Goal: Task Accomplishment & Management: Manage account settings

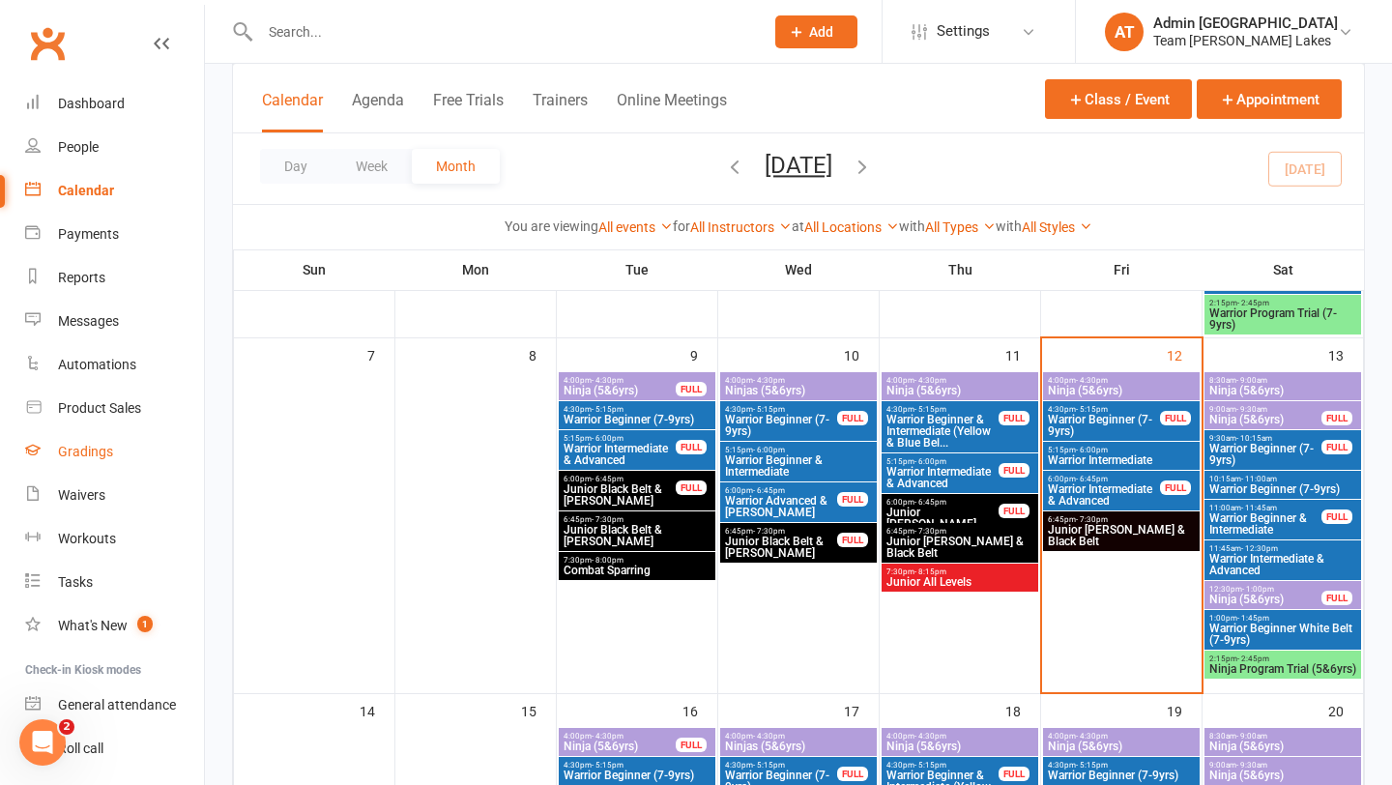
click at [92, 453] on div "Gradings" at bounding box center [85, 451] width 55 height 15
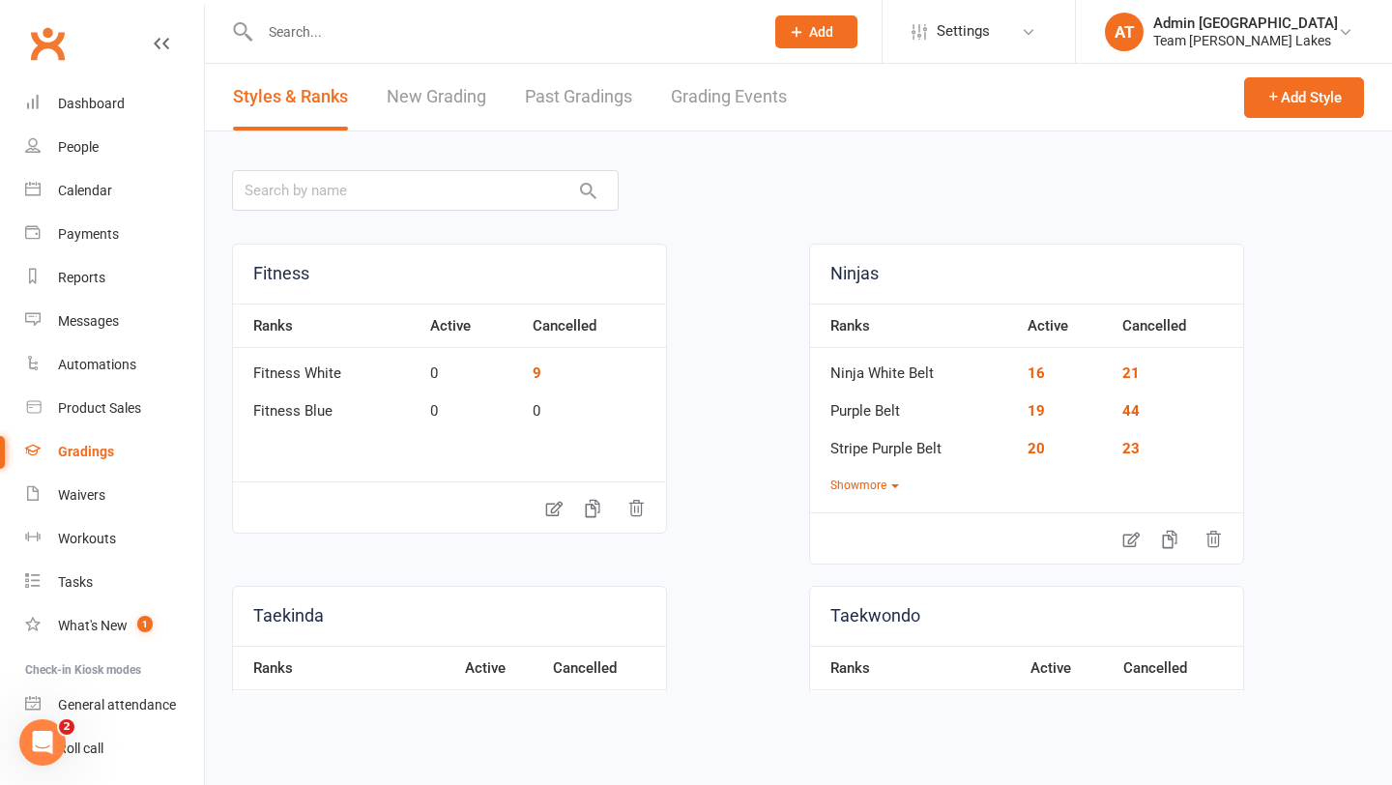
click at [722, 98] on link "Grading Events" at bounding box center [729, 97] width 116 height 67
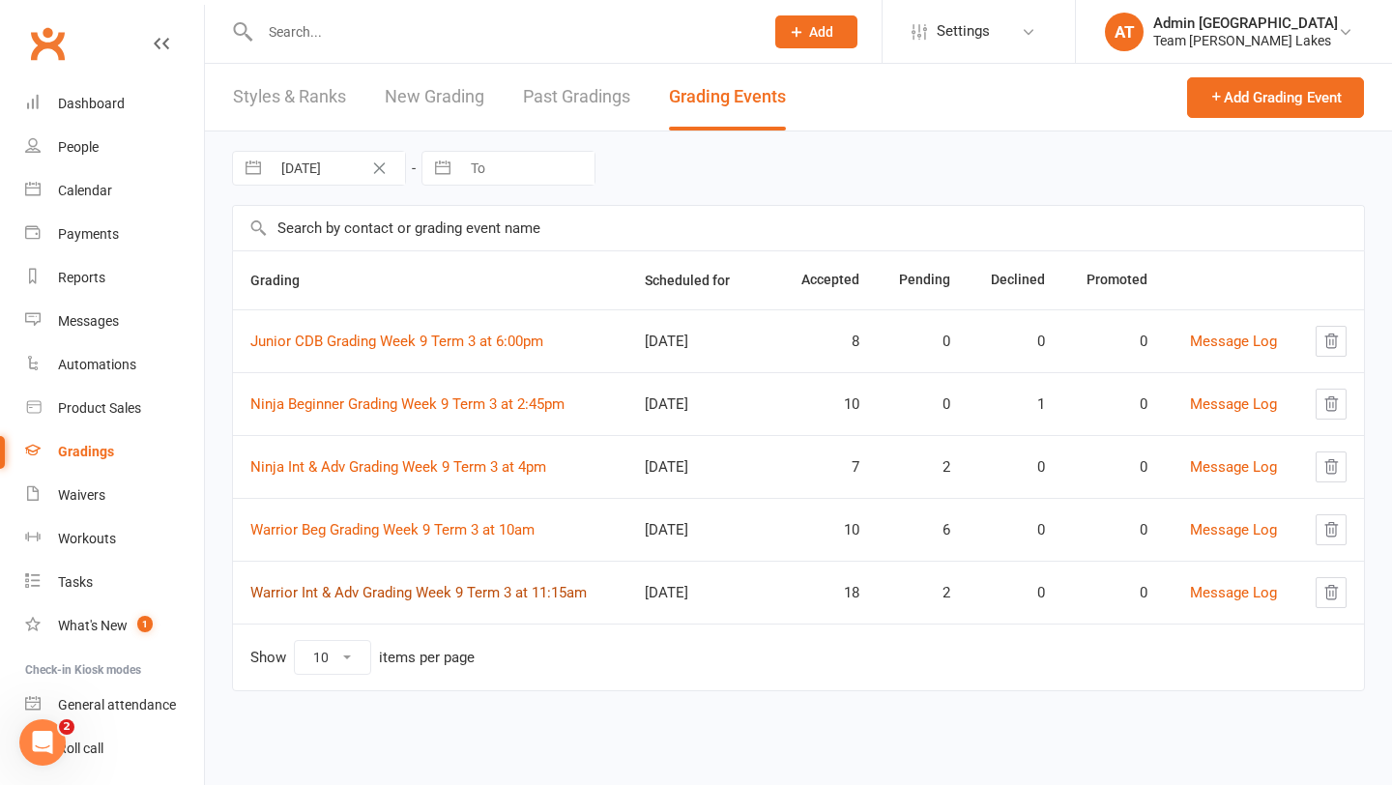
click at [408, 585] on link "Warrior Int & Adv Grading Week 9 Term 3 at 11:15am" at bounding box center [418, 592] width 336 height 17
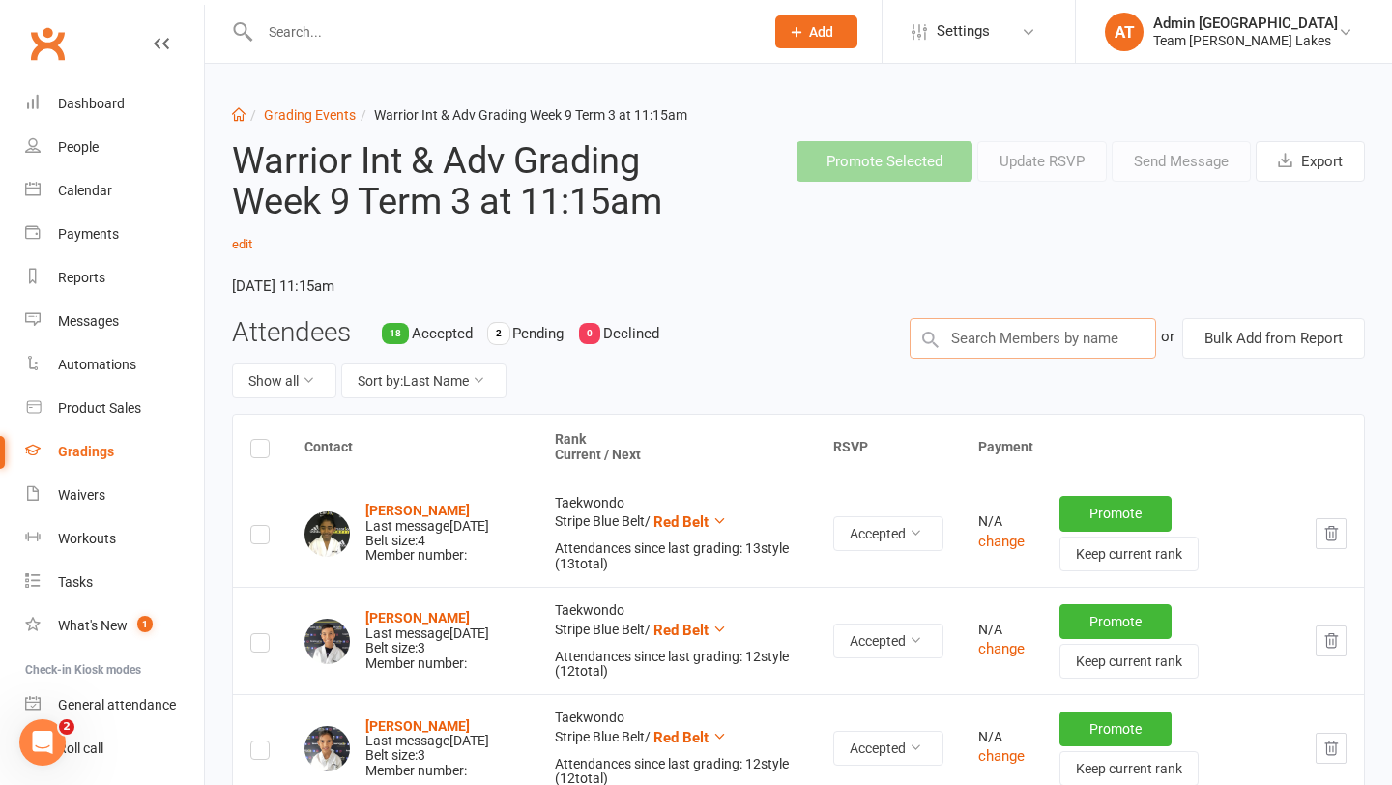
click at [1010, 334] on input "text" at bounding box center [1033, 338] width 247 height 41
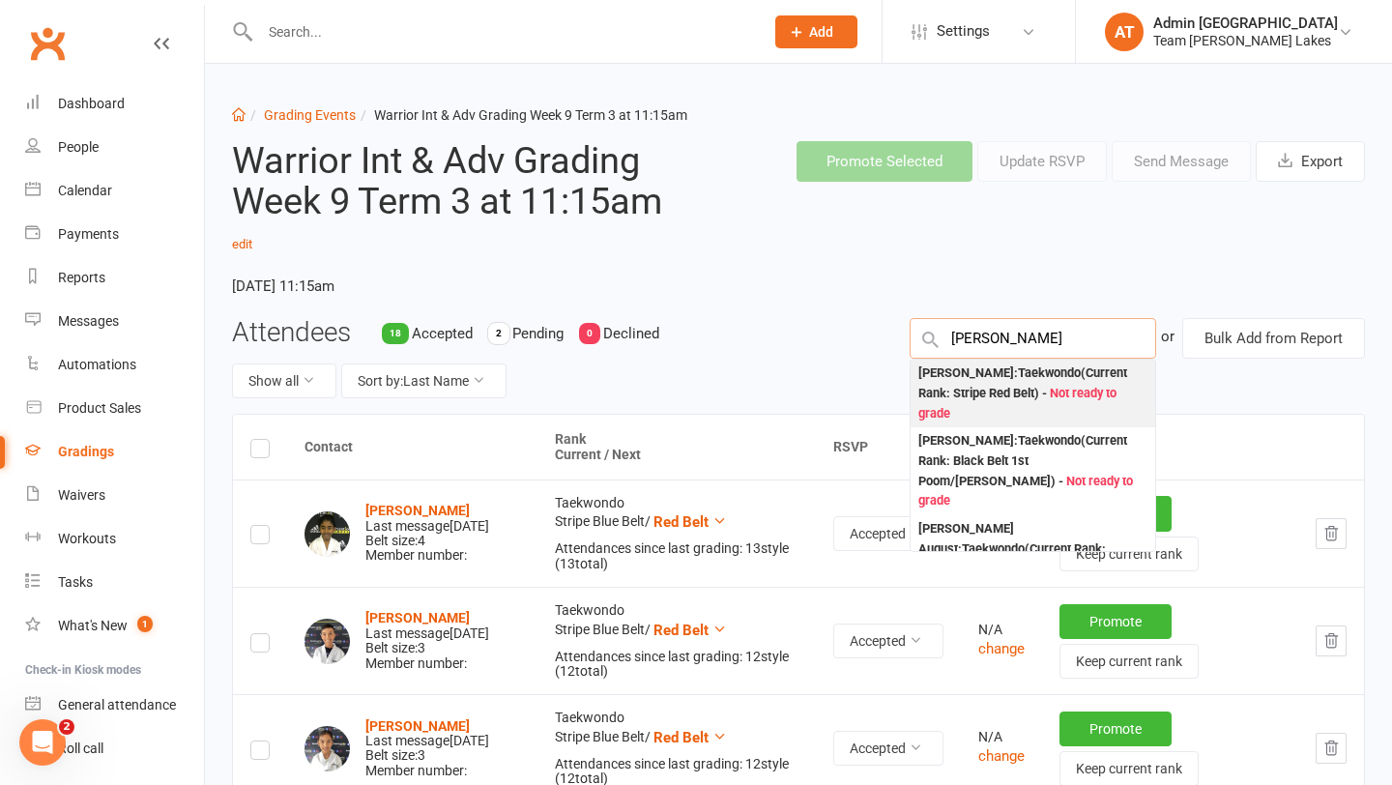
type input "mason mez"
click at [994, 377] on div "Mason Mezzatesta : Taekwondo (Current Rank: Stripe Red Belt ) - Not ready to gr…" at bounding box center [1032, 393] width 229 height 60
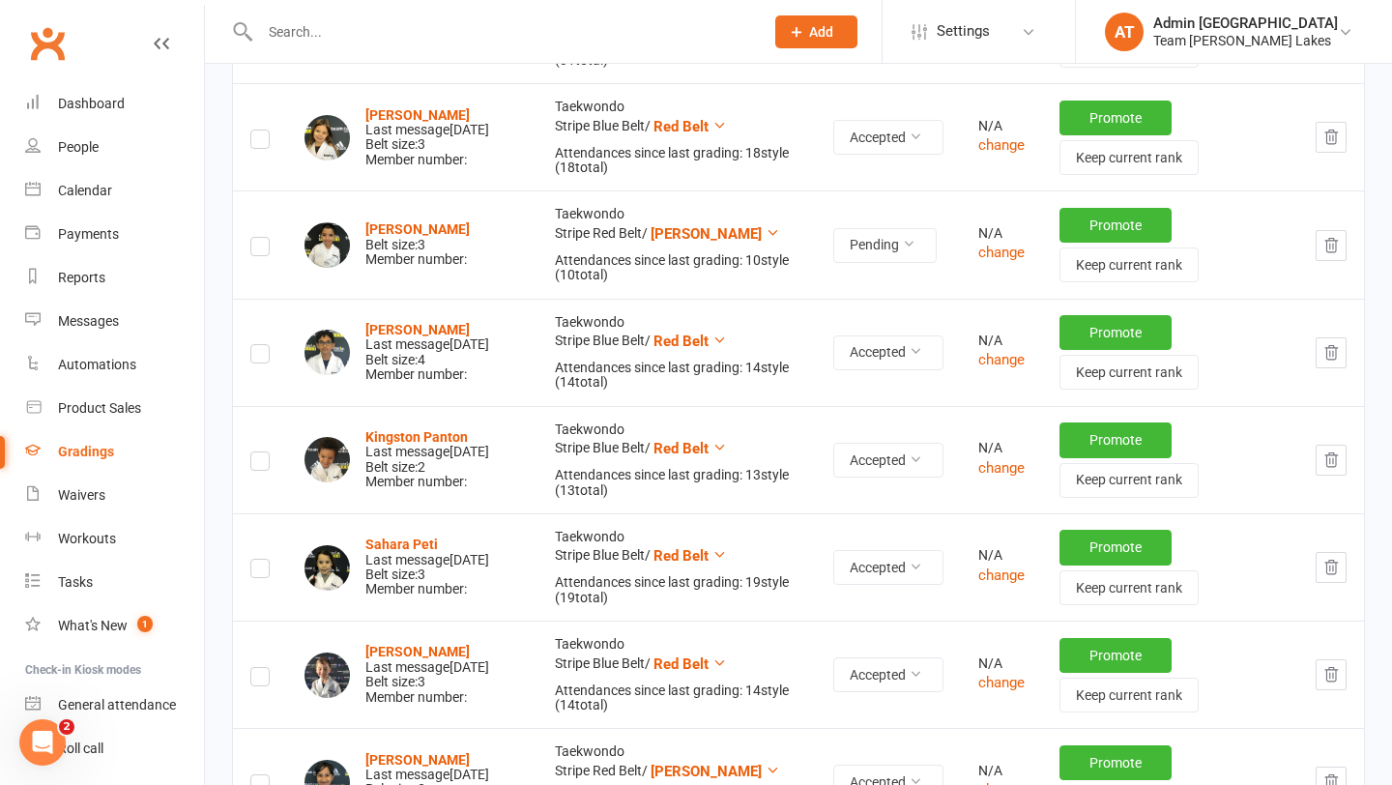
scroll to position [1766, 0]
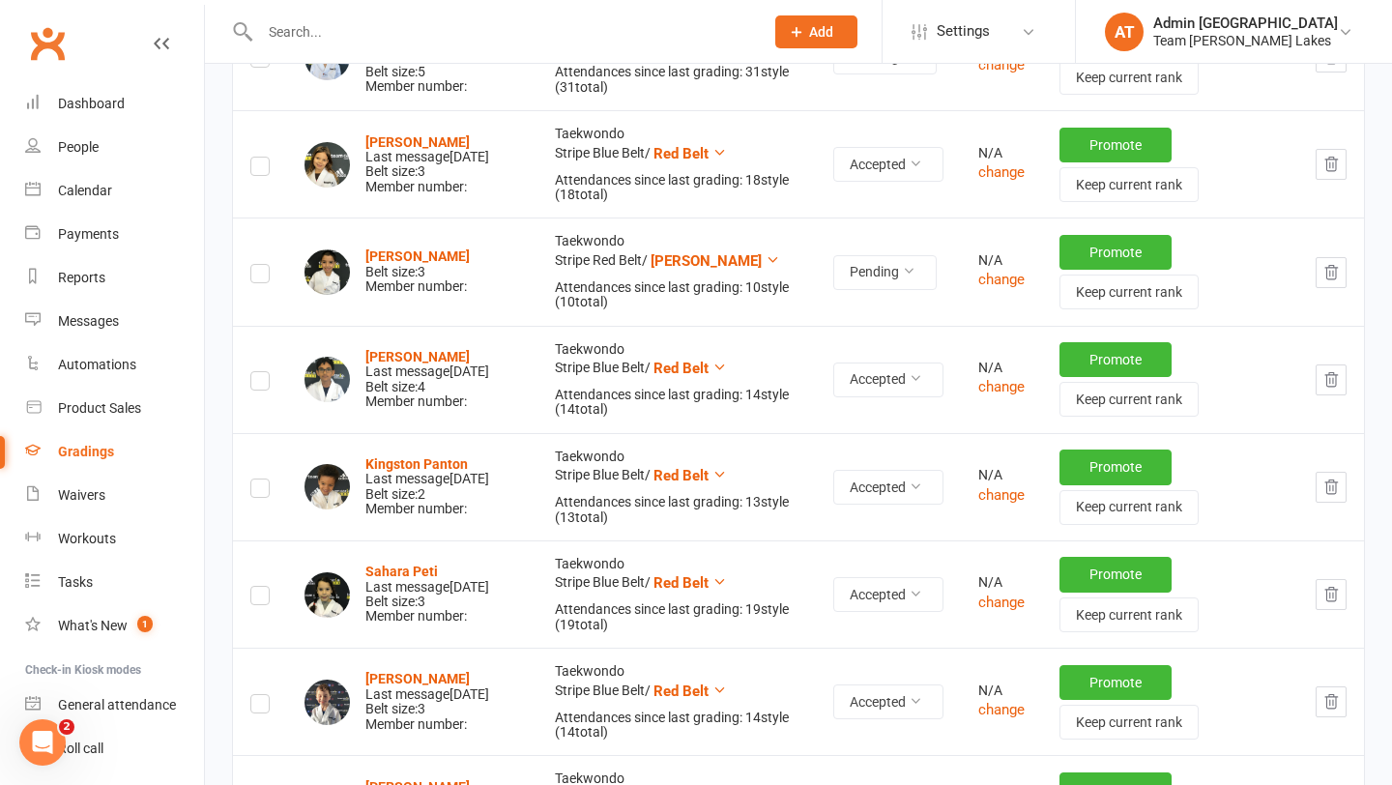
click at [264, 276] on label at bounding box center [259, 276] width 19 height 0
click at [264, 265] on input "checkbox" at bounding box center [259, 265] width 19 height 0
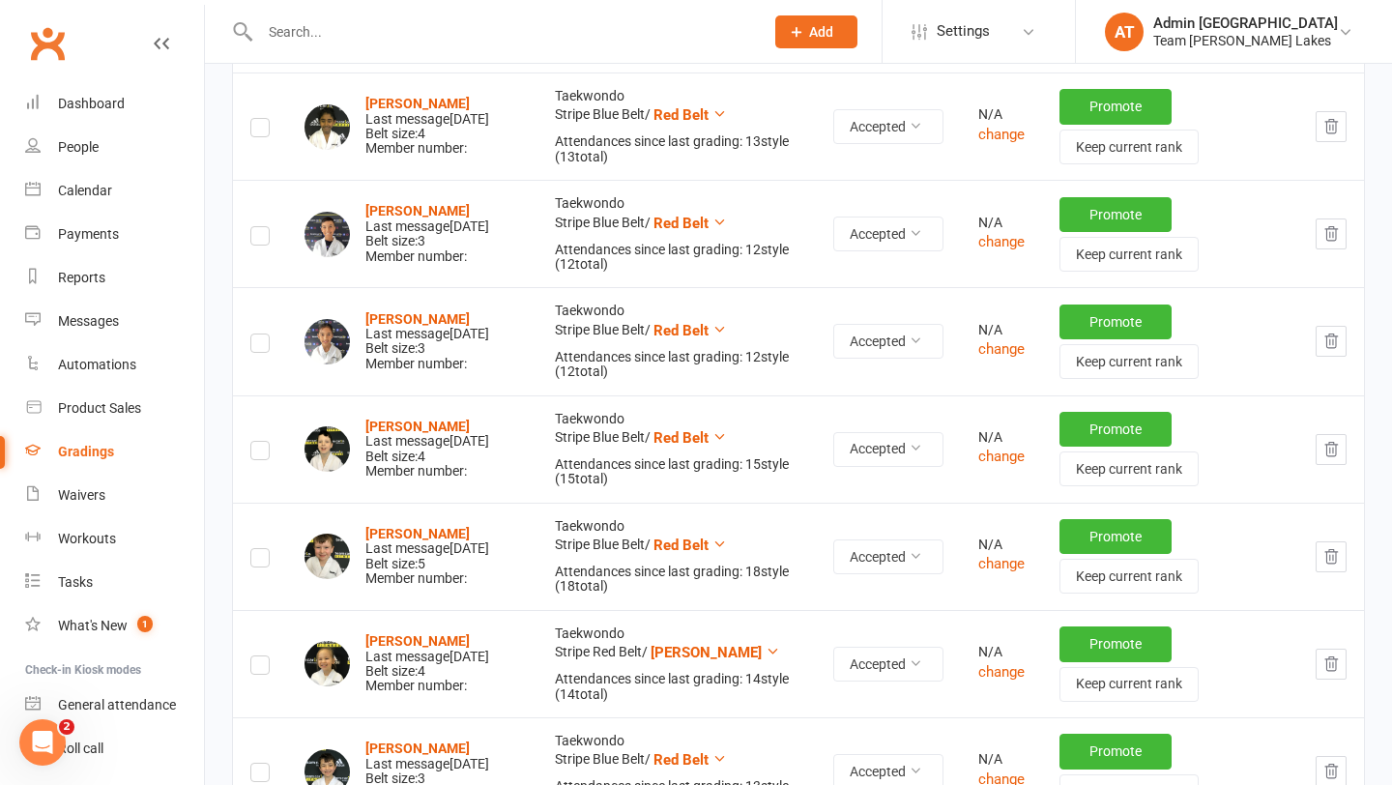
scroll to position [0, 0]
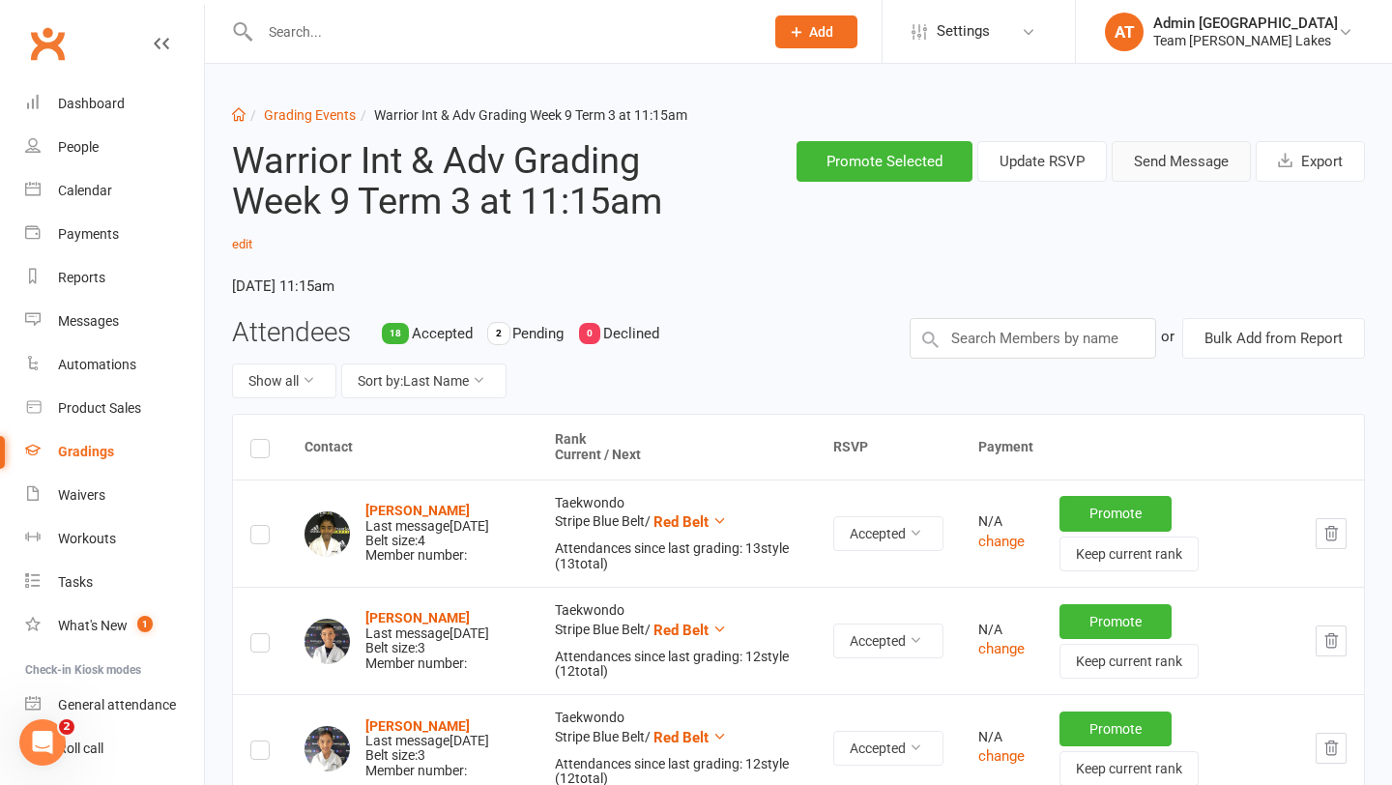
click at [1158, 162] on button "Send Message" at bounding box center [1181, 161] width 139 height 41
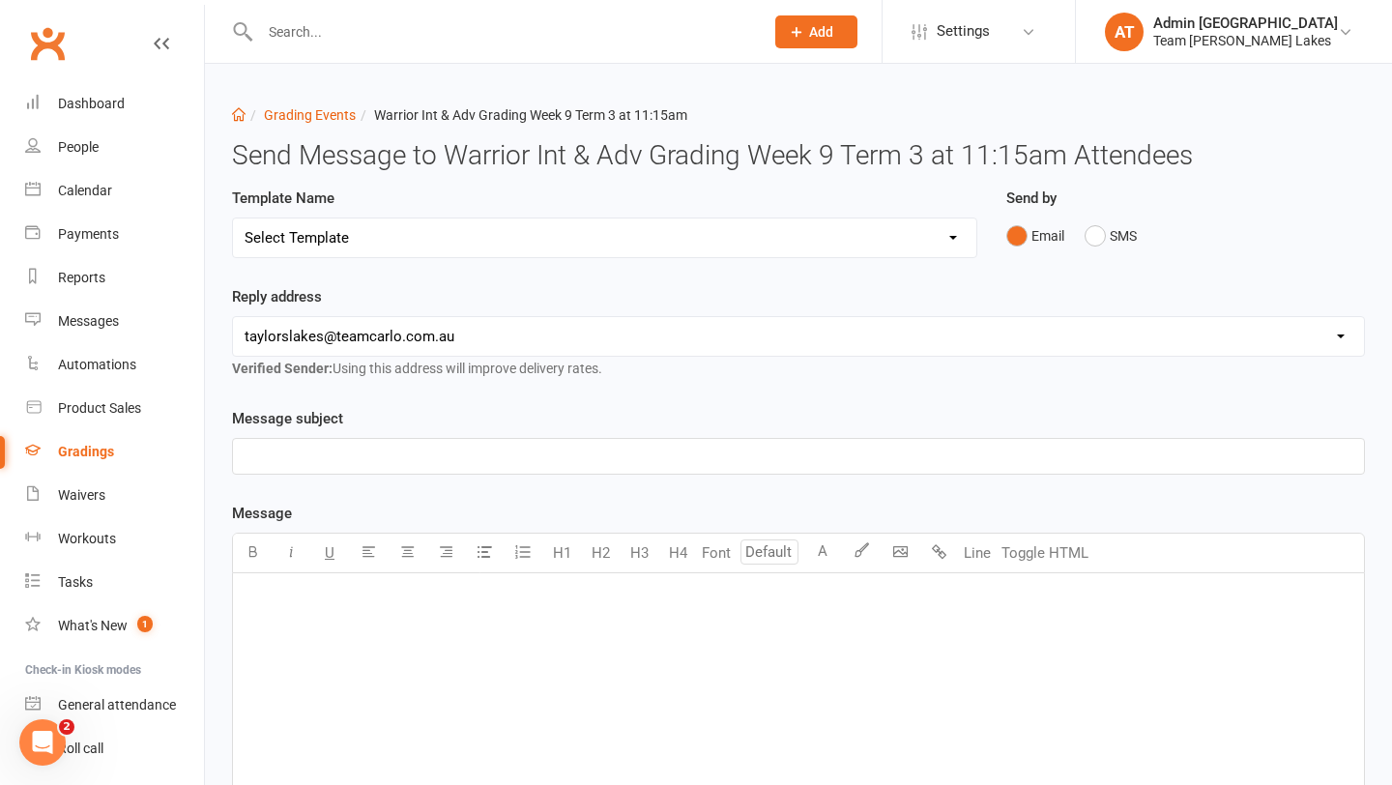
click at [450, 229] on select "Select Template [SMS] Black Belt Payment Advice (Black Belt & Kukkiwon) [SMS] B…" at bounding box center [604, 237] width 743 height 39
select select "20"
click at [233, 218] on select "Select Template [SMS] Black Belt Payment Advice (Black Belt & Kukkiwon) [SMS] B…" at bounding box center [604, 237] width 743 height 39
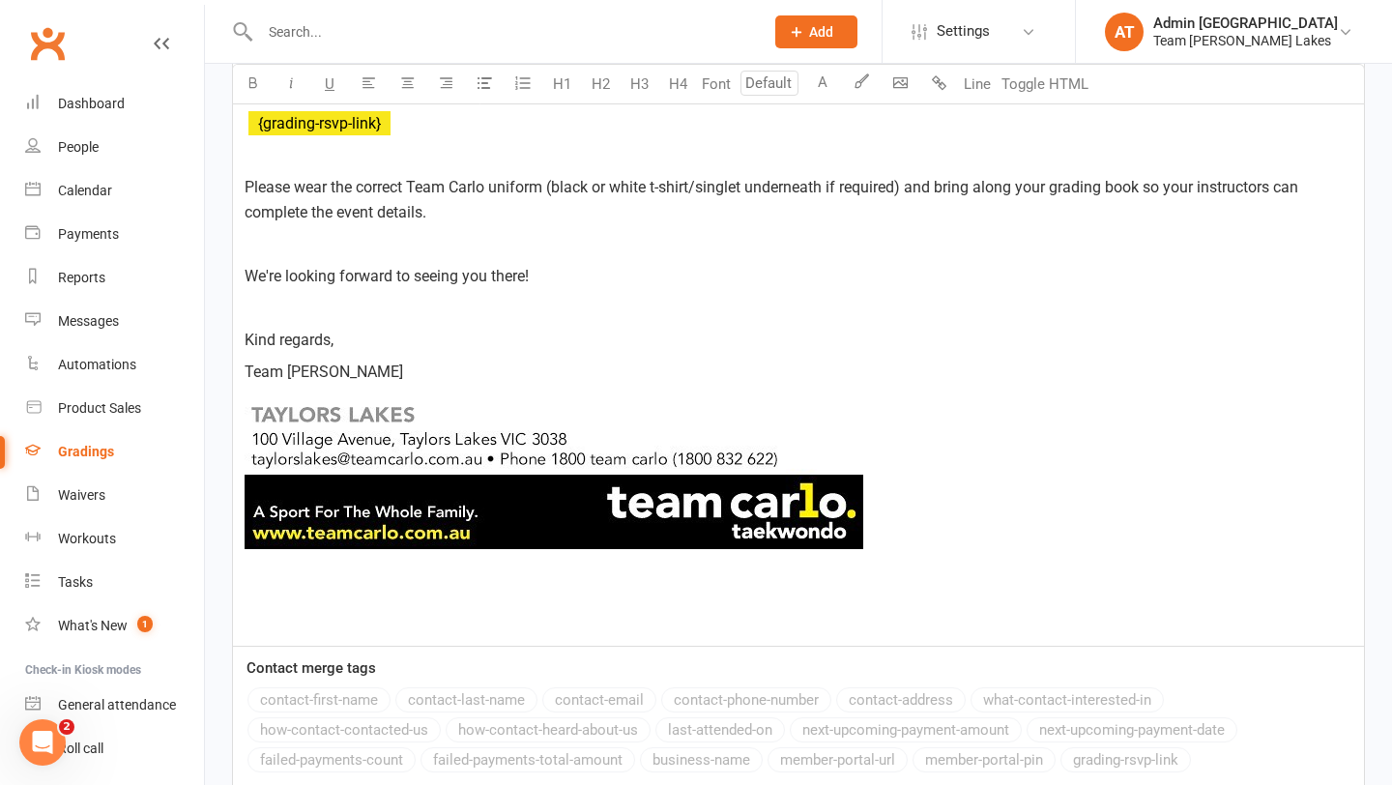
scroll to position [1183, 0]
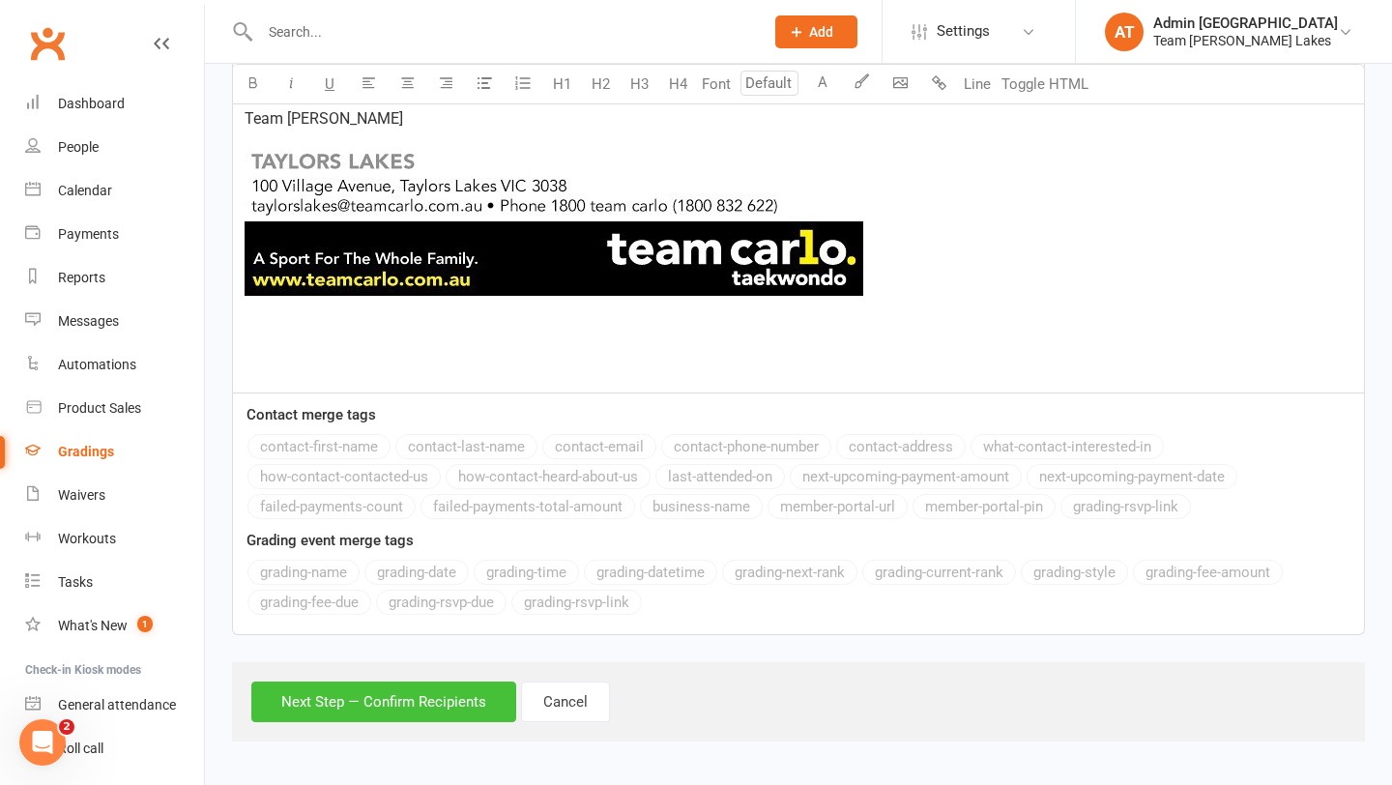
click at [392, 697] on button "Next Step — Confirm Recipients" at bounding box center [383, 702] width 265 height 41
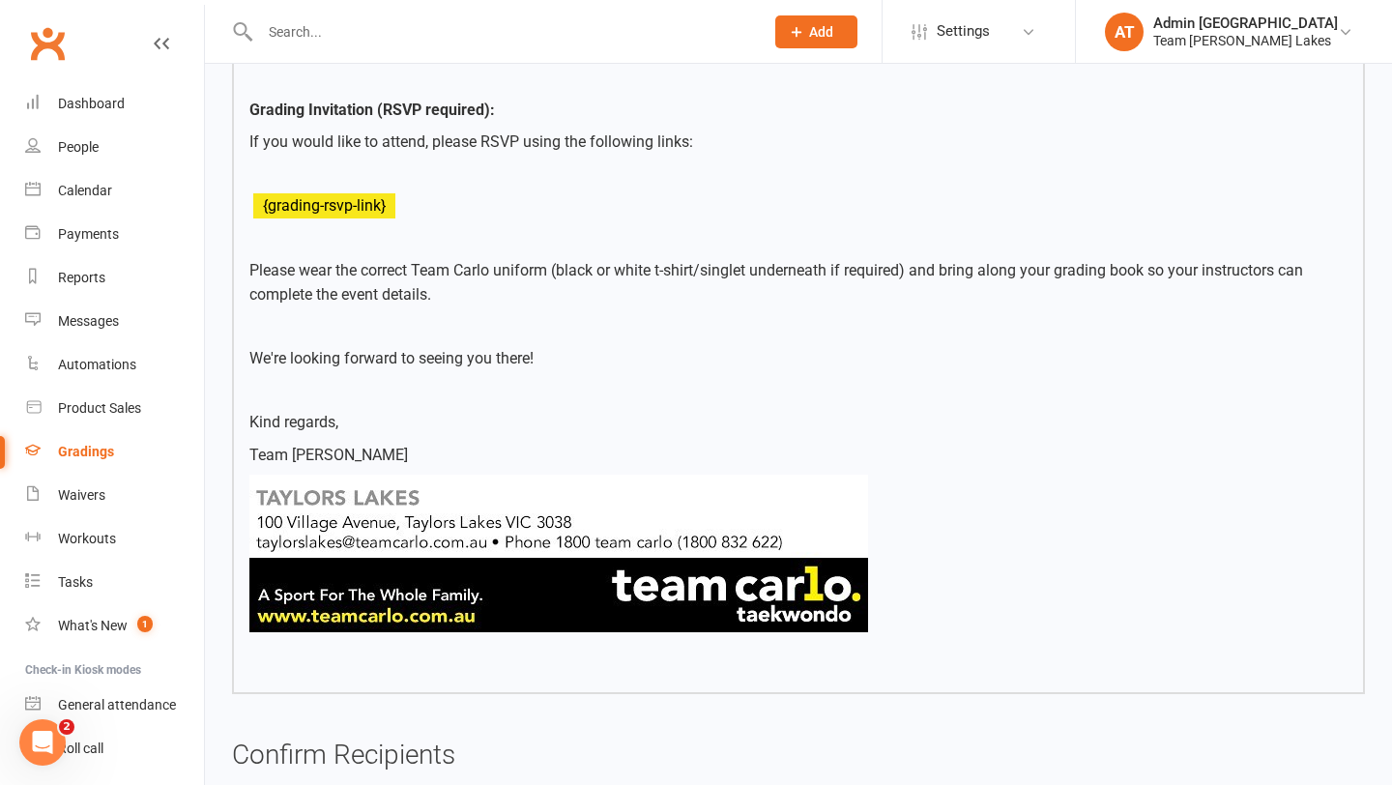
scroll to position [989, 0]
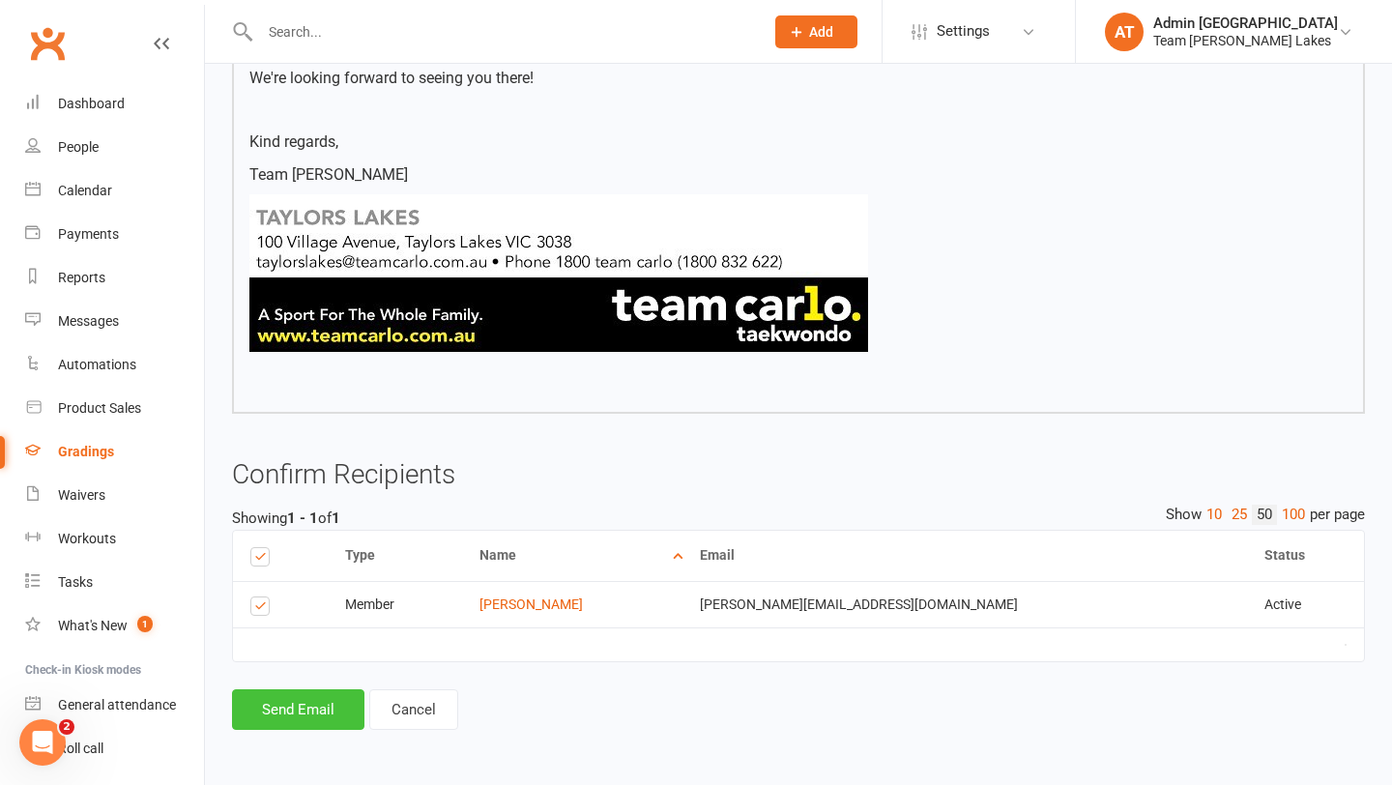
click at [334, 706] on button "Send Email" at bounding box center [298, 709] width 132 height 41
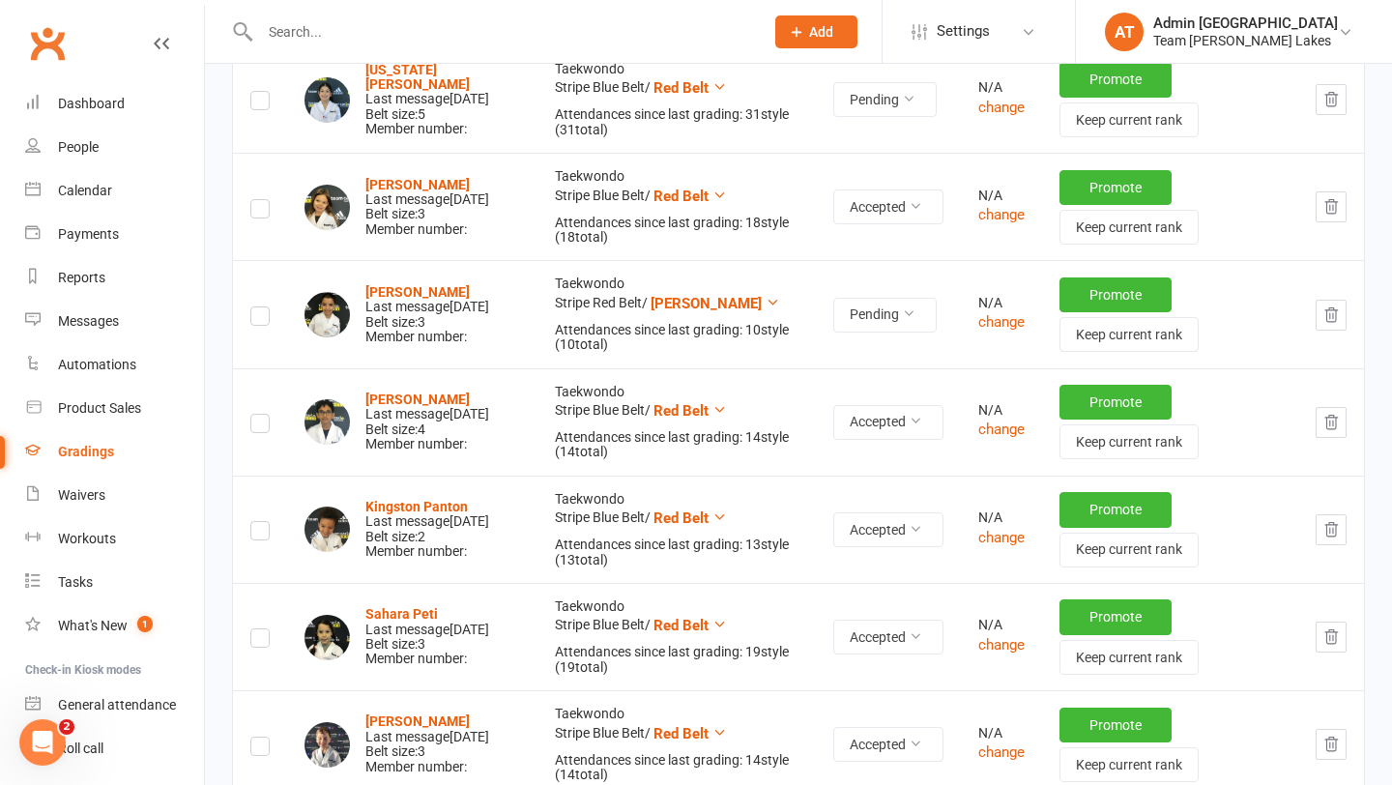
scroll to position [1719, 0]
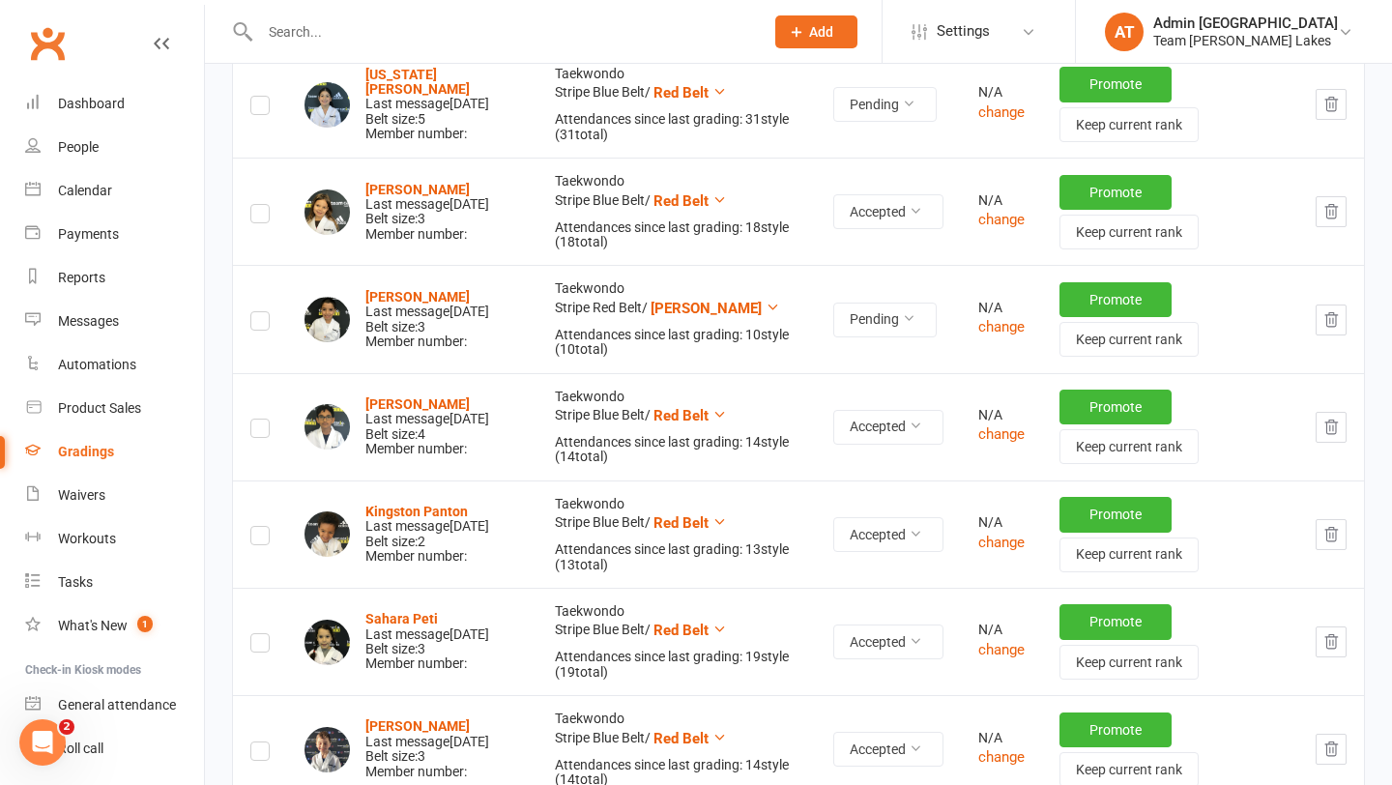
click at [260, 324] on label at bounding box center [259, 324] width 19 height 0
click at [260, 312] on input "checkbox" at bounding box center [259, 312] width 19 height 0
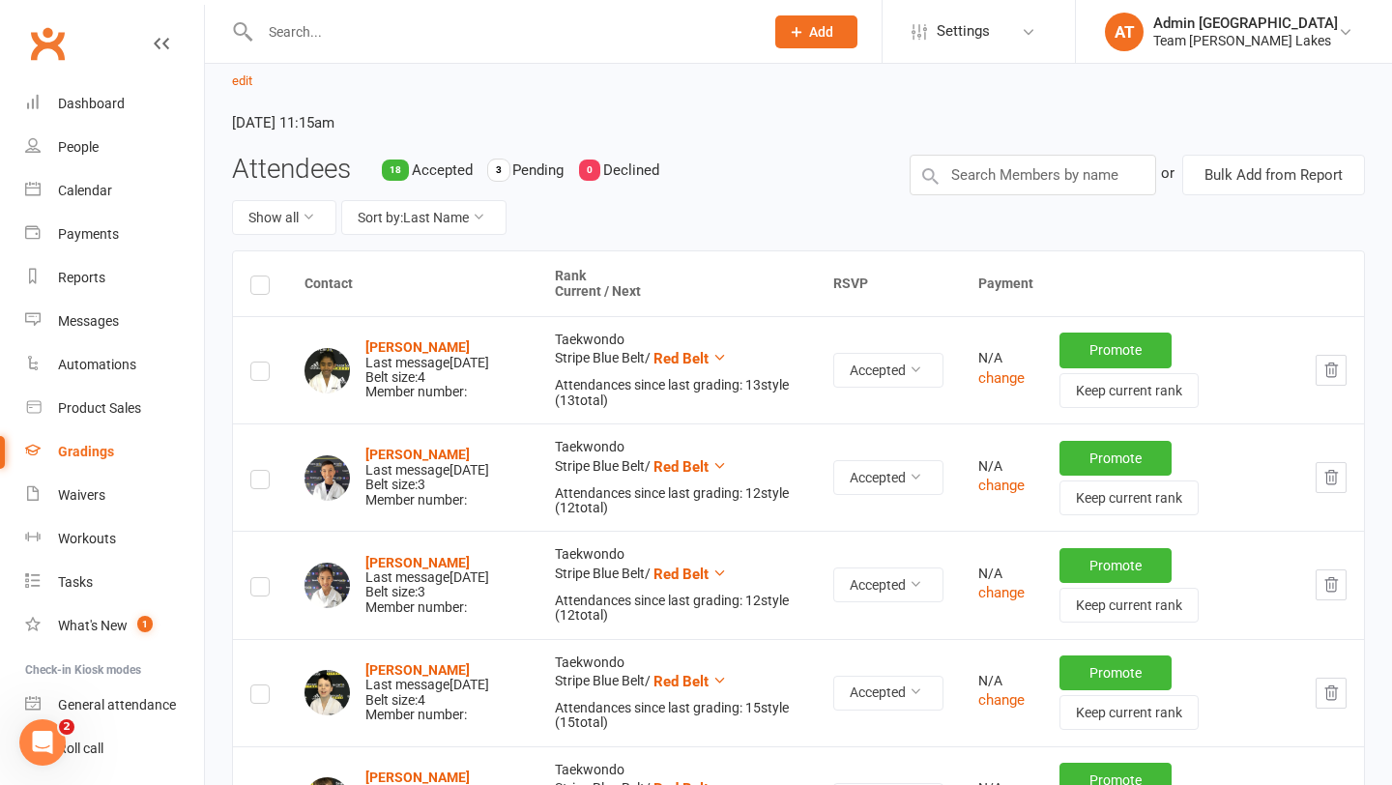
scroll to position [0, 0]
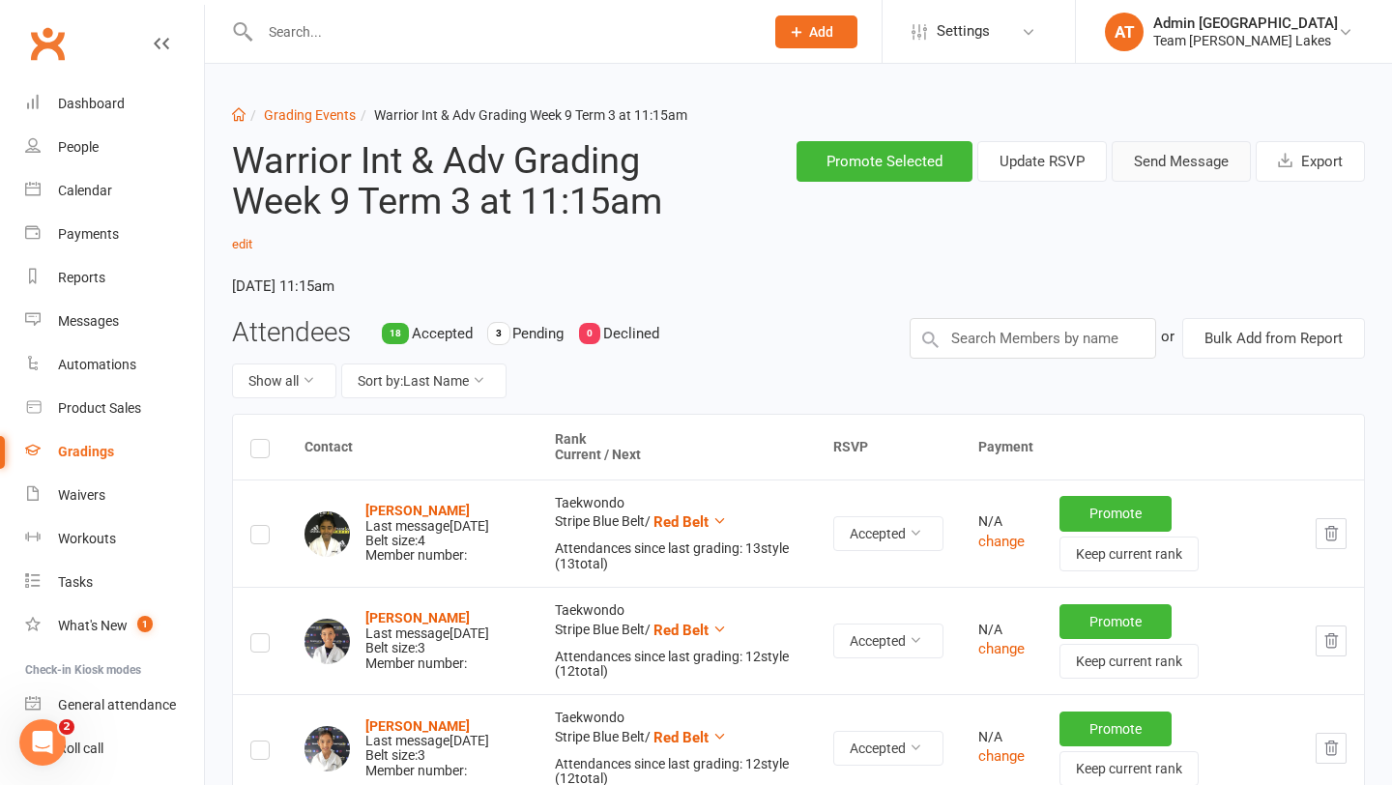
click at [1197, 163] on button "Send Message" at bounding box center [1181, 161] width 139 height 41
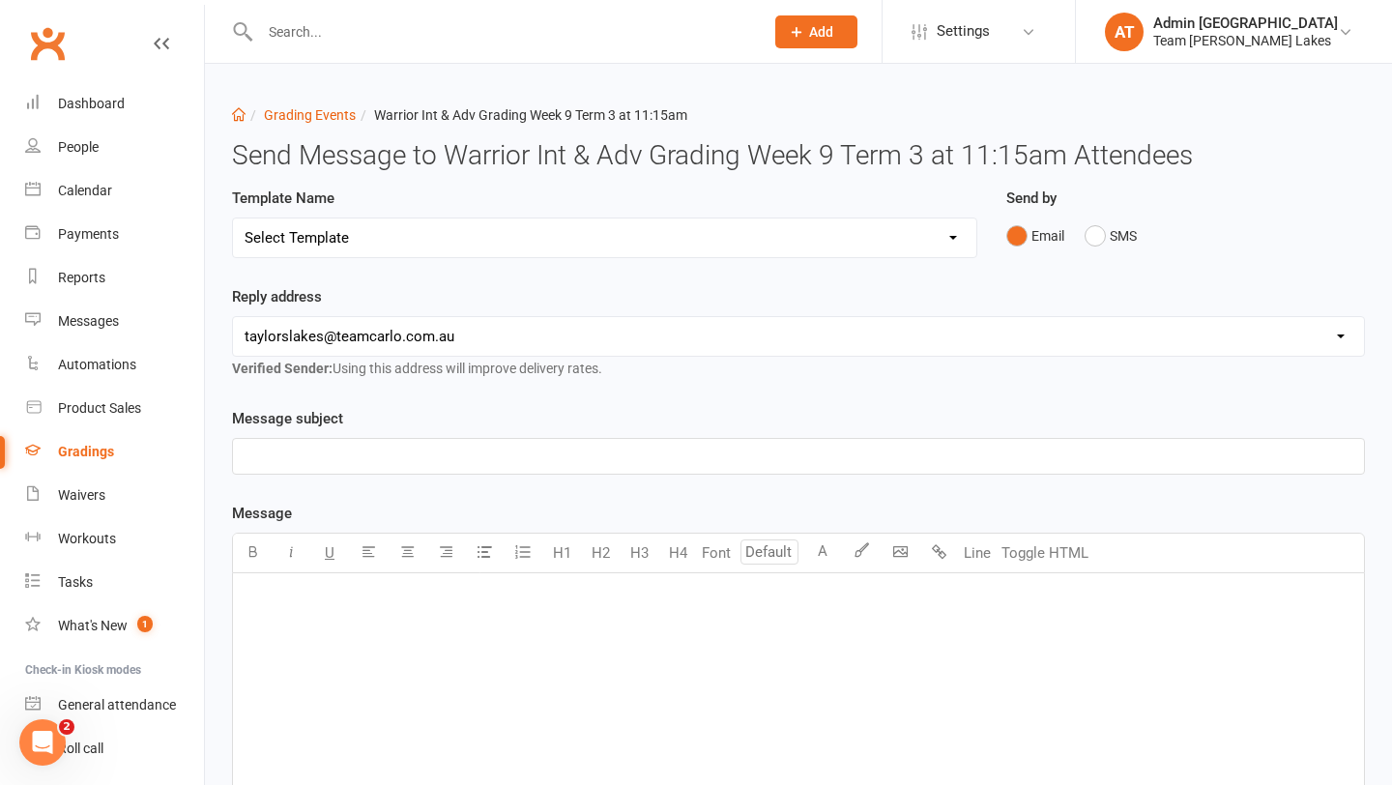
click at [745, 238] on select "Select Template [SMS] Black Belt Payment Advice (Black Belt & Kukkiwon) [SMS] B…" at bounding box center [604, 237] width 743 height 39
select select "22"
click at [233, 218] on select "Select Template [SMS] Black Belt Payment Advice (Black Belt & Kukkiwon) [SMS] B…" at bounding box center [604, 237] width 743 height 39
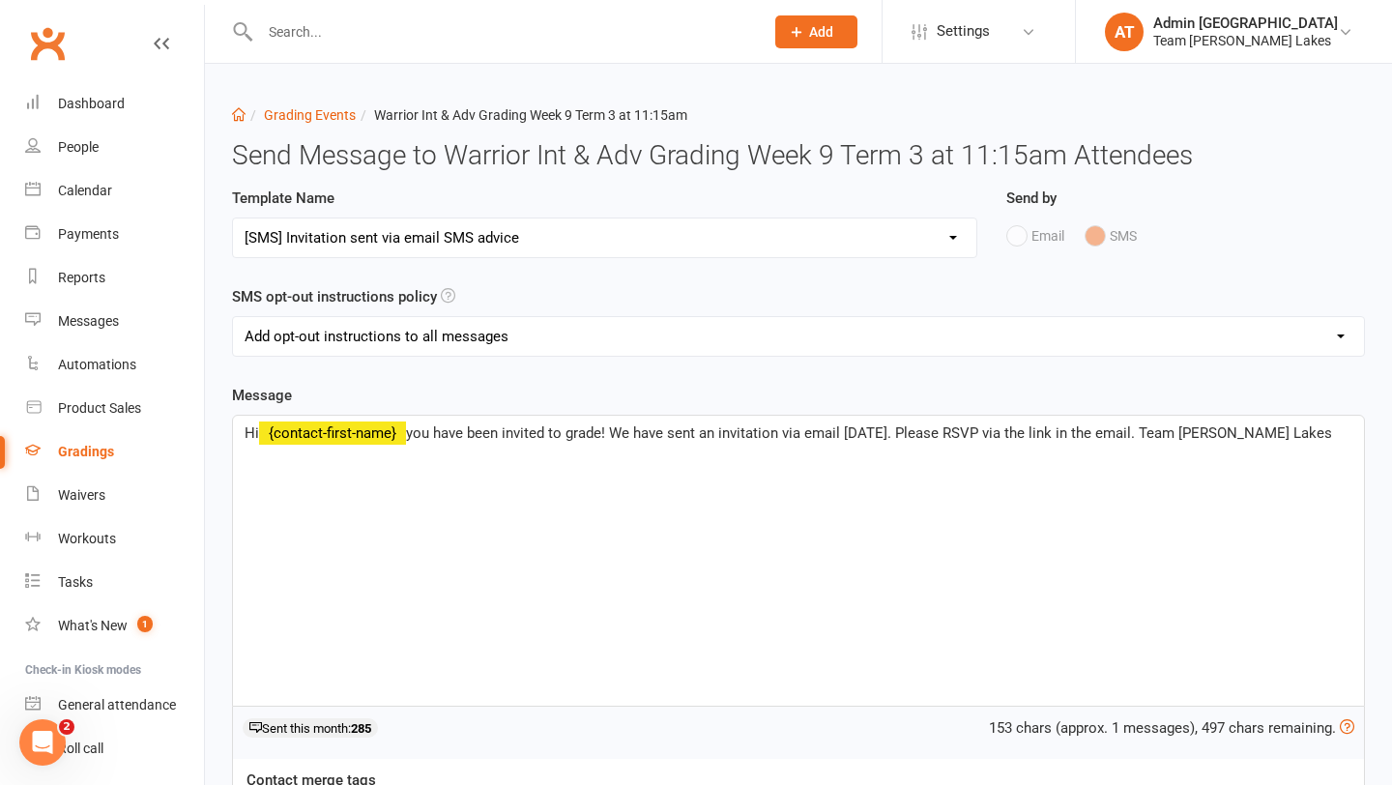
scroll to position [365, 0]
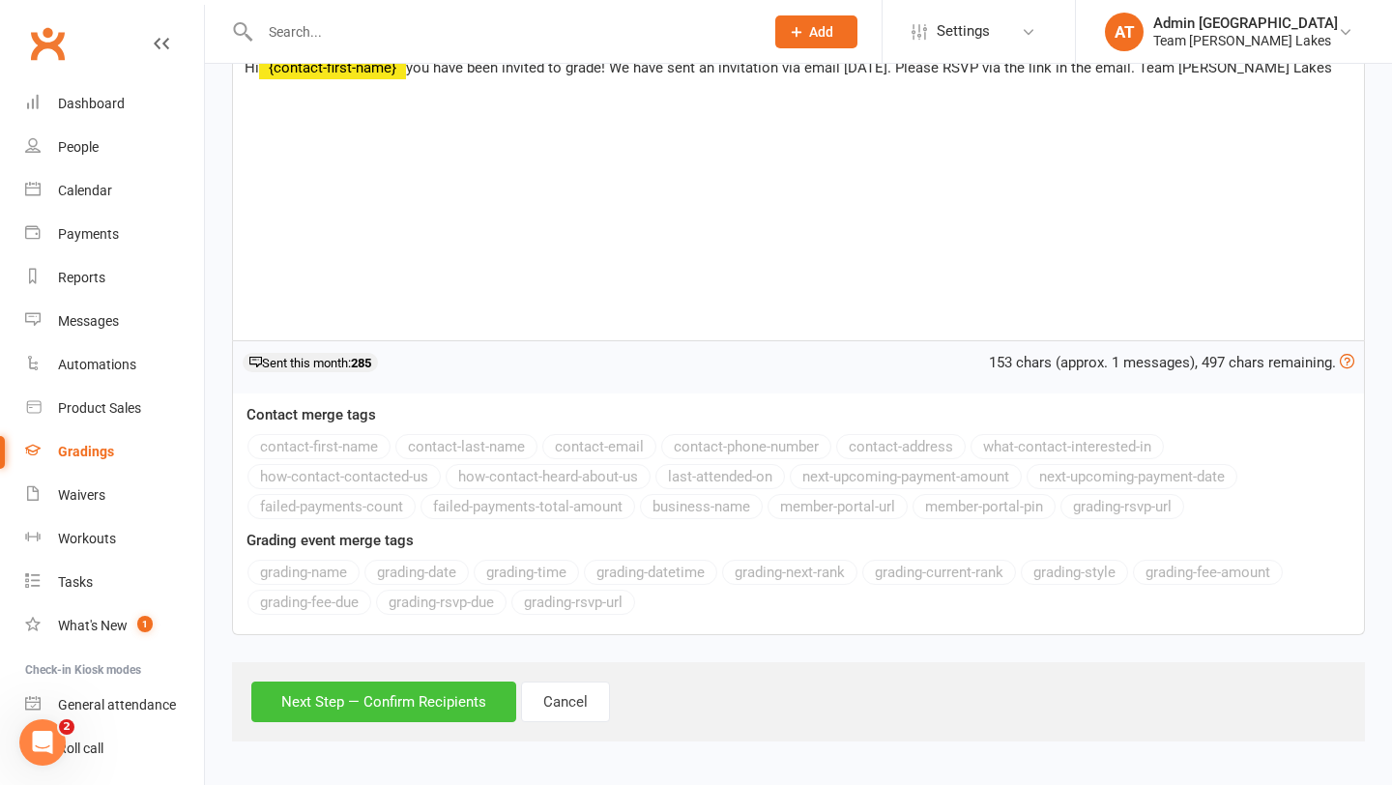
click at [387, 704] on button "Next Step — Confirm Recipients" at bounding box center [383, 702] width 265 height 41
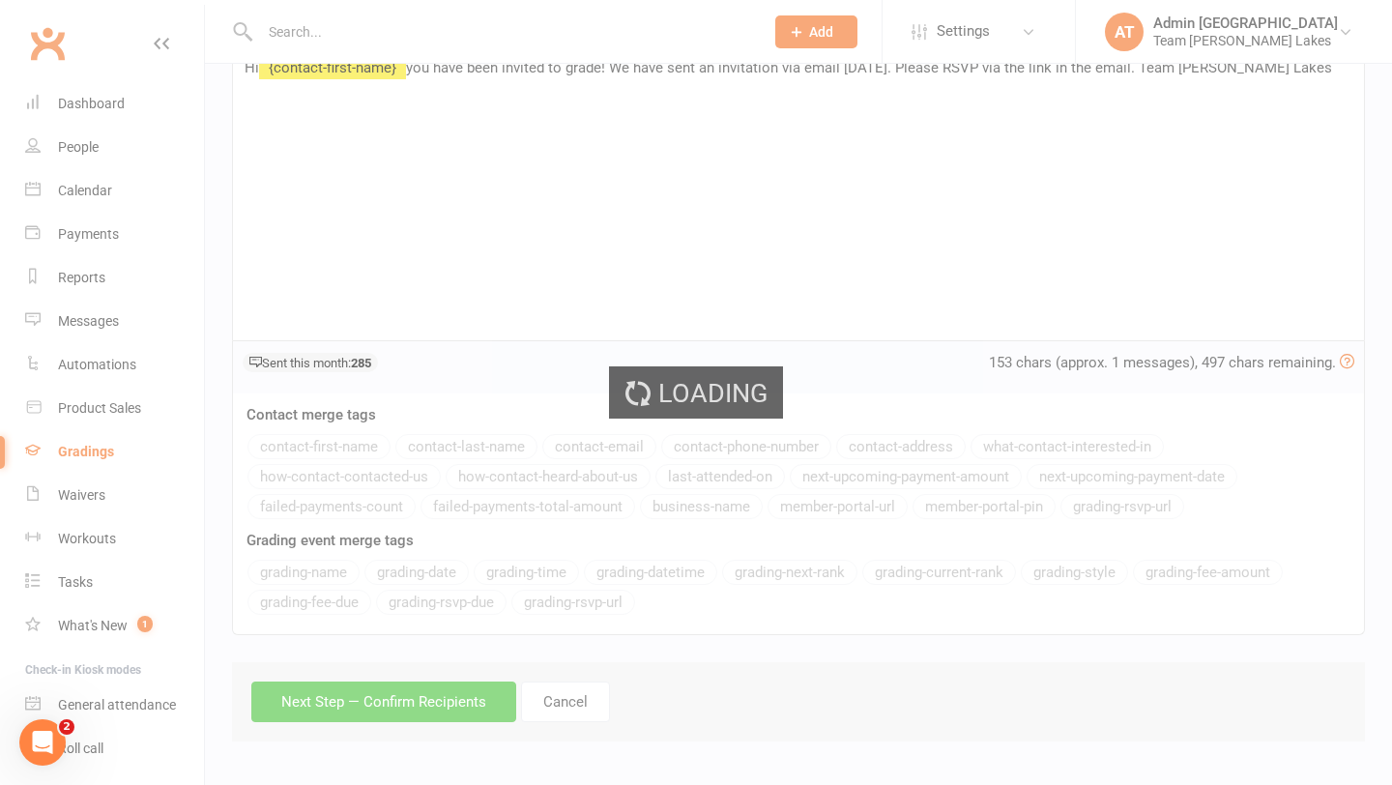
scroll to position [0, 0]
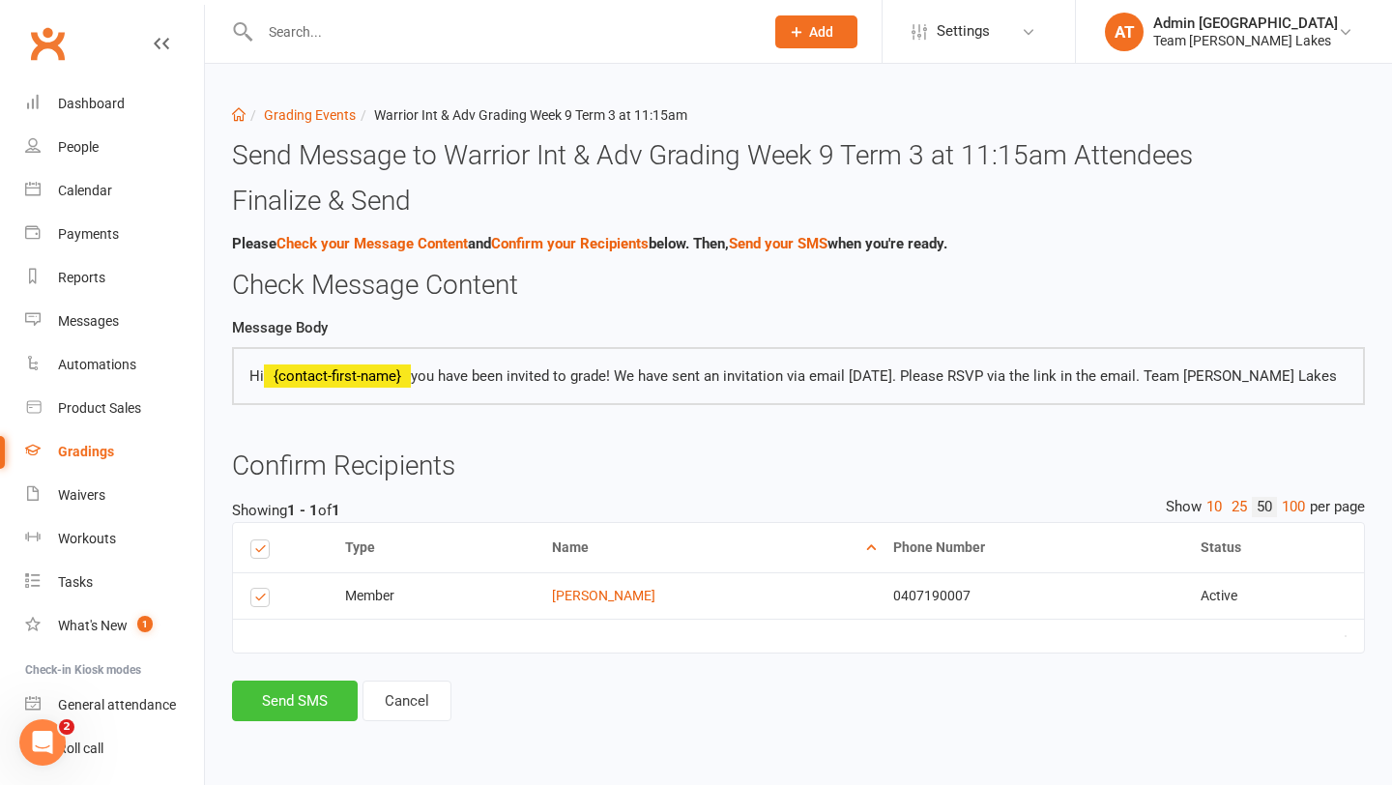
click at [313, 699] on button "Send SMS" at bounding box center [295, 701] width 126 height 41
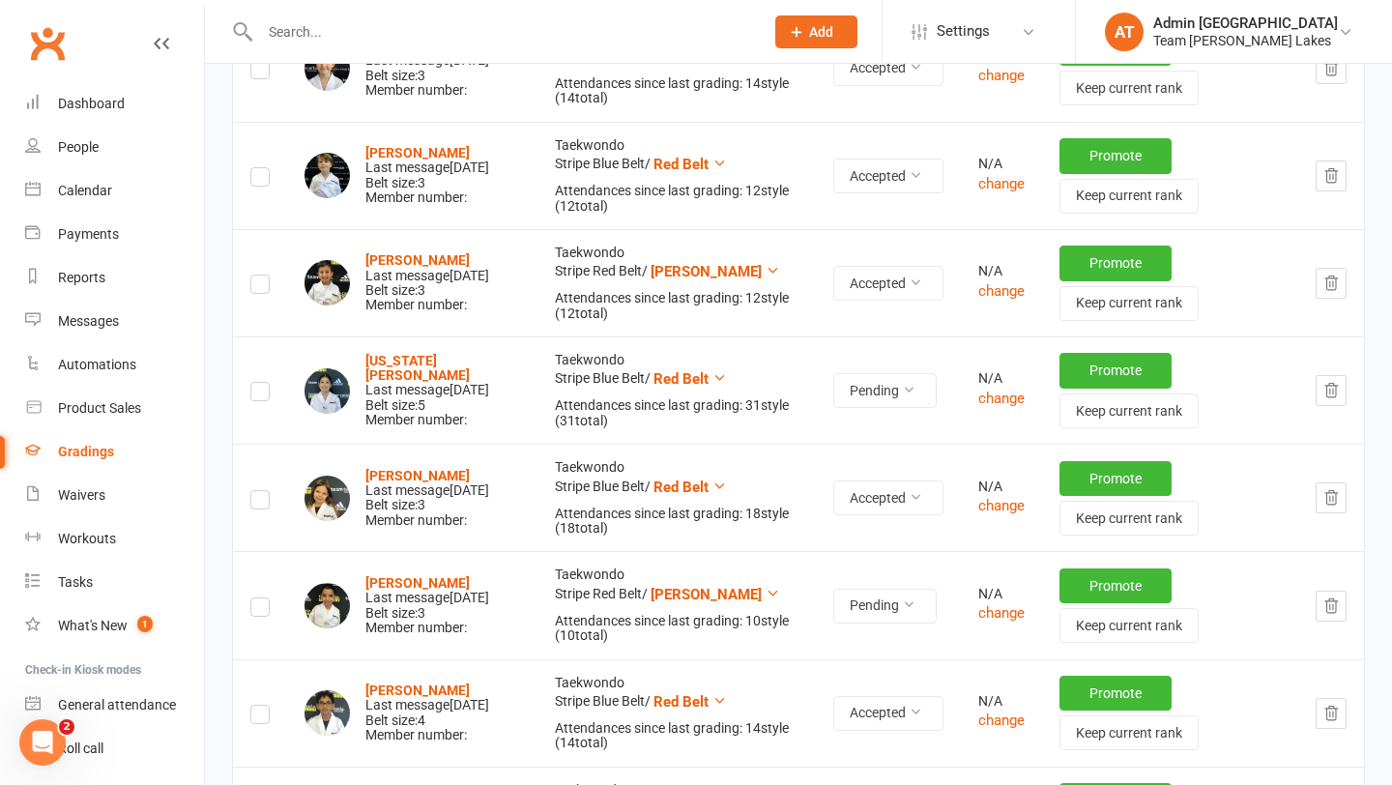
scroll to position [1465, 0]
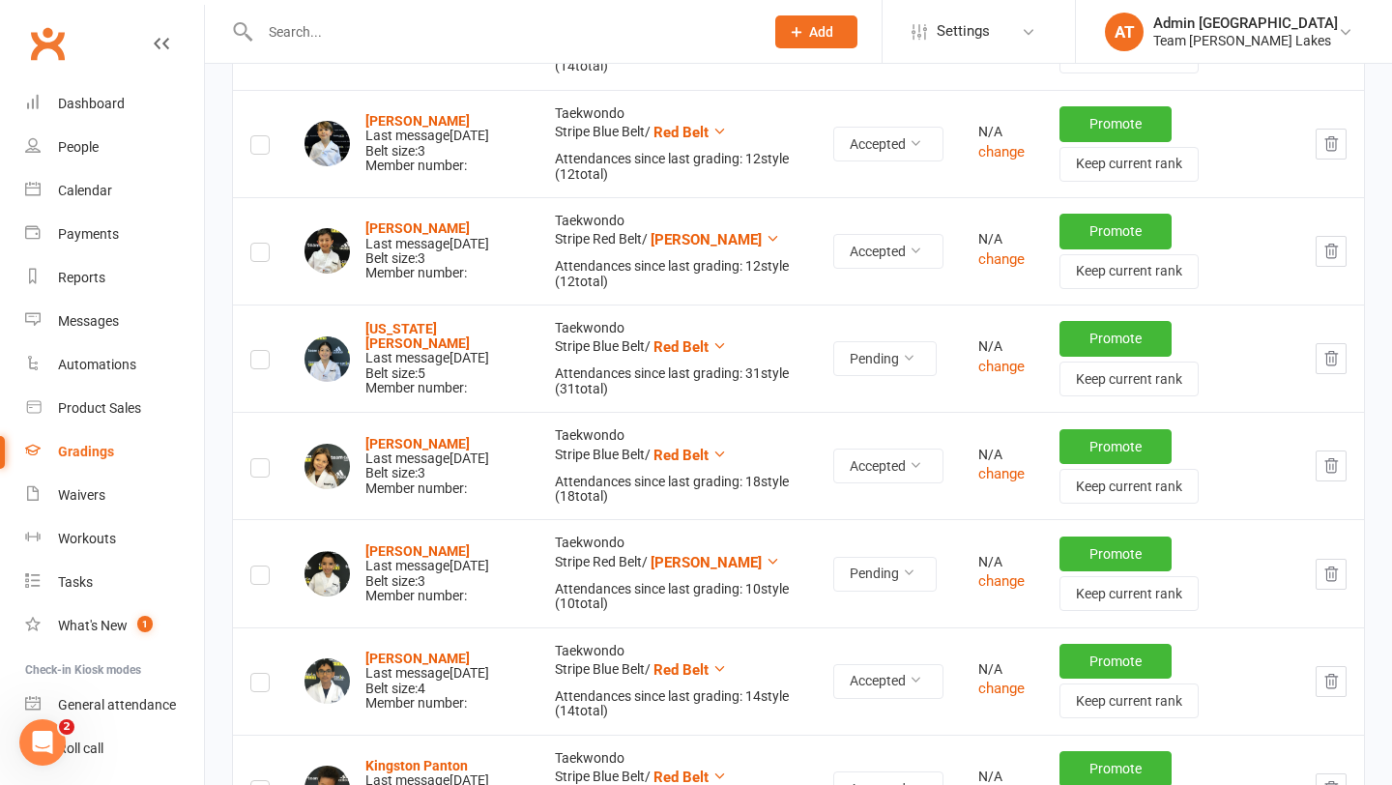
click at [262, 578] on label at bounding box center [259, 578] width 19 height 0
click at [262, 567] on input "checkbox" at bounding box center [259, 567] width 19 height 0
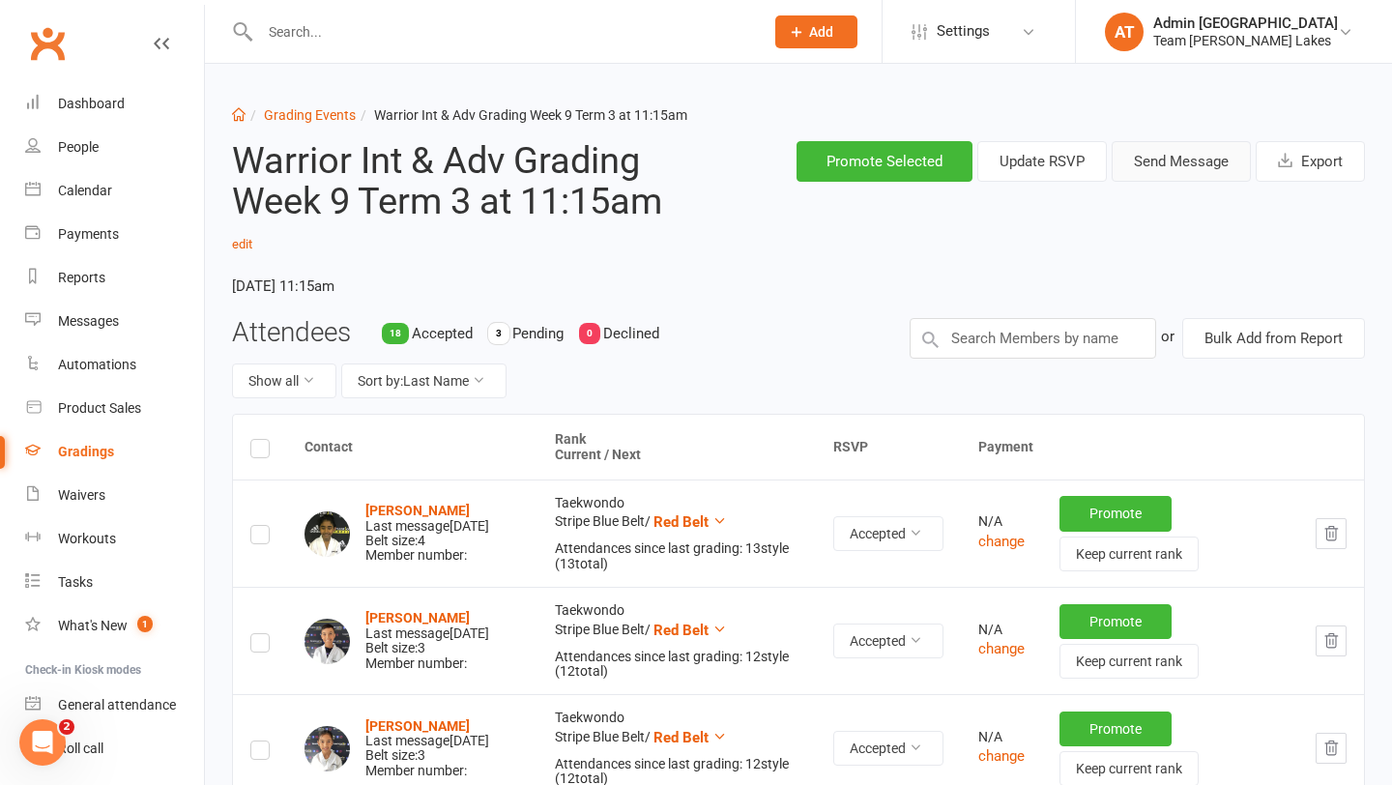
click at [1156, 160] on button "Send Message" at bounding box center [1181, 161] width 139 height 41
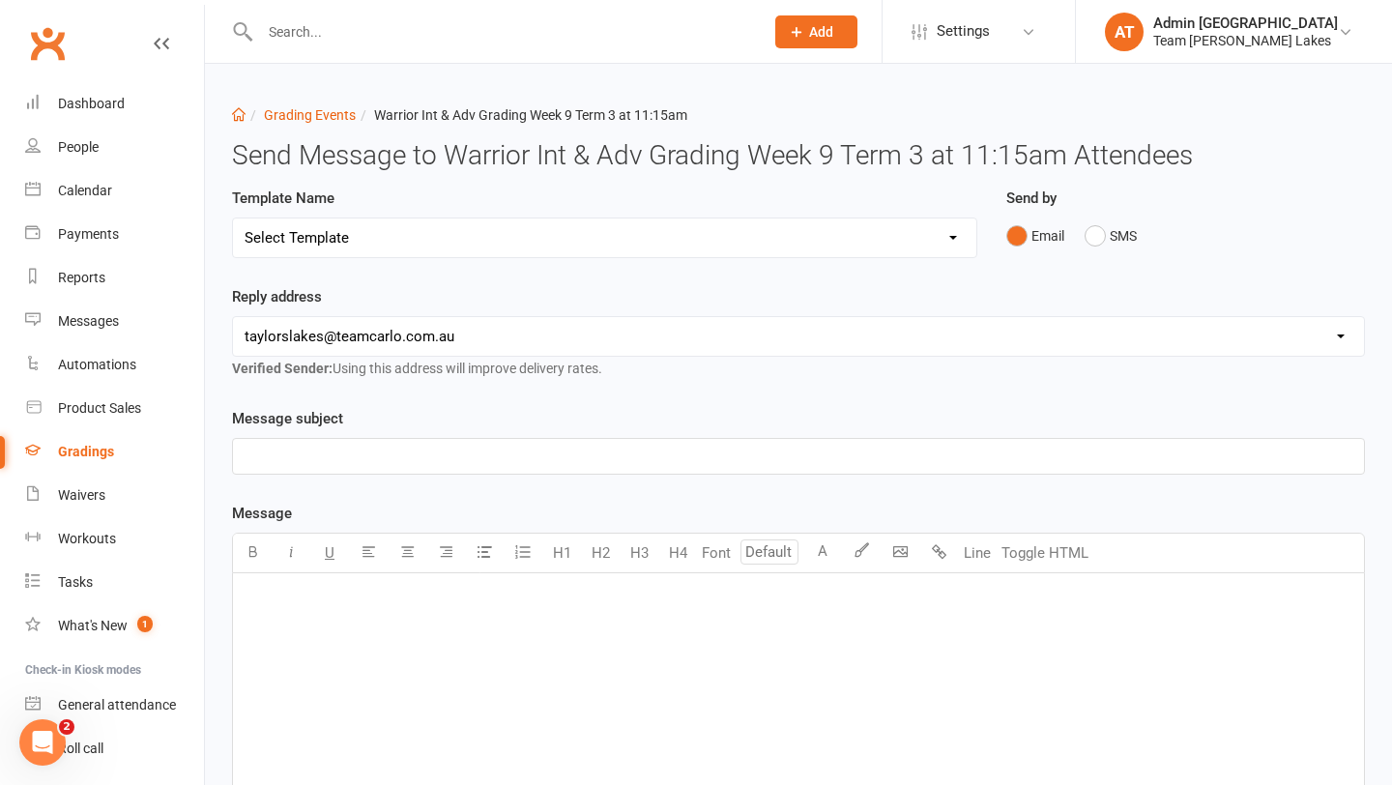
click at [652, 236] on select "Select Template [SMS] Black Belt Payment Advice (Black Belt & Kukkiwon) [SMS] B…" at bounding box center [604, 237] width 743 height 39
select select "23"
click at [233, 218] on select "Select Template [SMS] Black Belt Payment Advice (Black Belt & Kukkiwon) [SMS] B…" at bounding box center [604, 237] width 743 height 39
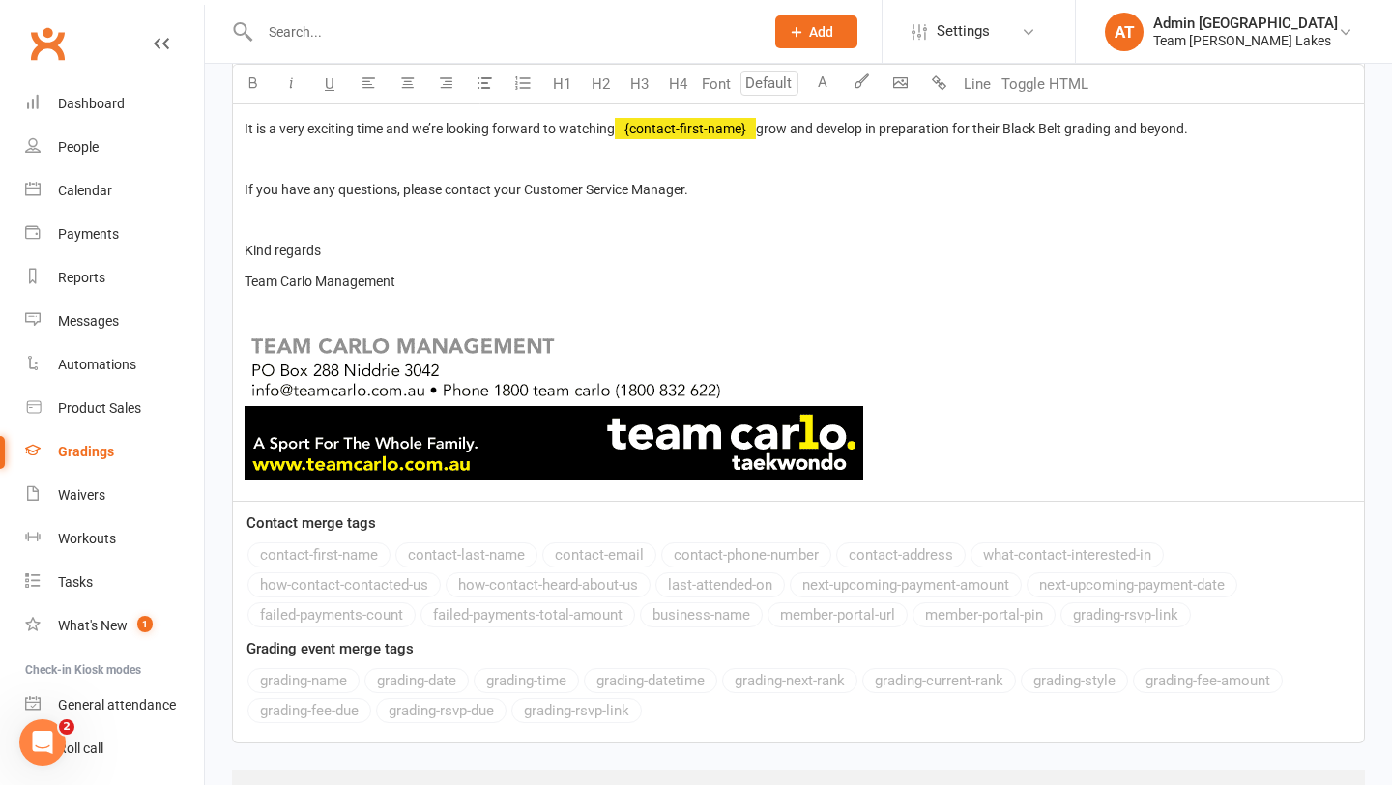
scroll to position [1567, 0]
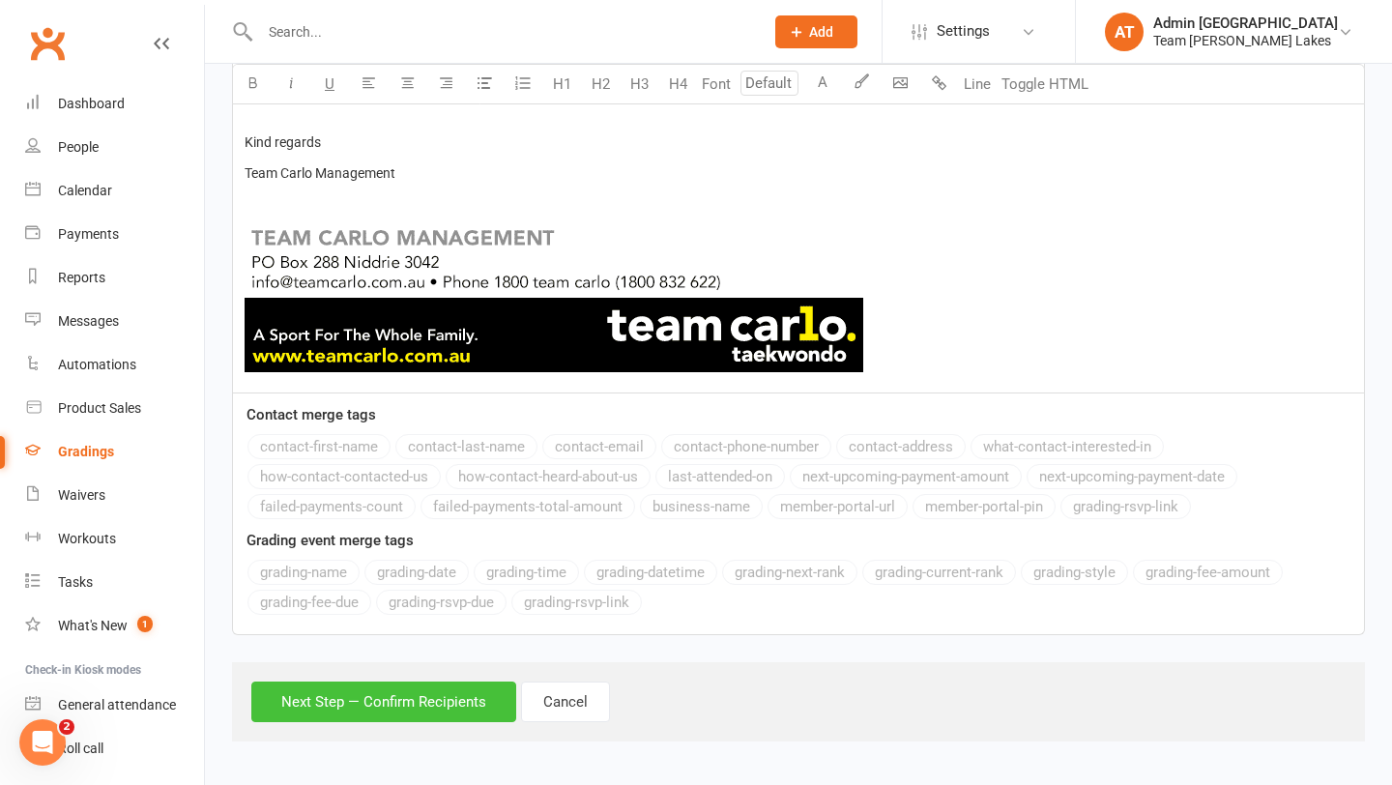
click at [426, 696] on button "Next Step — Confirm Recipients" at bounding box center [383, 702] width 265 height 41
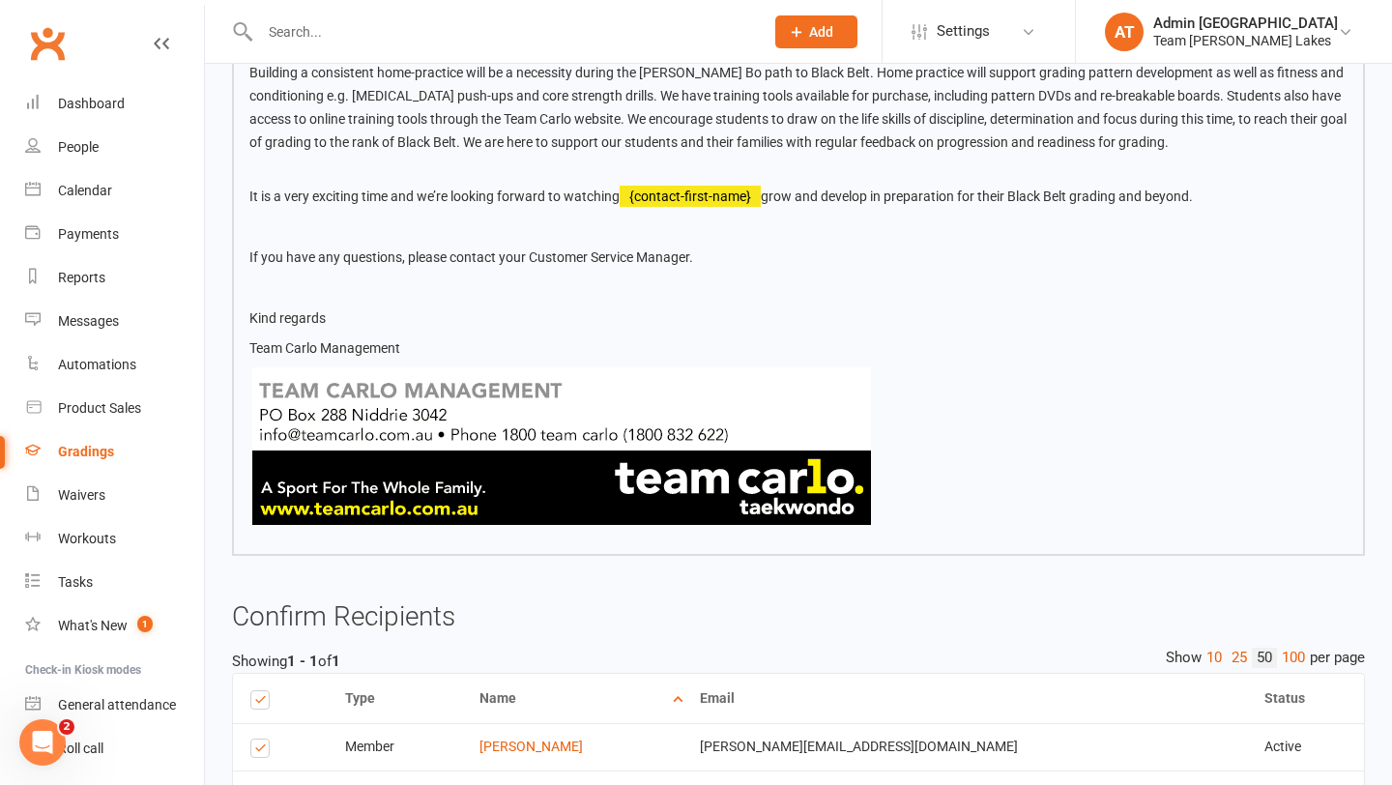
scroll to position [1375, 0]
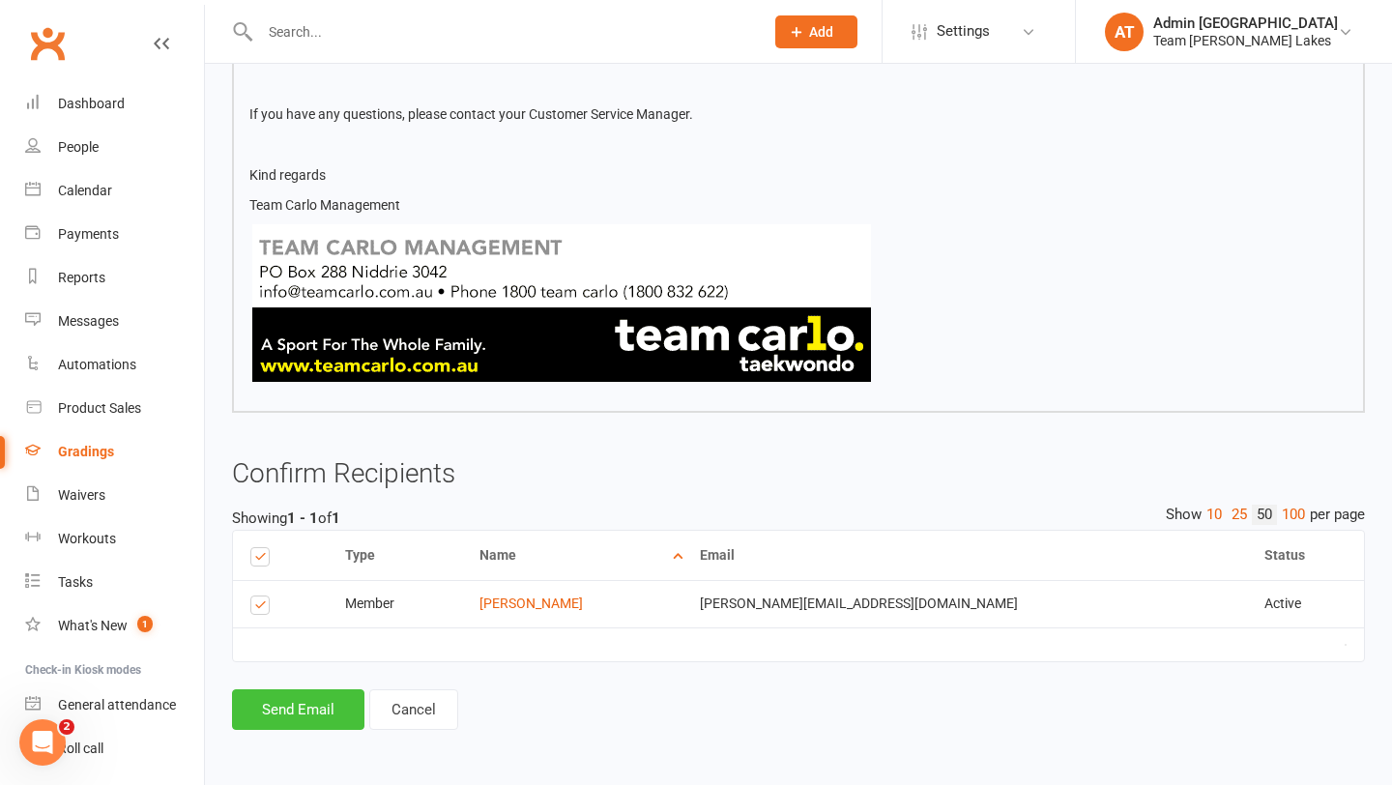
click at [302, 712] on button "Send Email" at bounding box center [298, 709] width 132 height 41
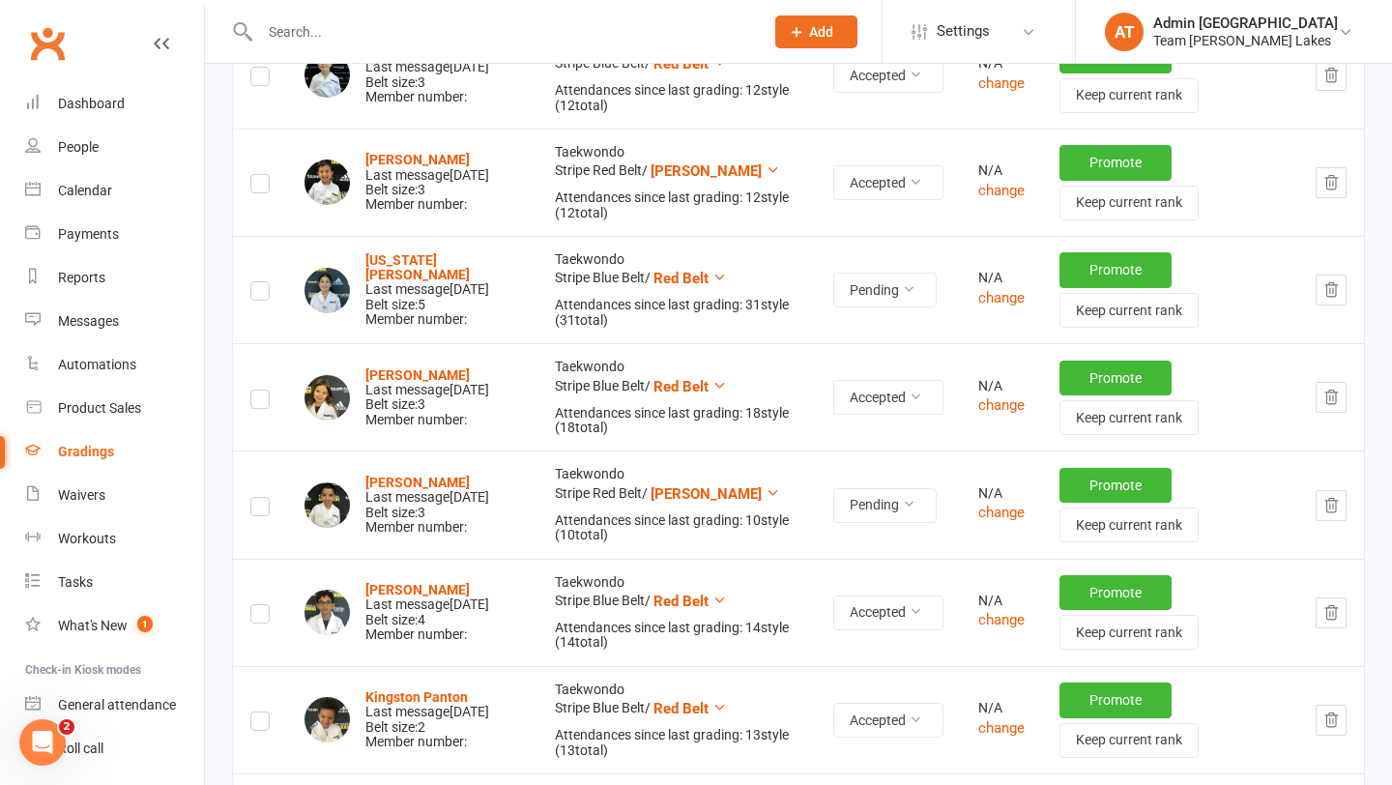
scroll to position [1534, 0]
click at [913, 507] on button "Pending" at bounding box center [884, 504] width 103 height 35
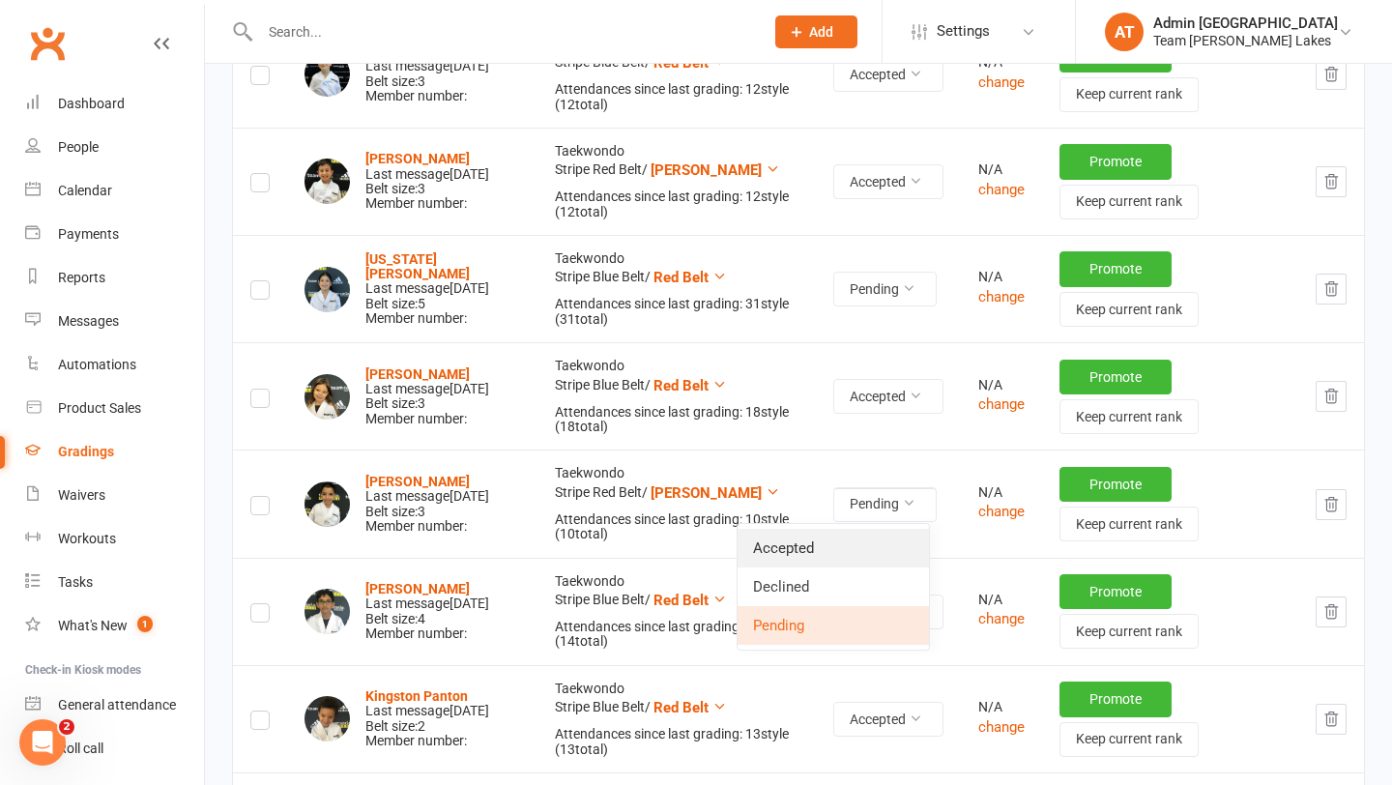
click at [849, 545] on link "Accepted" at bounding box center [833, 548] width 191 height 39
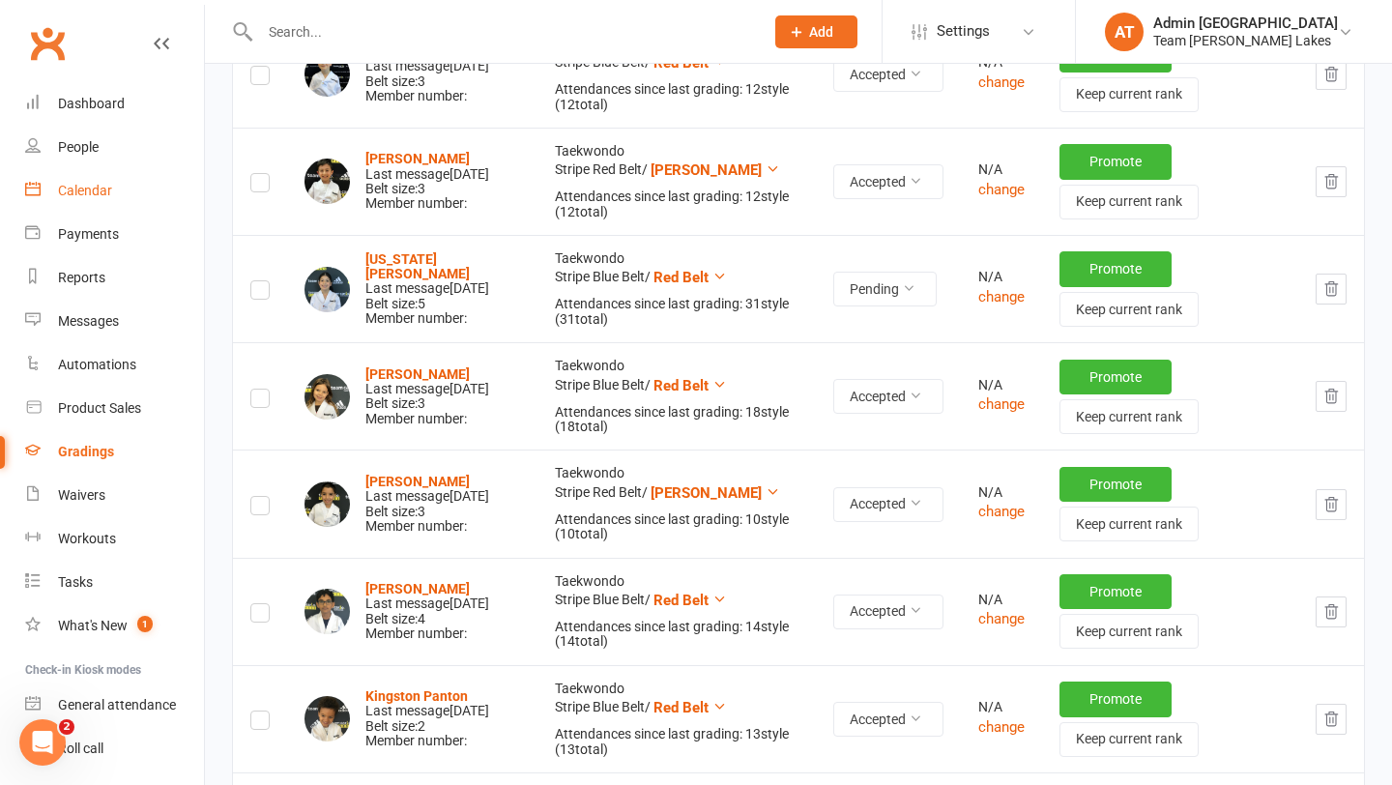
click at [104, 187] on div "Calendar" at bounding box center [85, 190] width 54 height 15
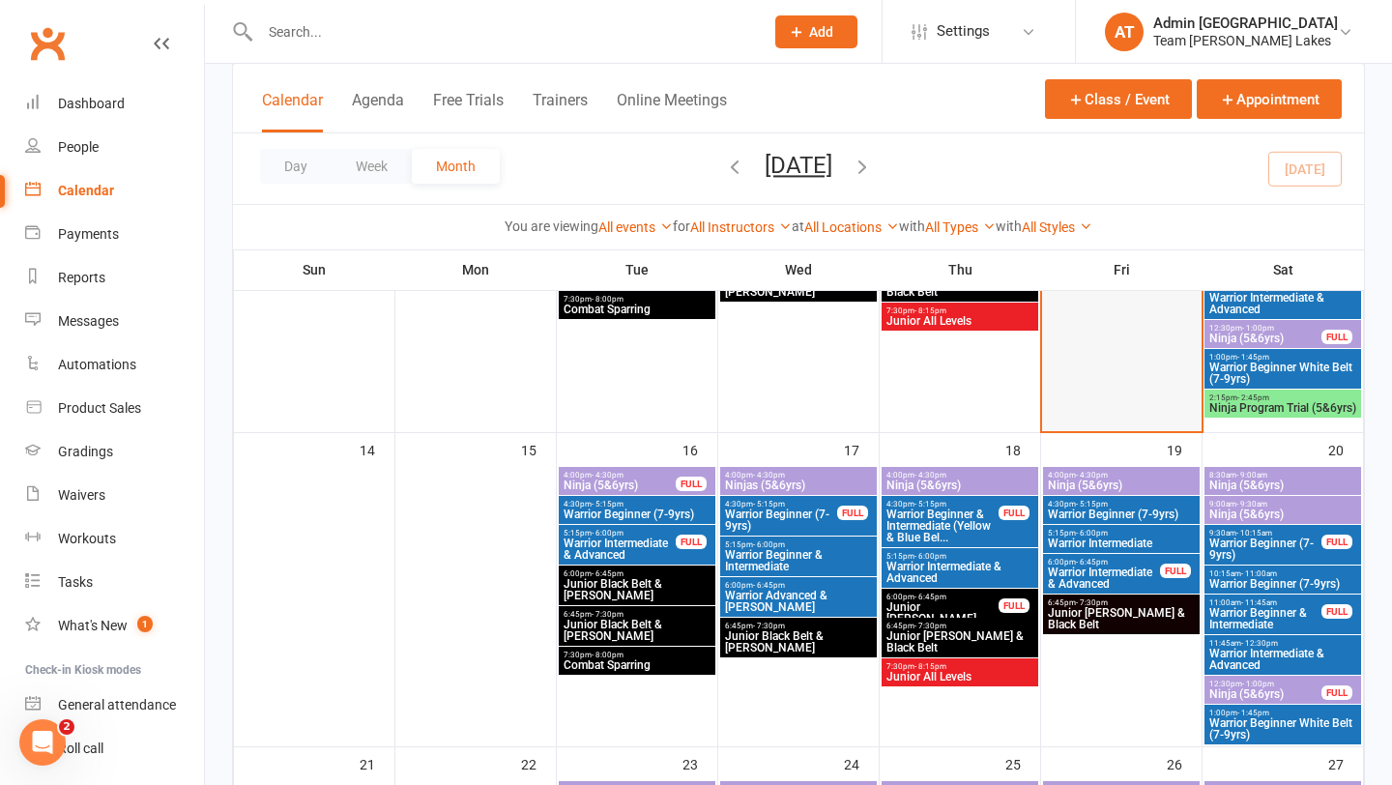
click at [1124, 403] on div at bounding box center [1122, 270] width 156 height 319
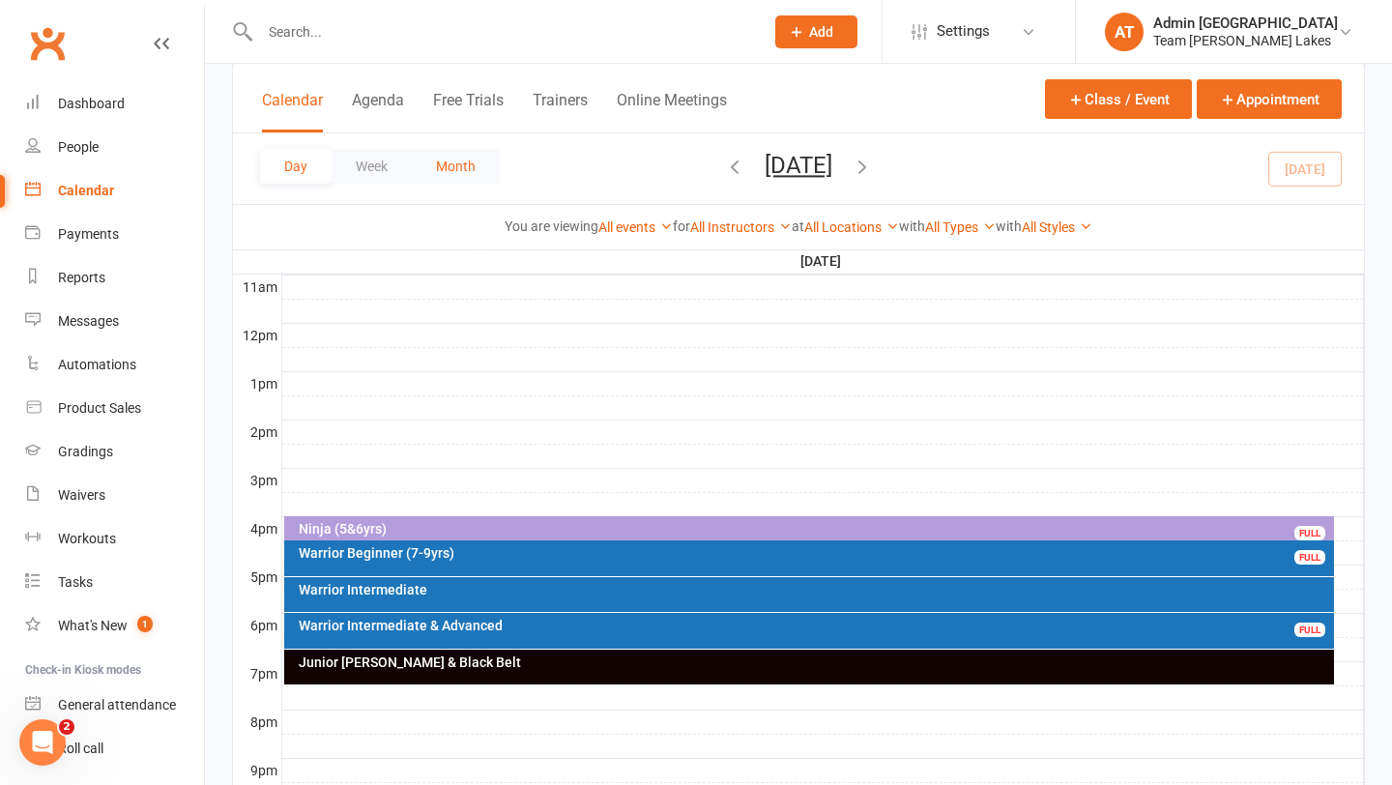
click at [444, 166] on button "Month" at bounding box center [456, 166] width 88 height 35
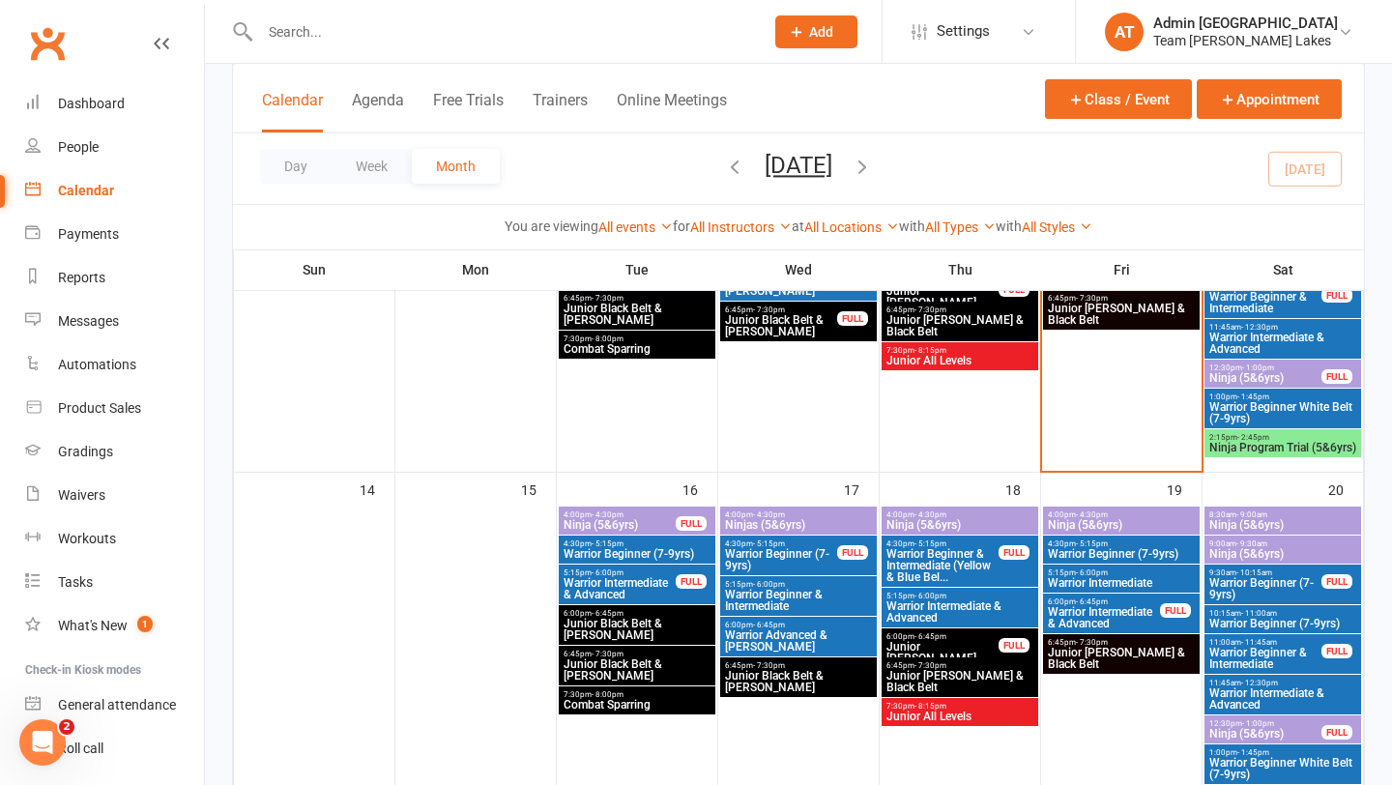
click at [1252, 334] on span "Warrior Intermediate & Advanced" at bounding box center [1282, 343] width 149 height 23
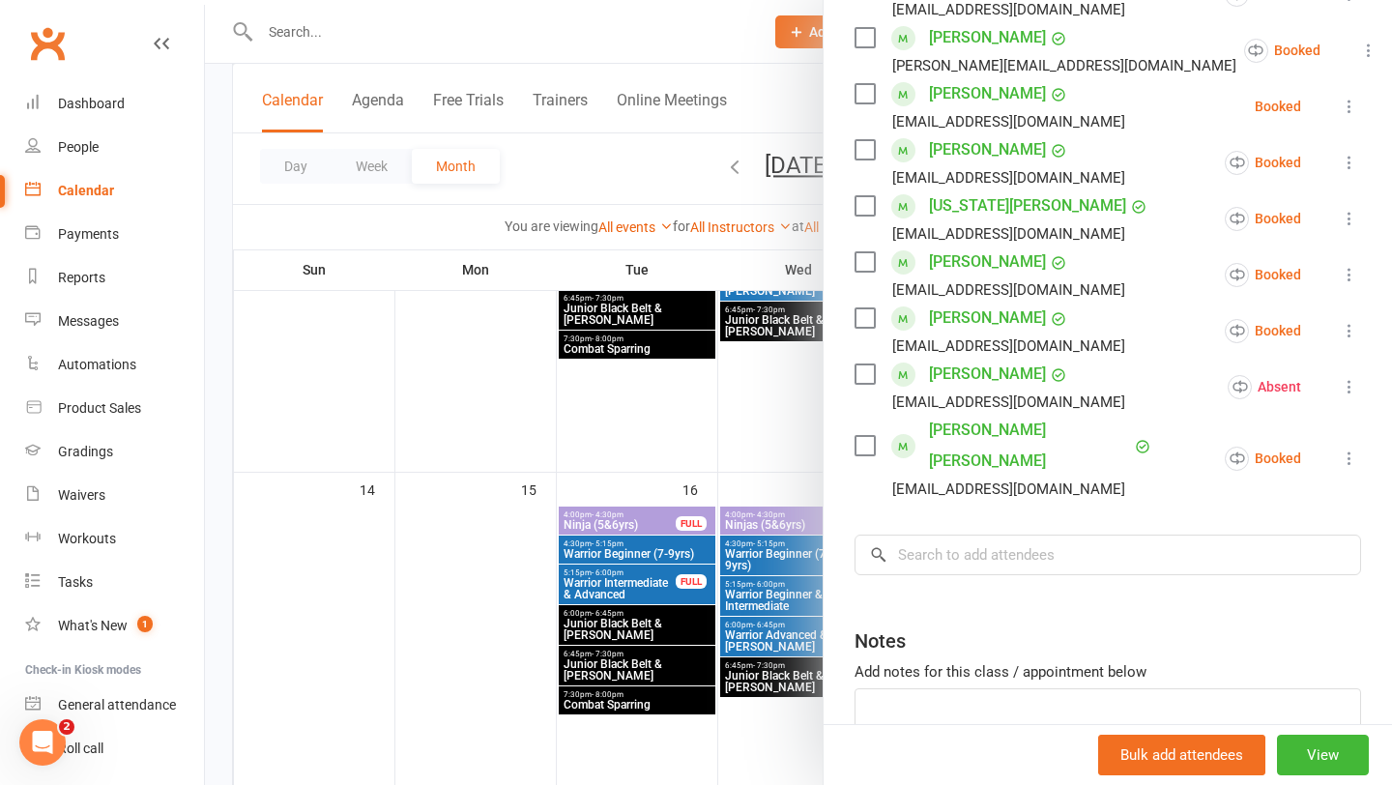
scroll to position [768, 0]
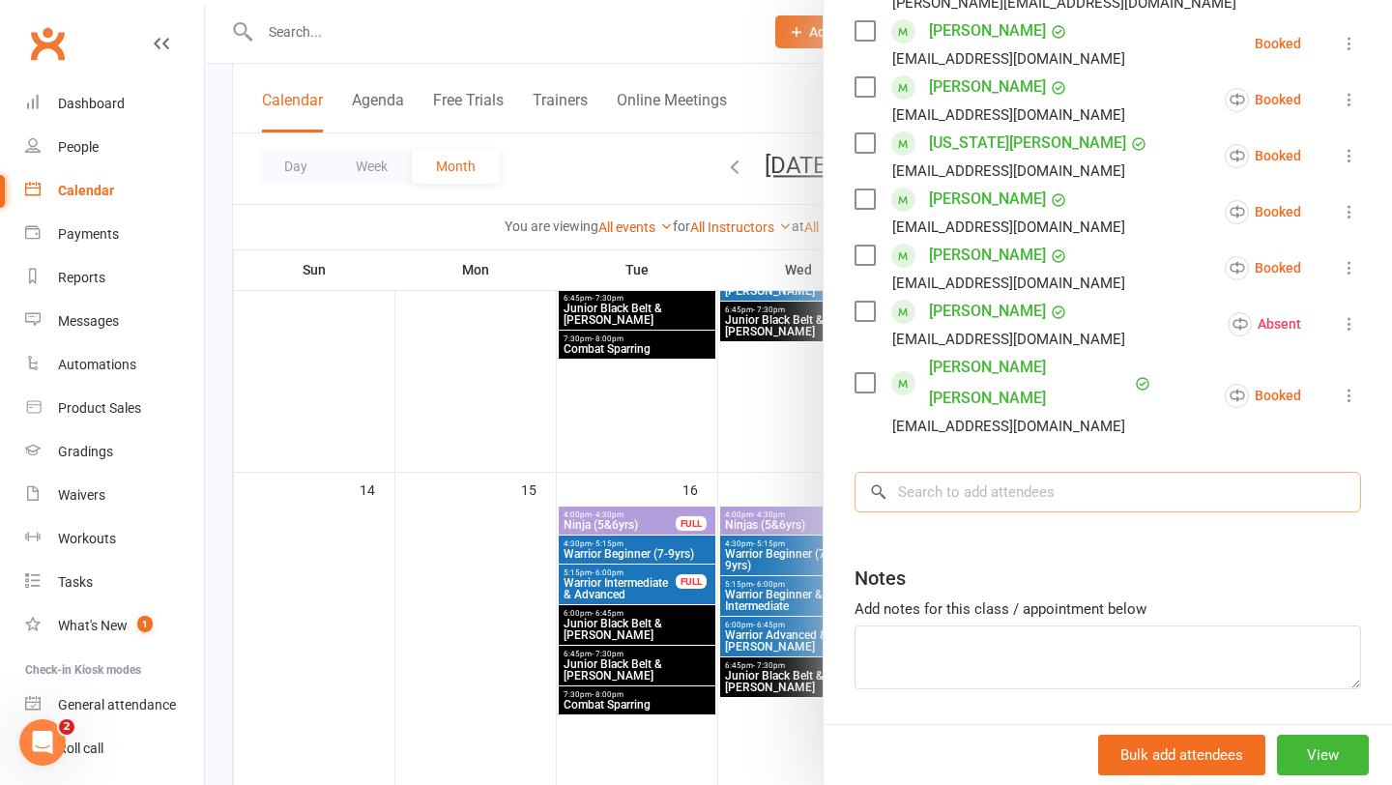
click at [1025, 472] on input "search" at bounding box center [1108, 492] width 507 height 41
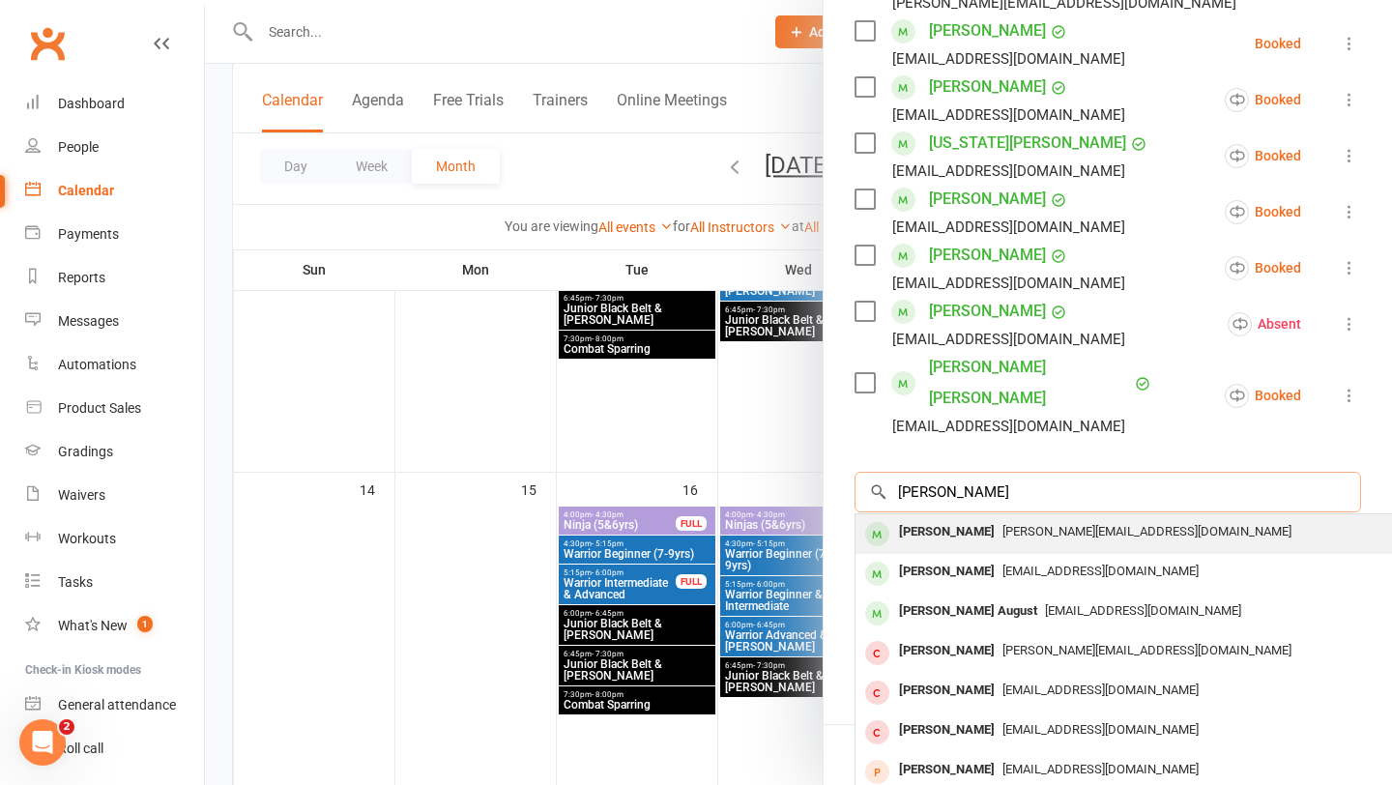
type input "mason mez"
click at [959, 518] on div "[PERSON_NAME]" at bounding box center [946, 532] width 111 height 28
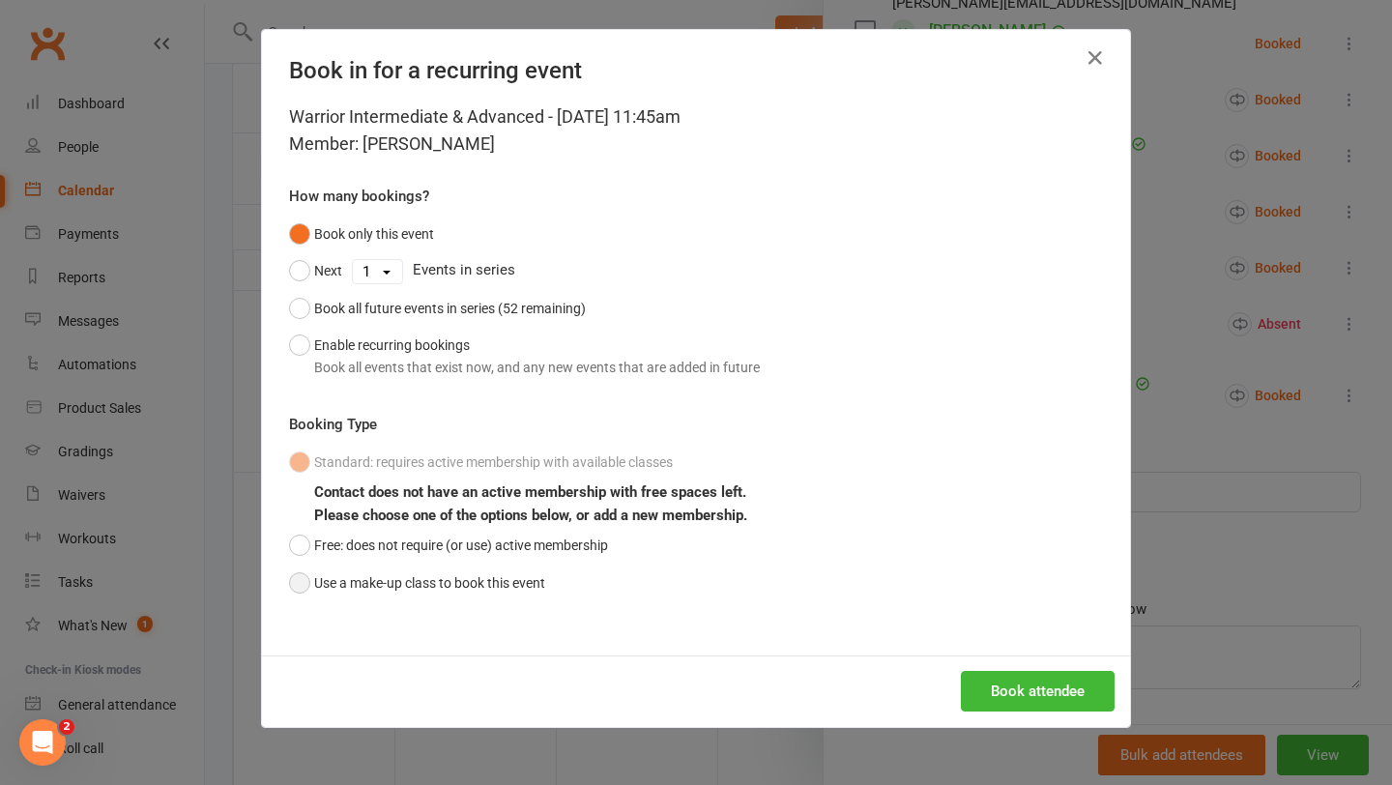
click at [364, 573] on button "Use a make-up class to book this event" at bounding box center [417, 583] width 256 height 37
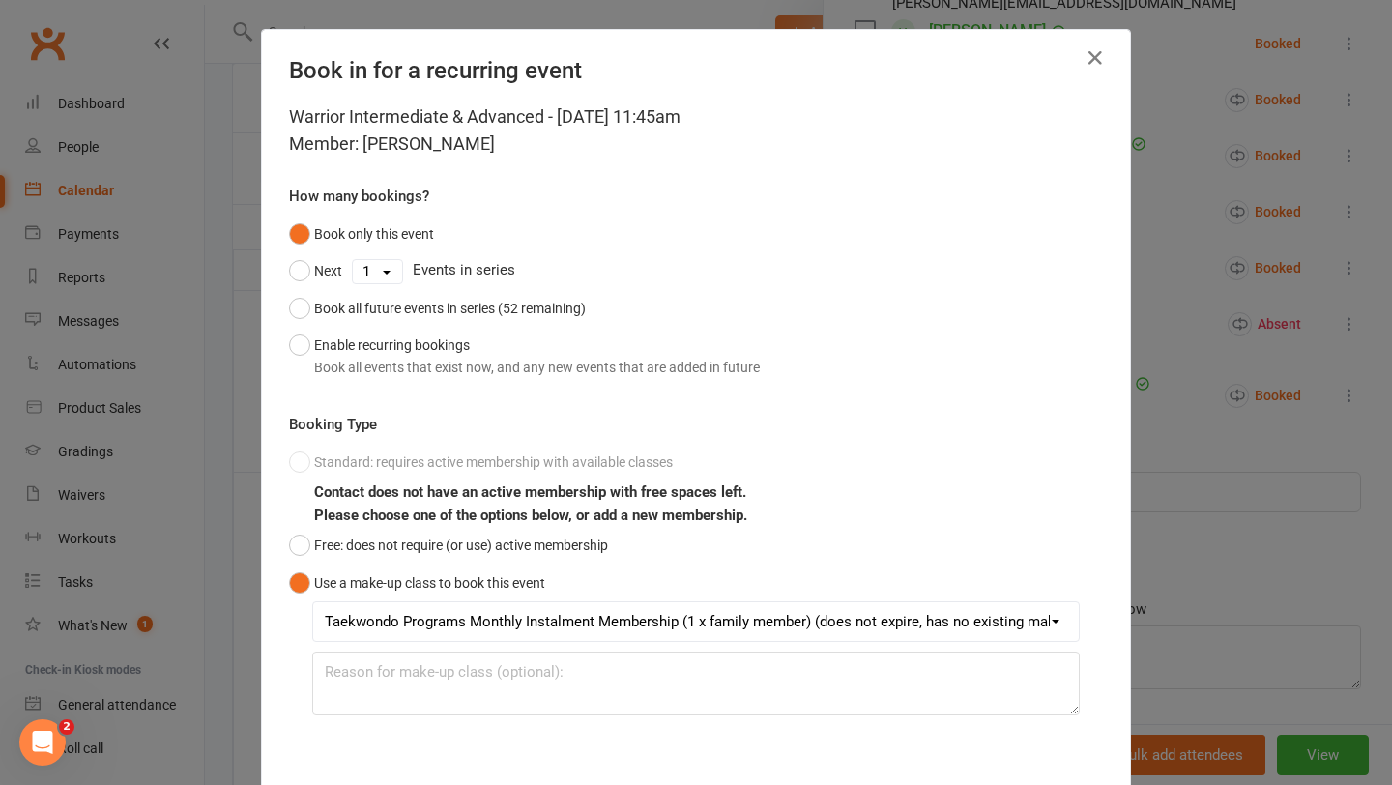
scroll to position [86, 0]
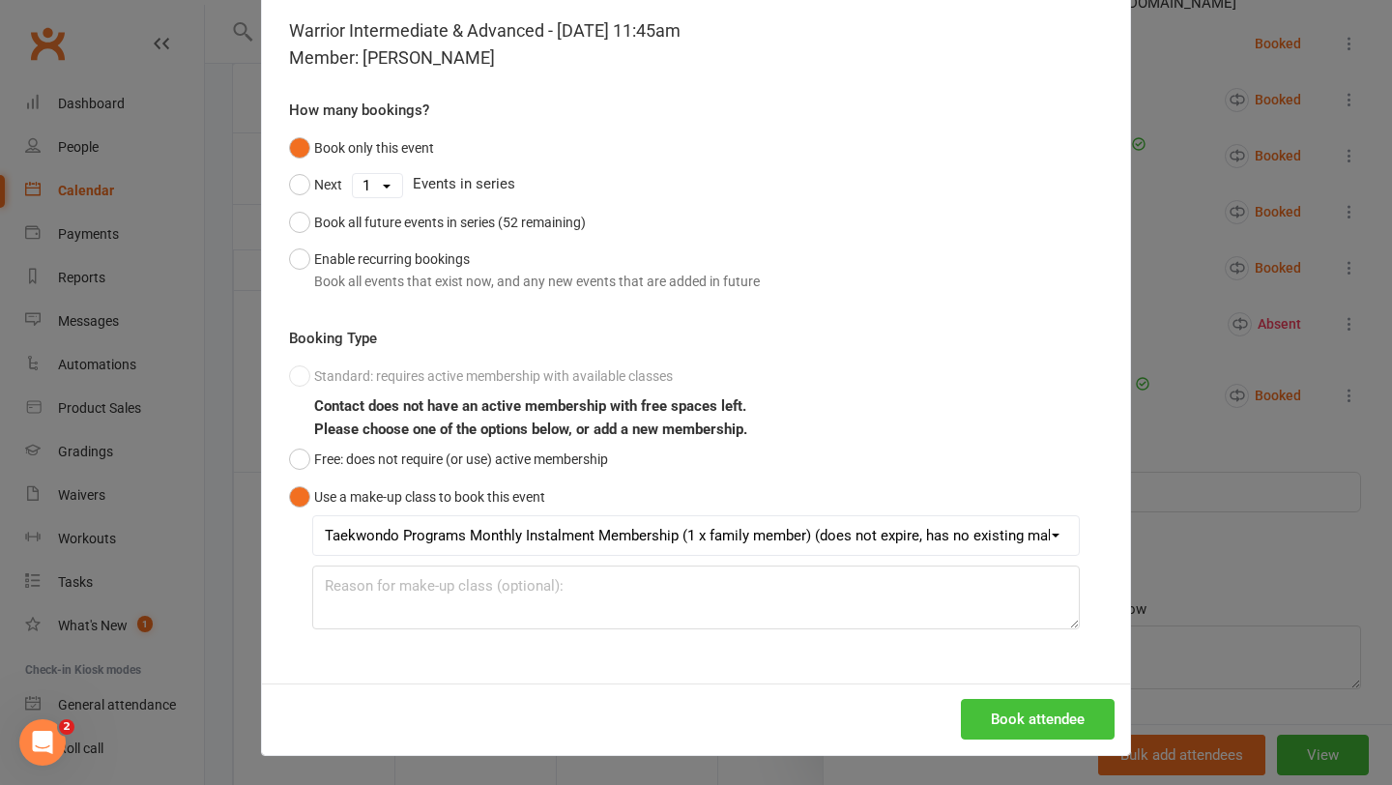
click at [993, 724] on button "Book attendee" at bounding box center [1038, 719] width 154 height 41
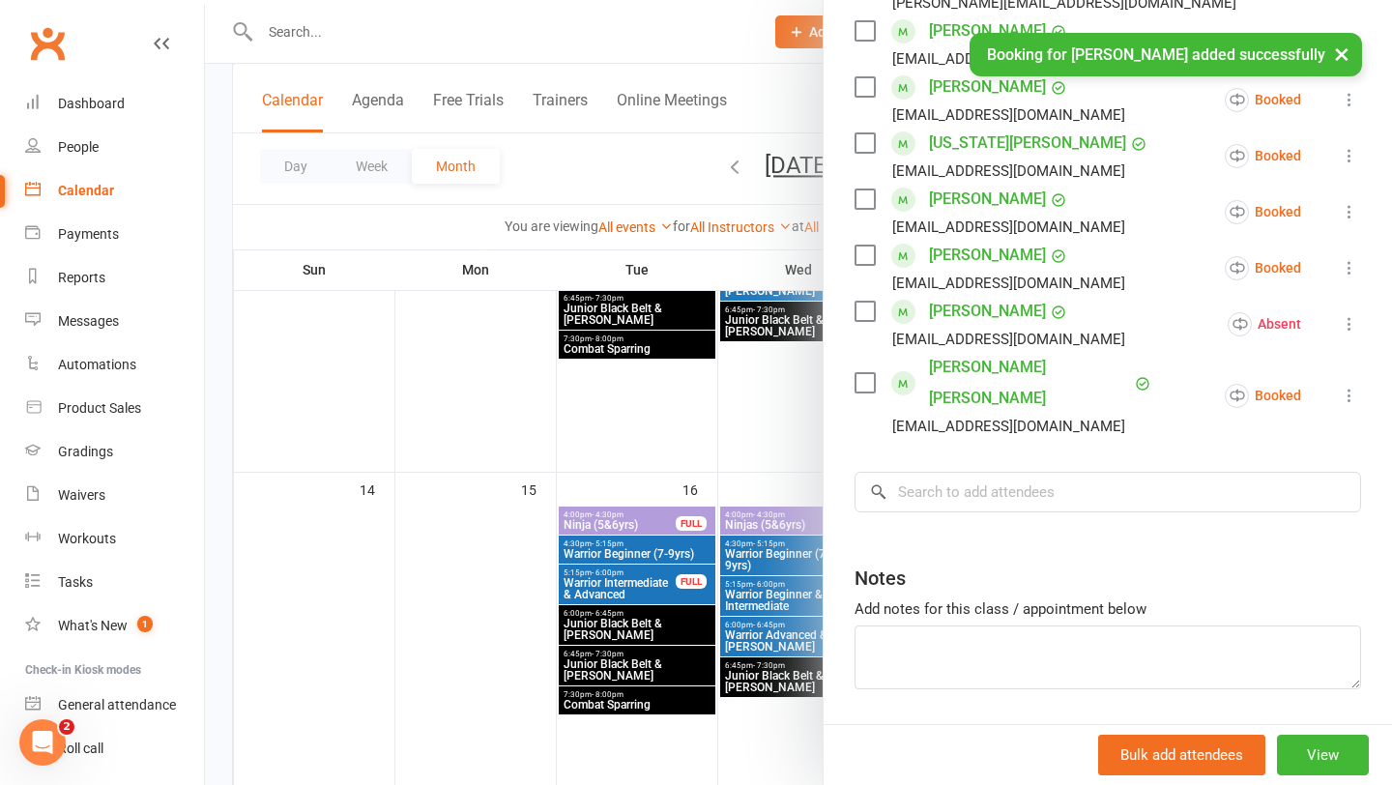
click at [677, 639] on div at bounding box center [798, 392] width 1187 height 785
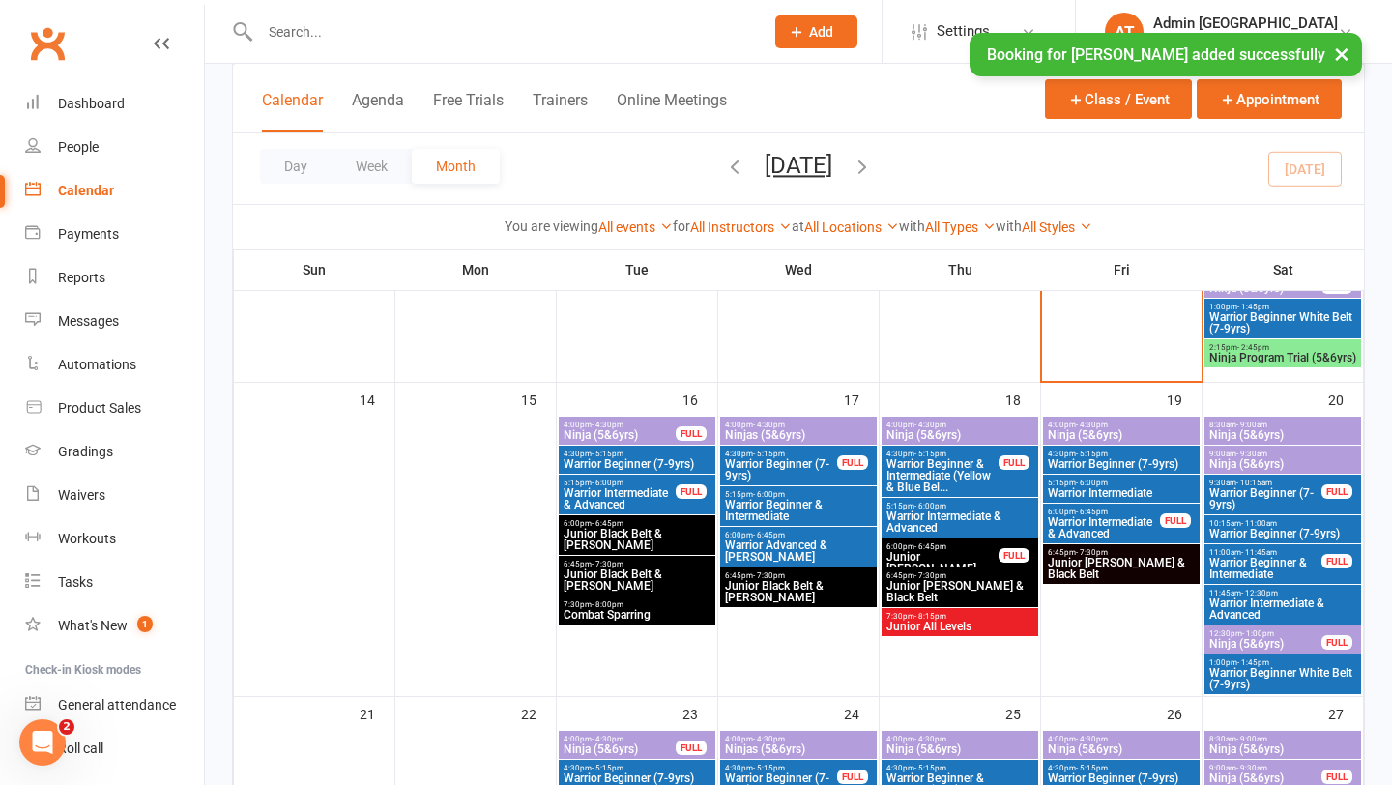
scroll to position [741, 0]
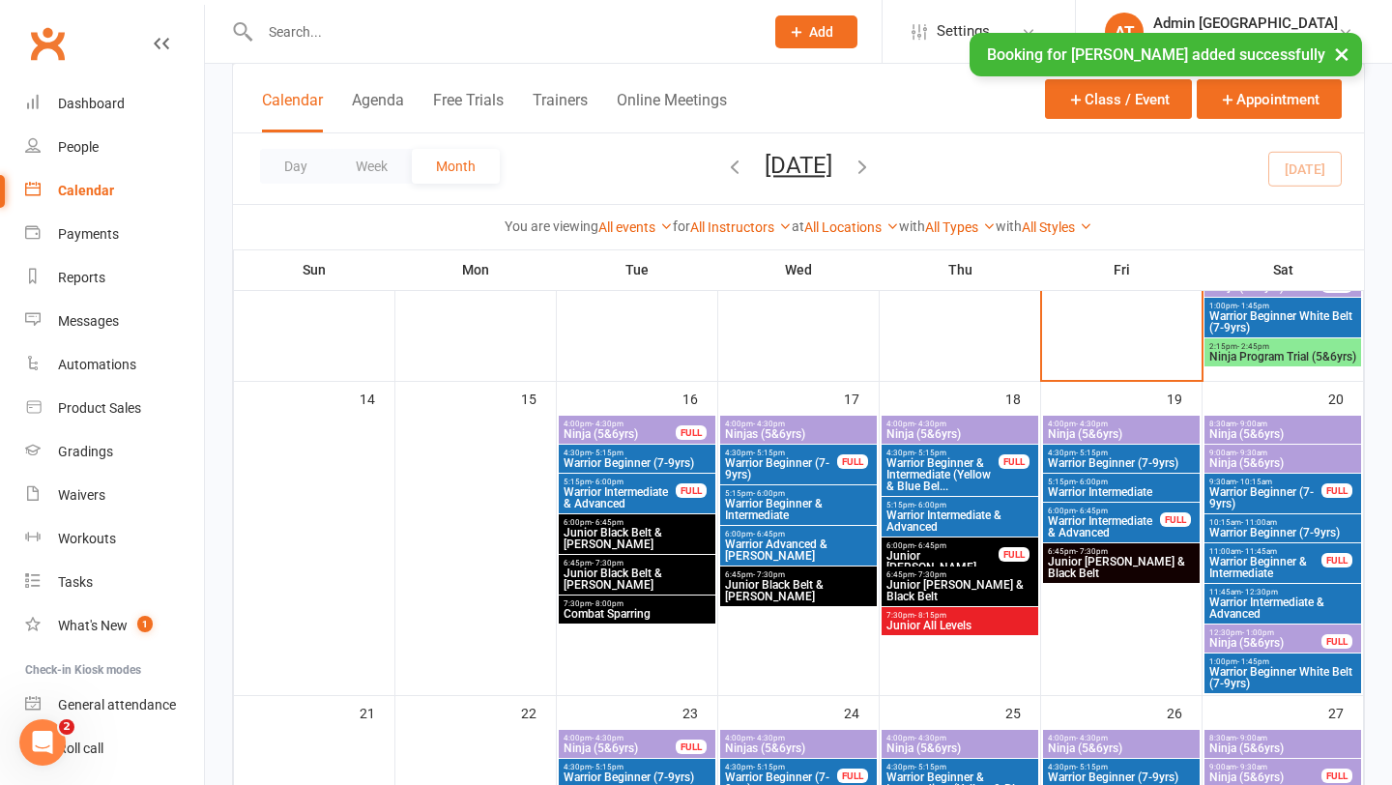
click at [1263, 607] on span "Warrior Intermediate & Advanced" at bounding box center [1282, 607] width 149 height 23
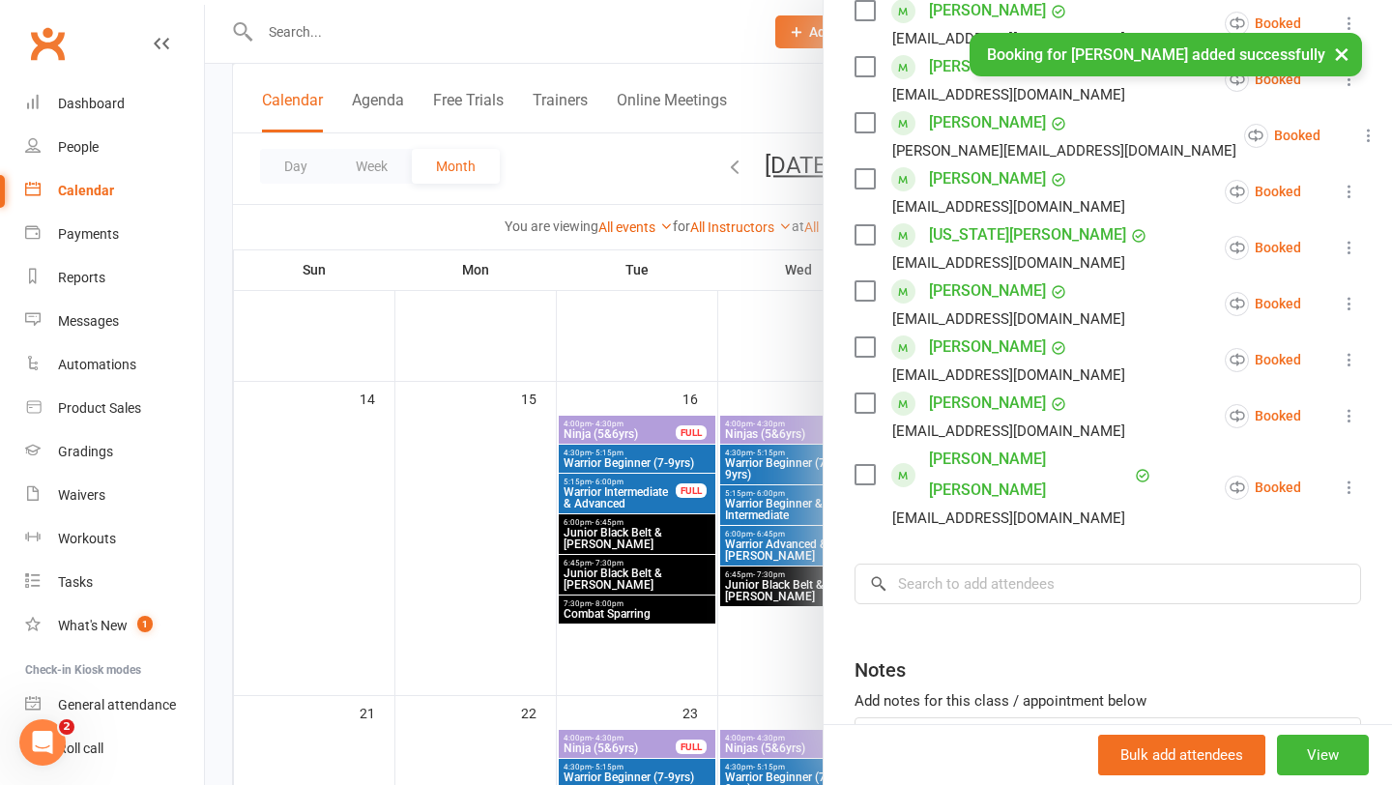
scroll to position [655, 0]
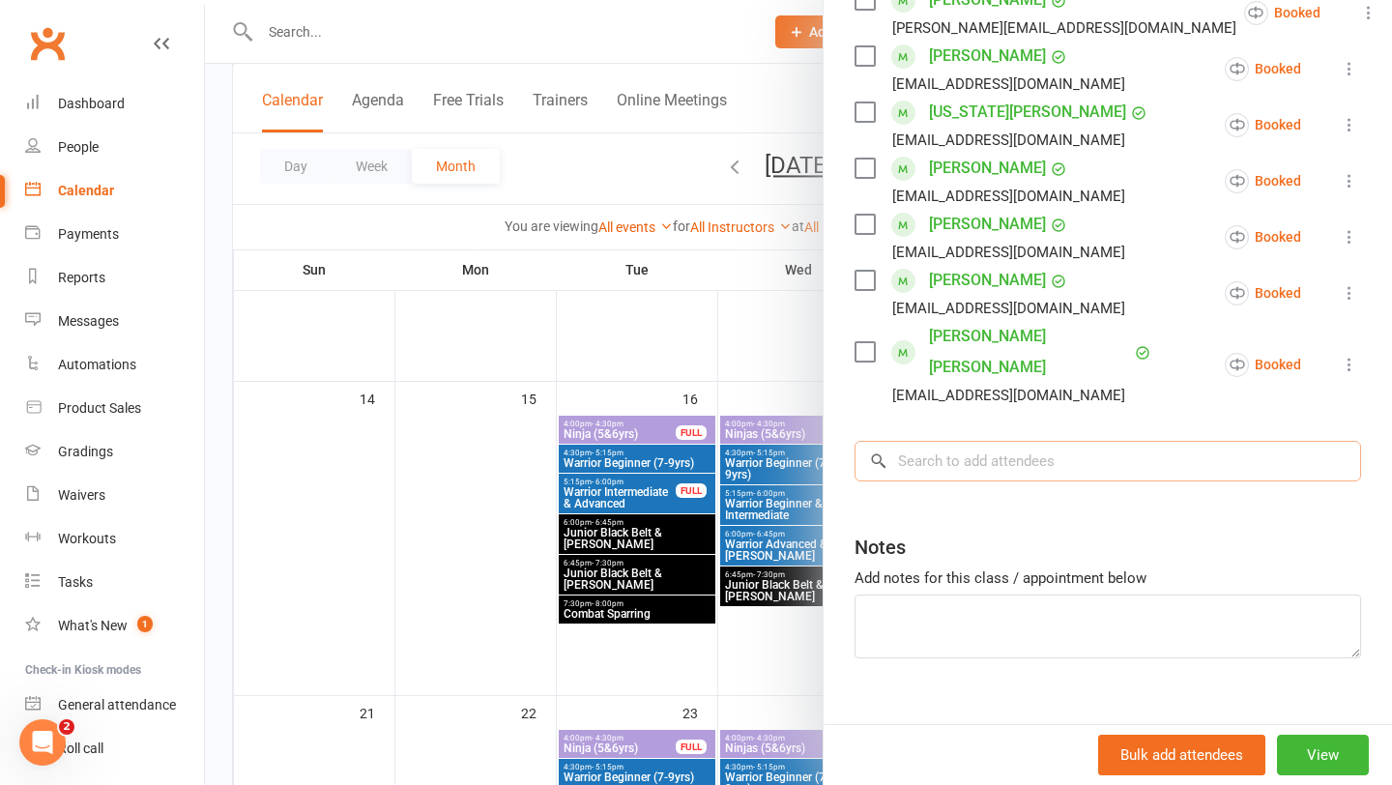
click at [971, 441] on input "search" at bounding box center [1108, 461] width 507 height 41
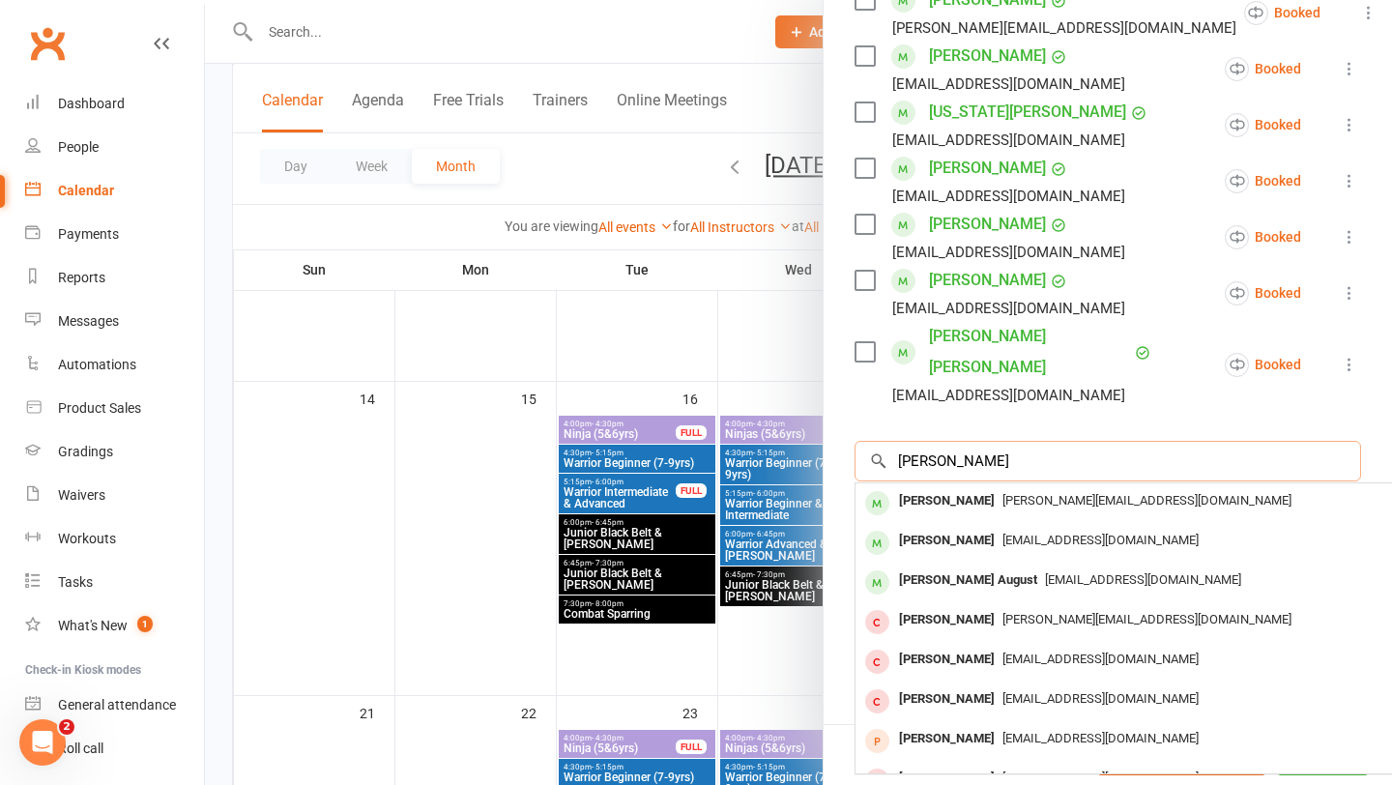
type input "mason mez"
click at [946, 487] on div "[PERSON_NAME]" at bounding box center [946, 501] width 111 height 28
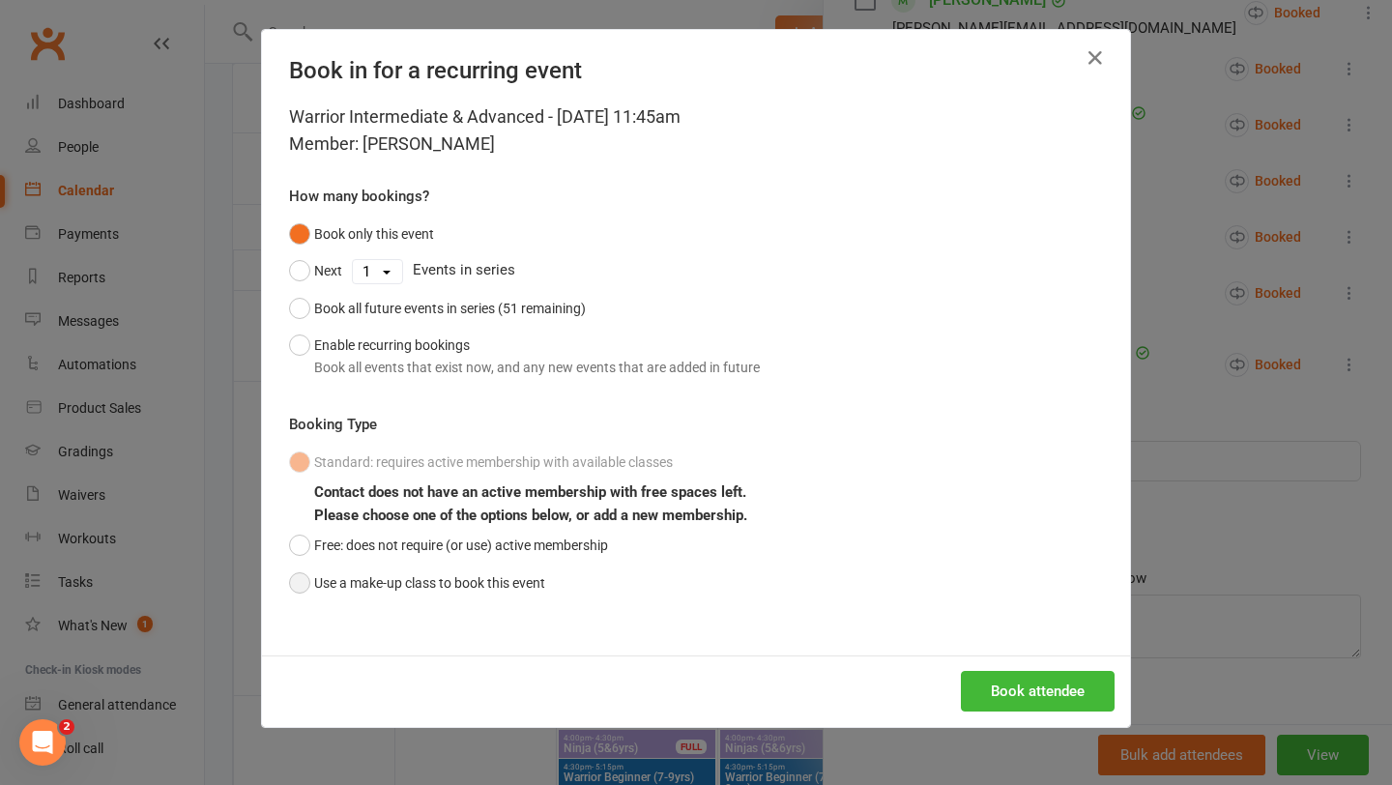
click at [378, 585] on button "Use a make-up class to book this event" at bounding box center [417, 583] width 256 height 37
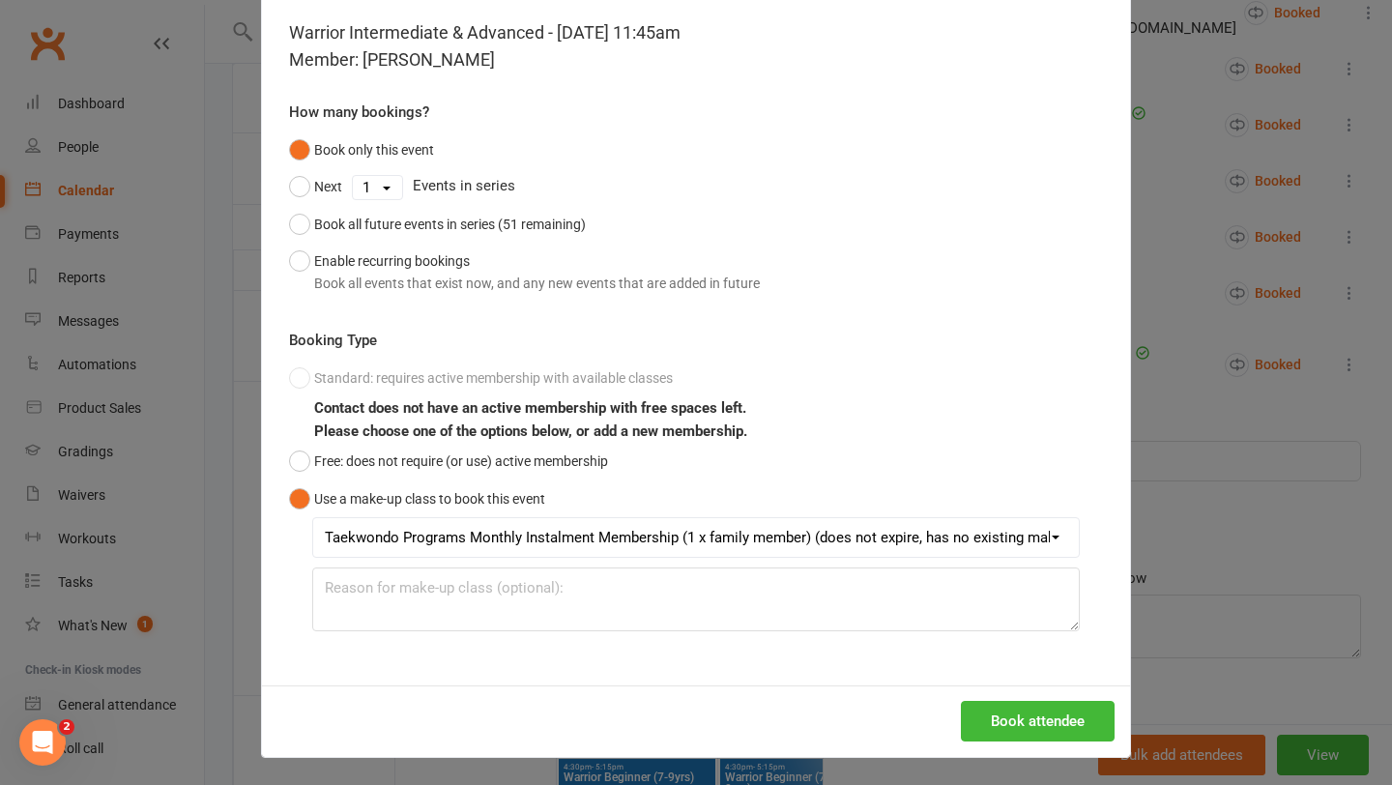
scroll to position [86, 0]
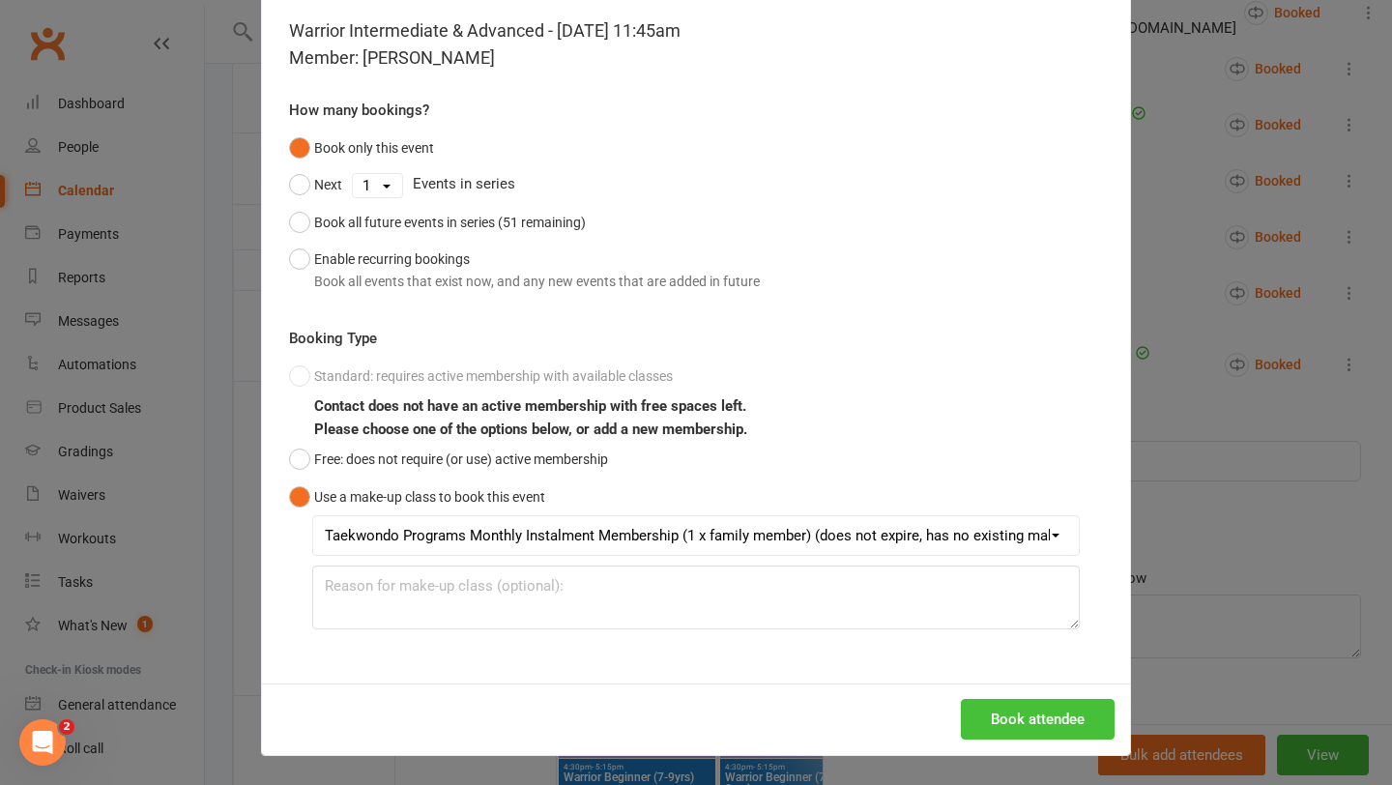
click at [1070, 724] on button "Book attendee" at bounding box center [1038, 719] width 154 height 41
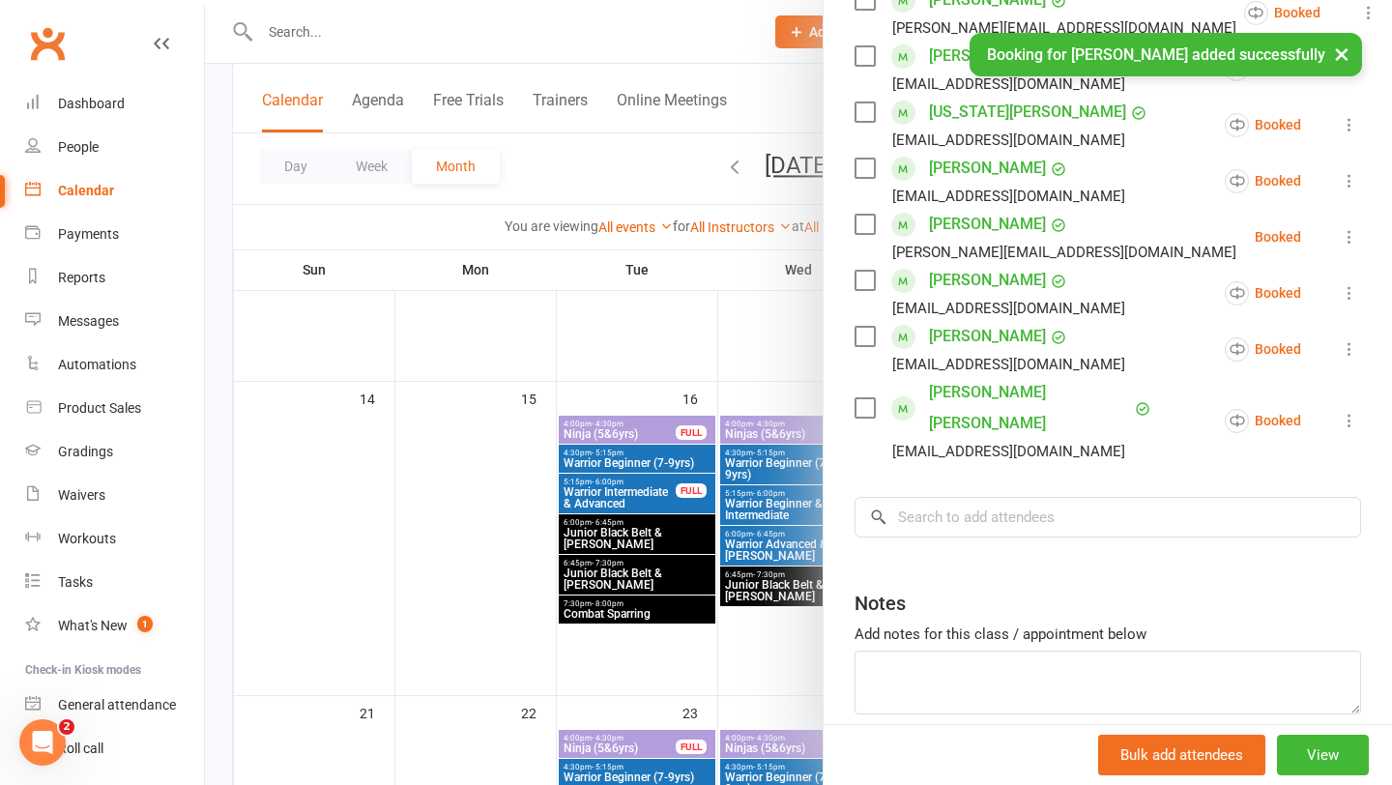
click at [744, 605] on div at bounding box center [798, 392] width 1187 height 785
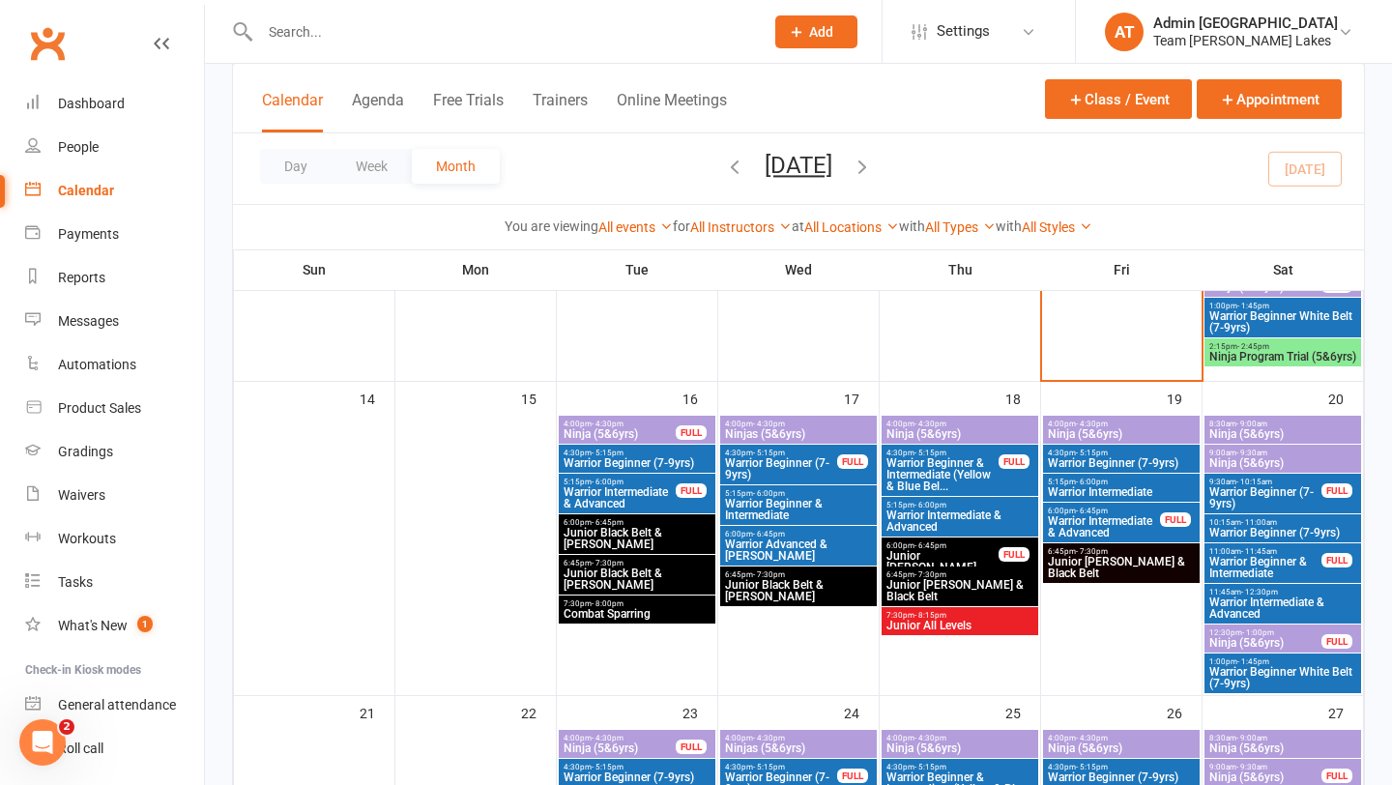
click at [1257, 428] on span "Ninja (5&6yrs)" at bounding box center [1282, 434] width 149 height 12
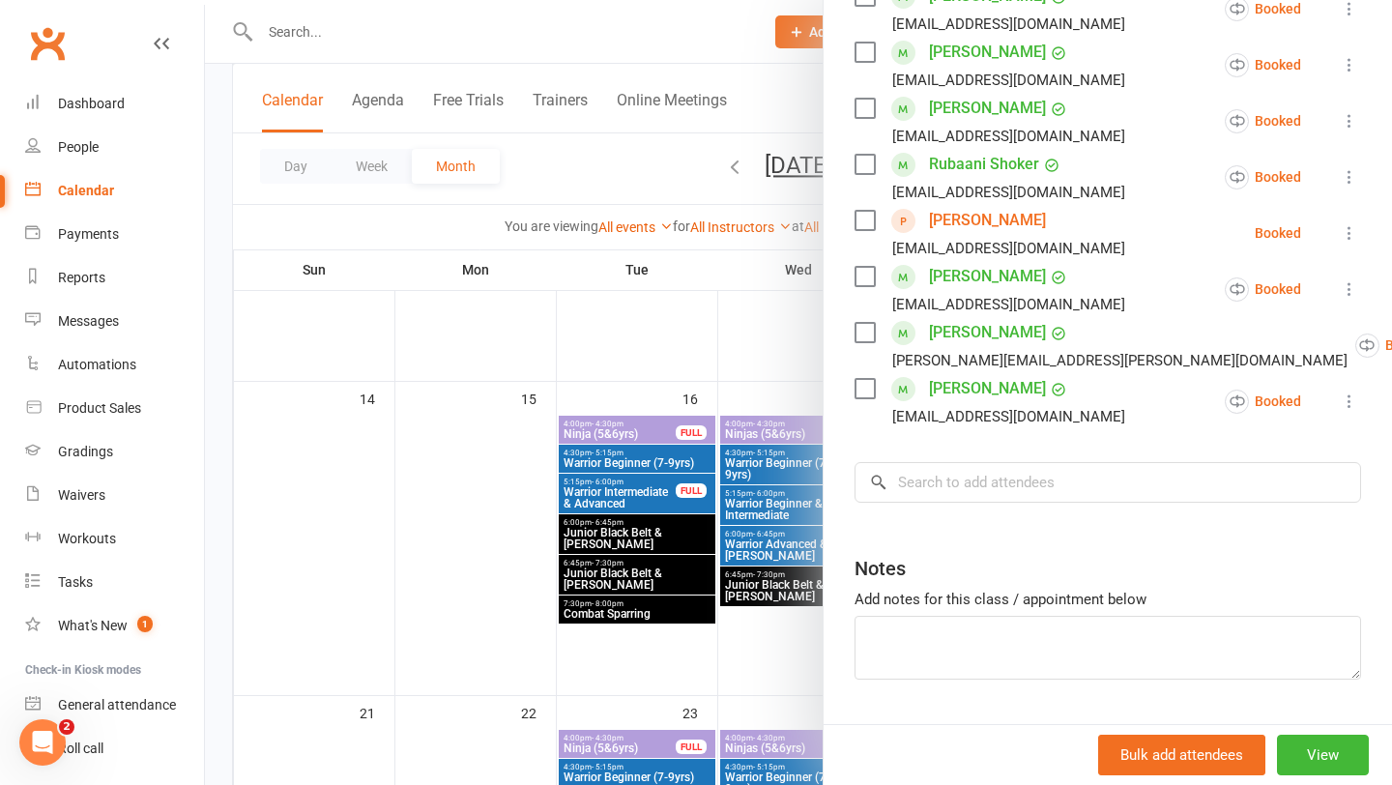
scroll to position [712, 0]
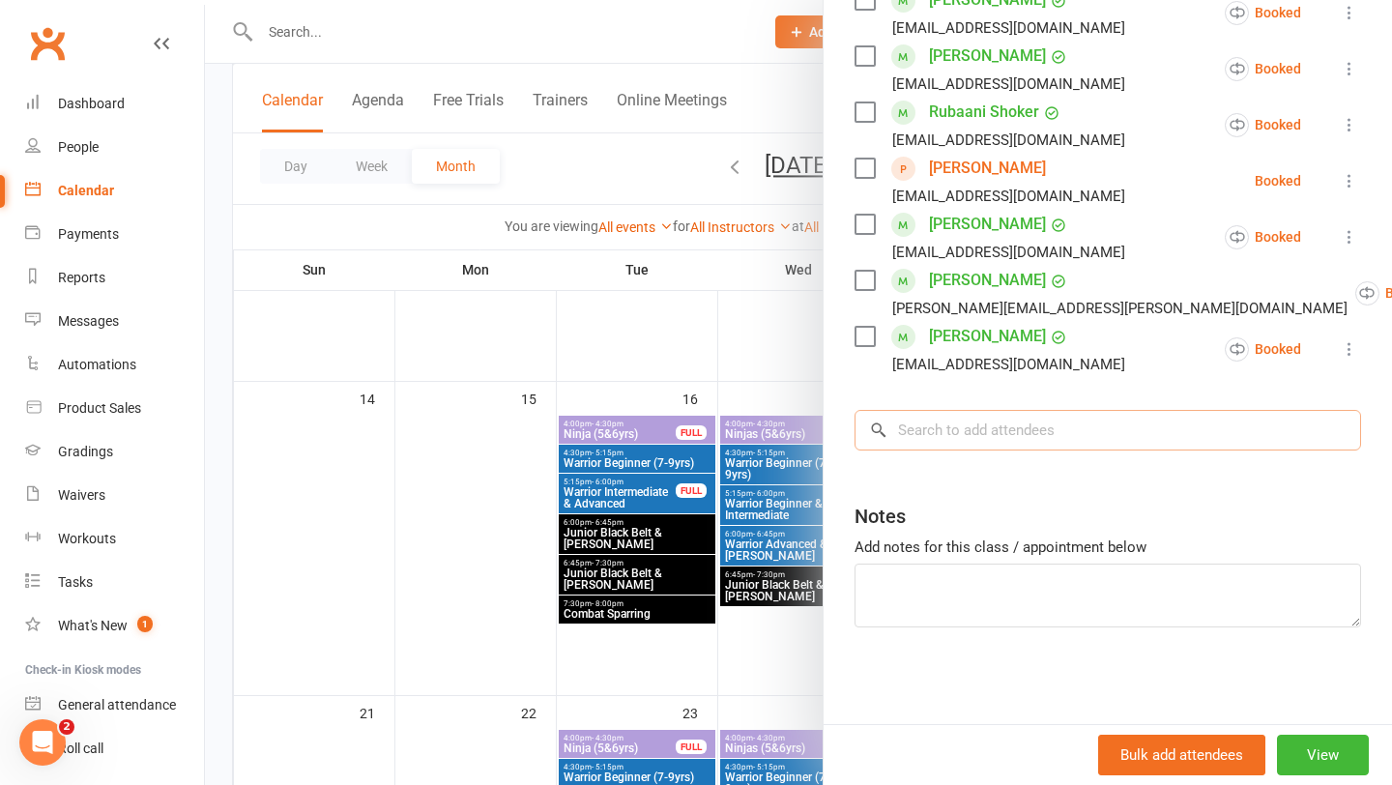
click at [1028, 431] on input "search" at bounding box center [1108, 430] width 507 height 41
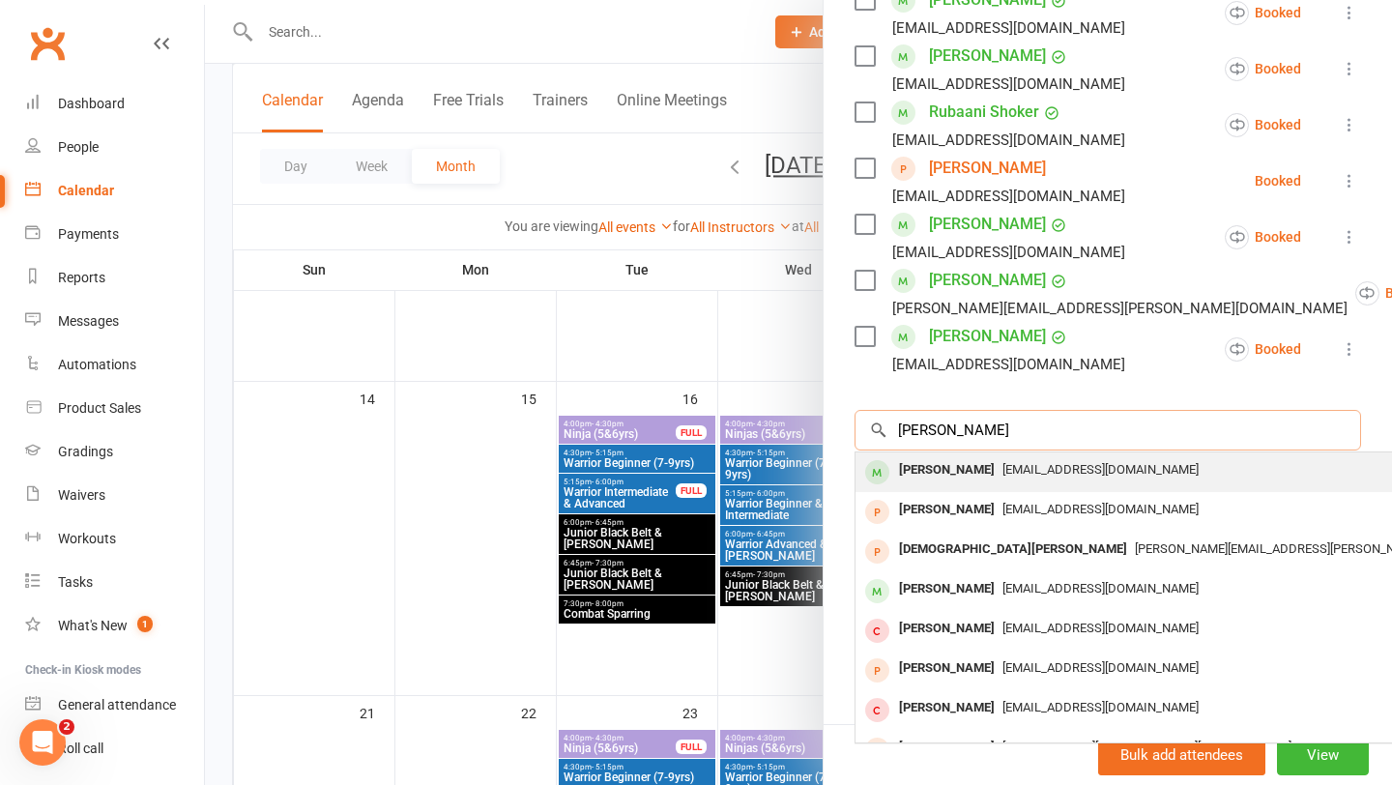
type input "samuel b"
click at [956, 469] on div "Samuel Borg" at bounding box center [946, 470] width 111 height 28
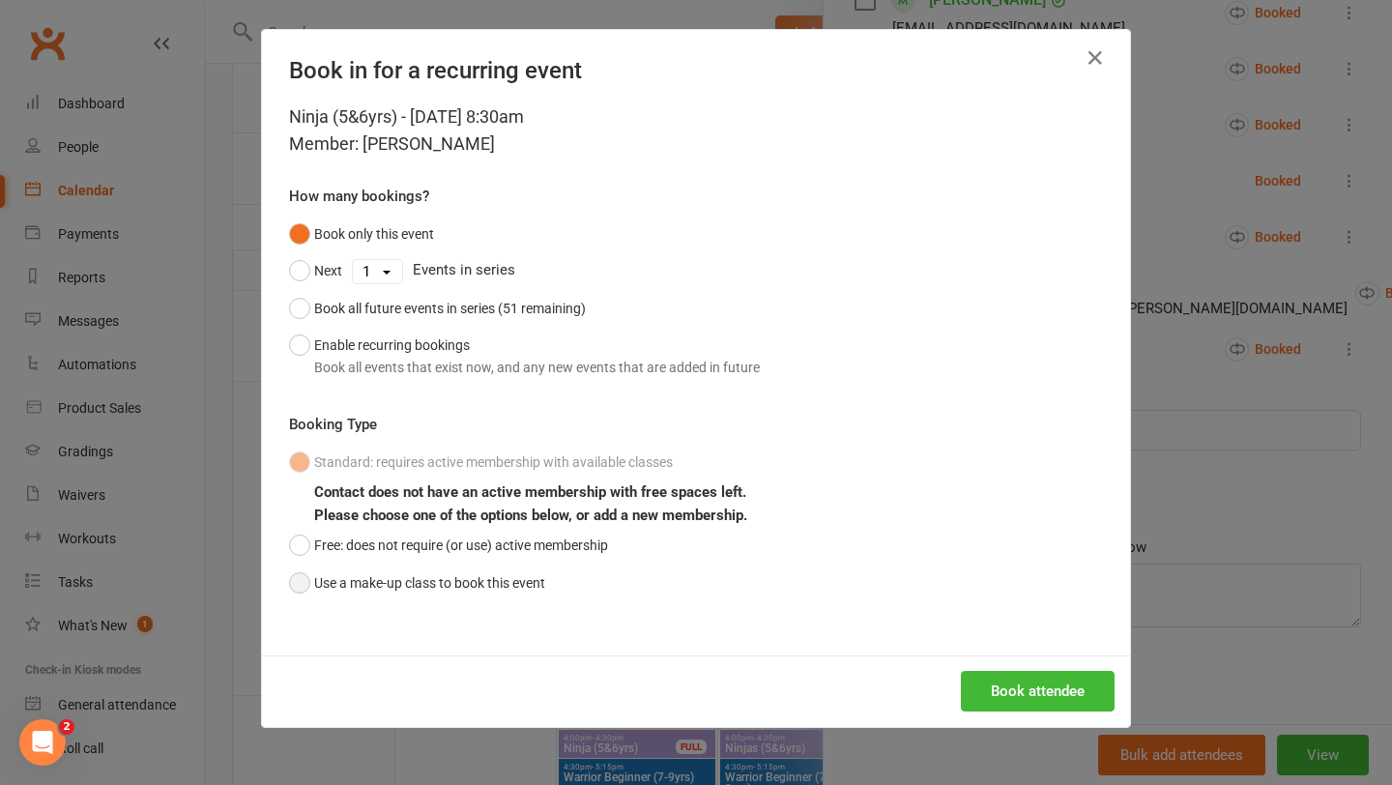
click at [396, 575] on button "Use a make-up class to book this event" at bounding box center [417, 583] width 256 height 37
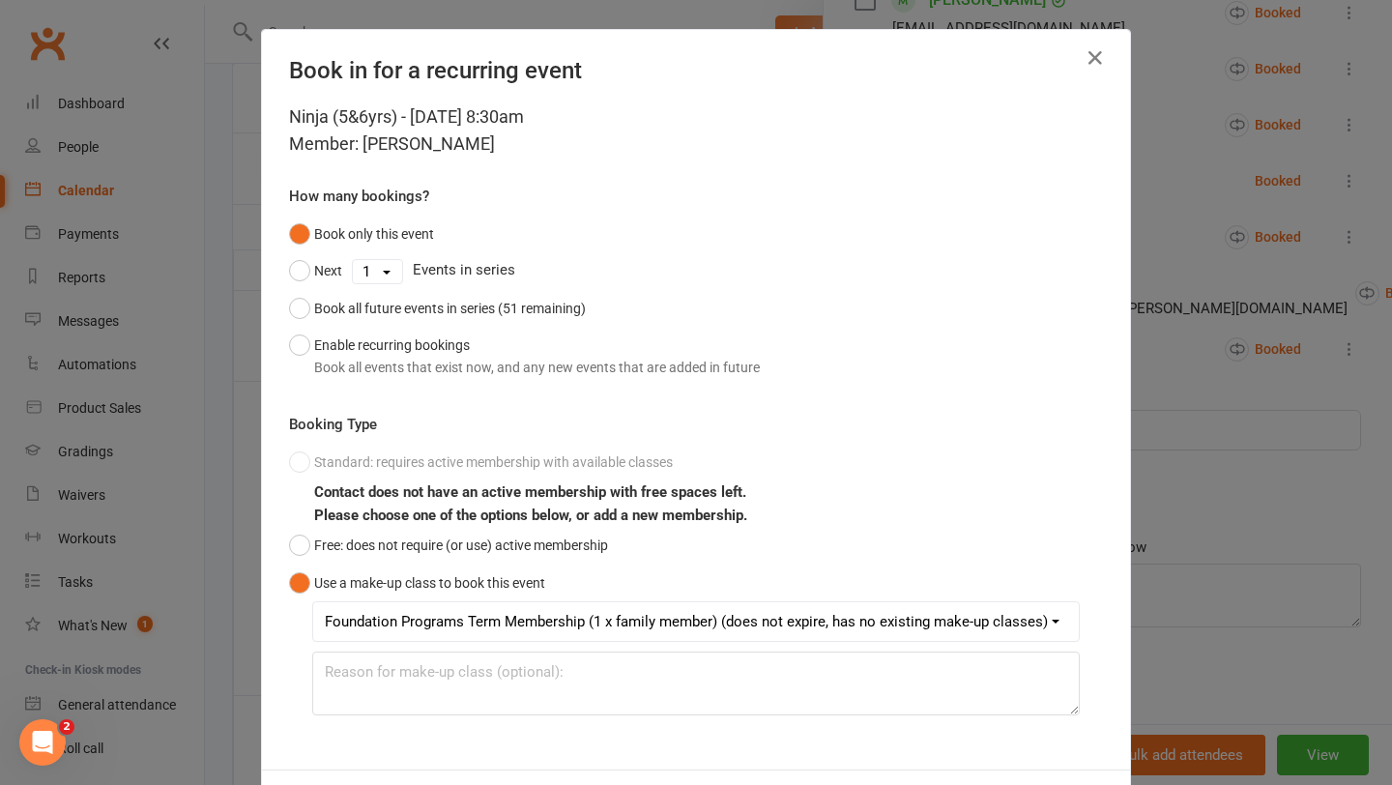
scroll to position [86, 0]
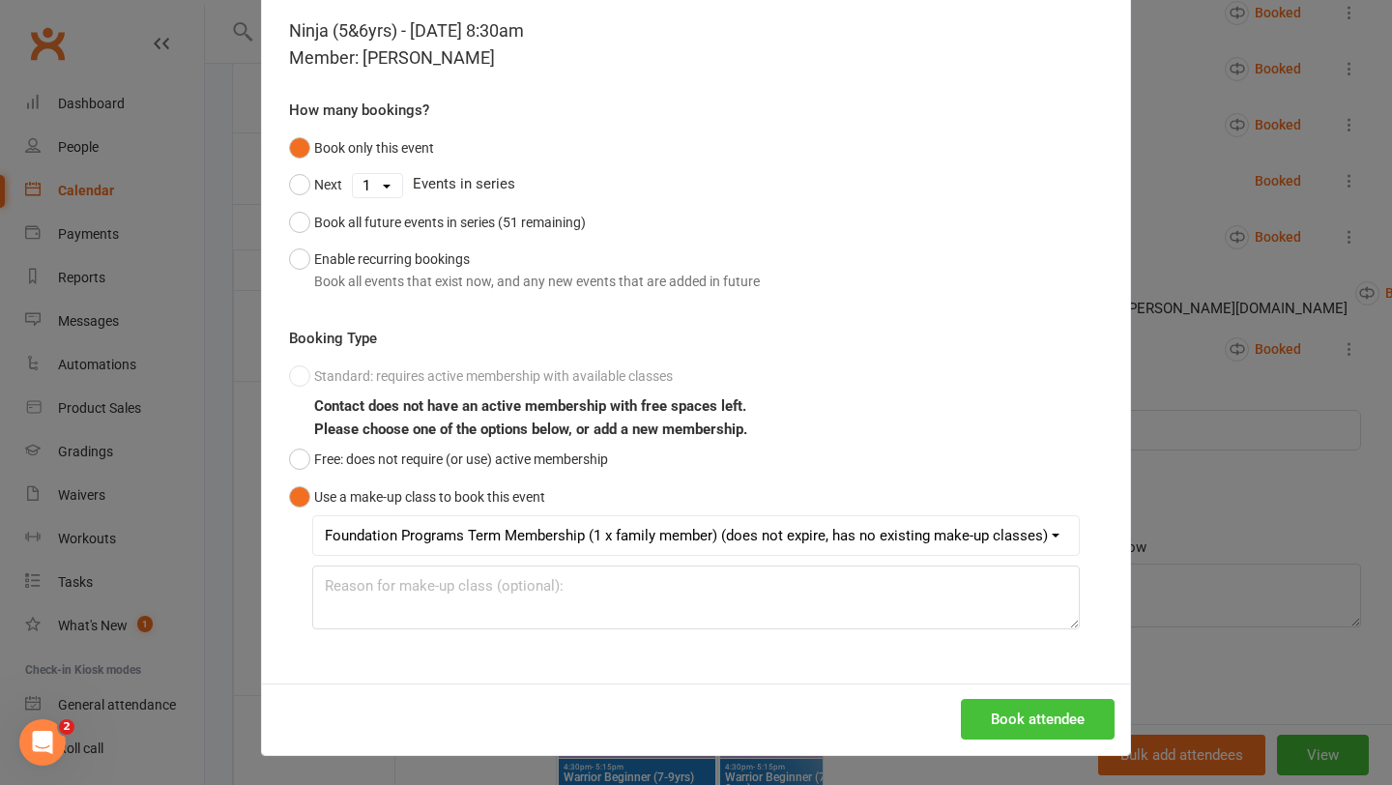
click at [1024, 728] on button "Book attendee" at bounding box center [1038, 719] width 154 height 41
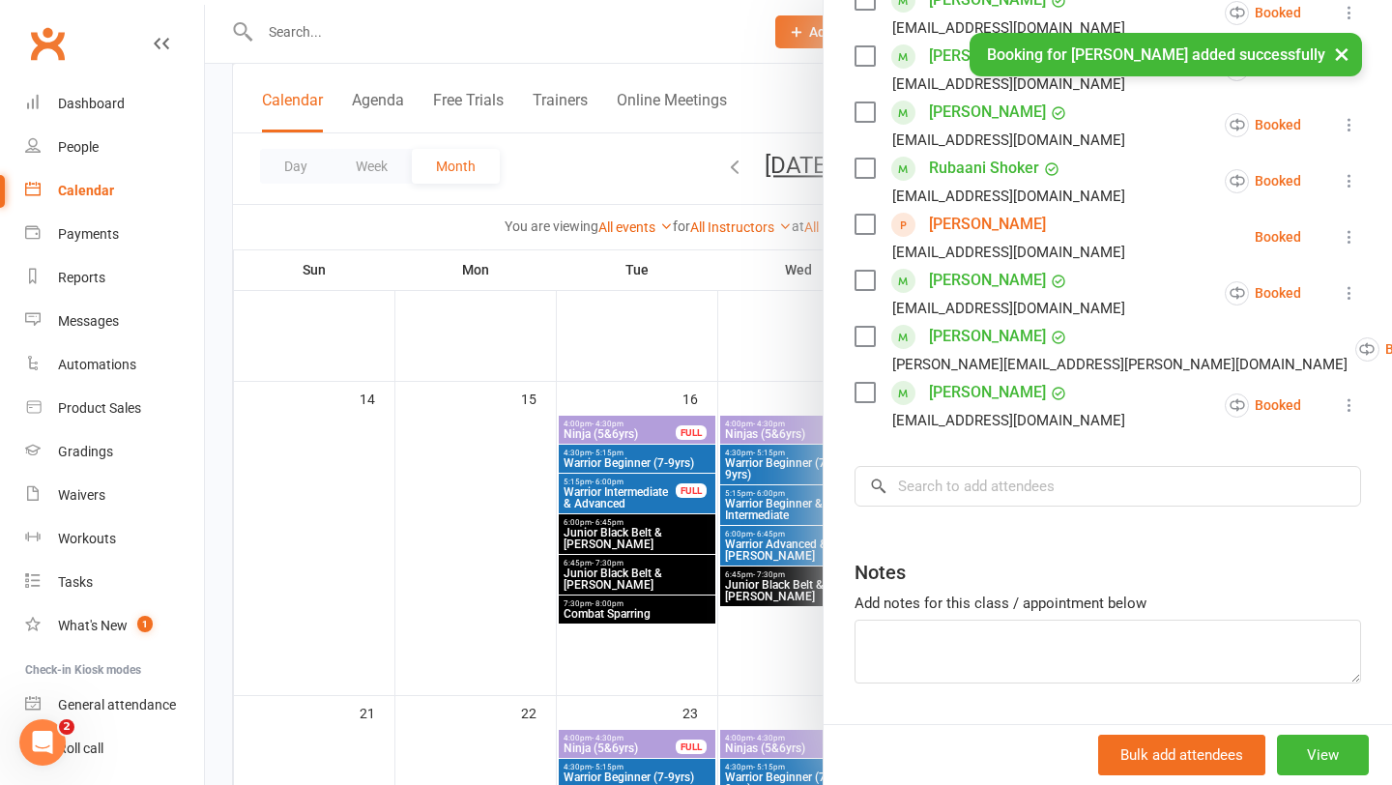
scroll to position [768, 0]
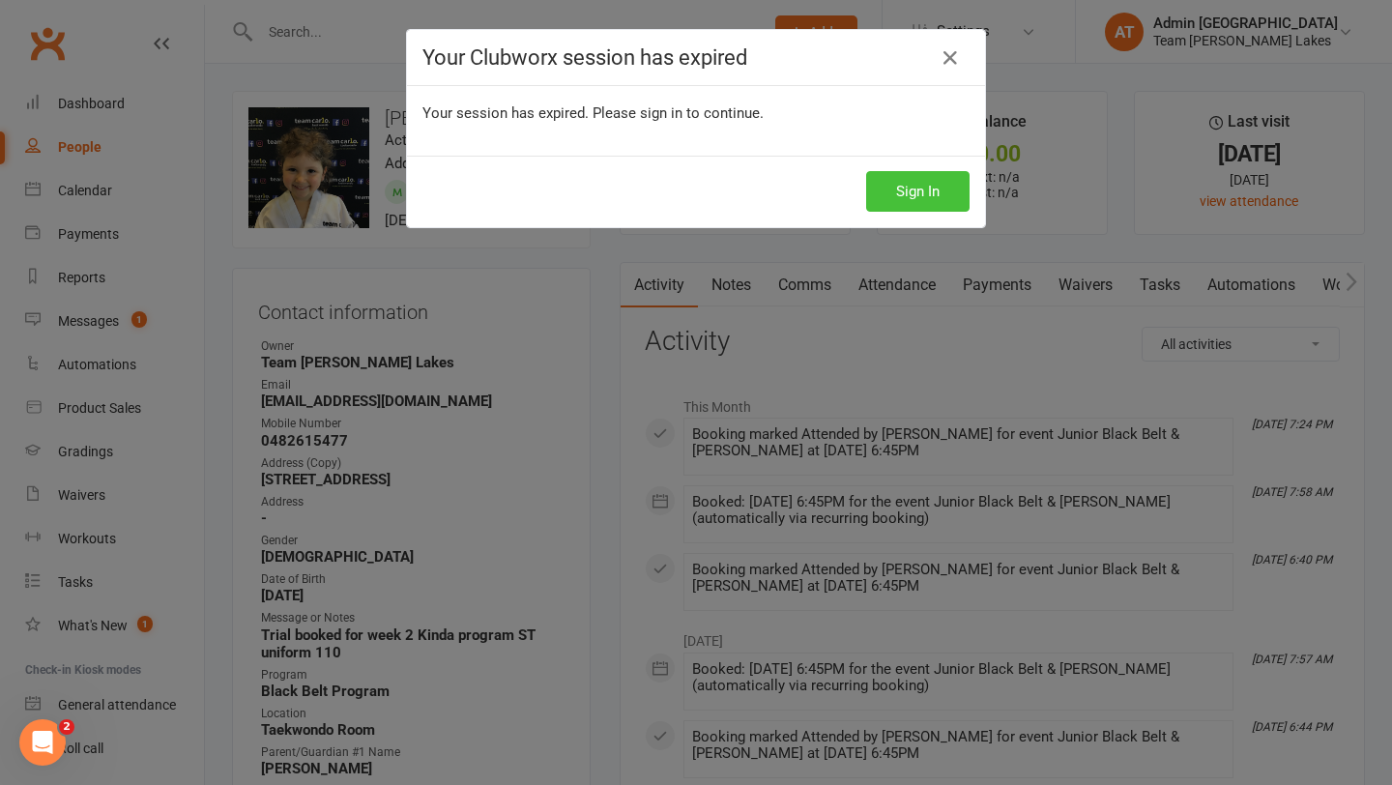
click at [943, 201] on button "Sign In" at bounding box center [917, 191] width 103 height 41
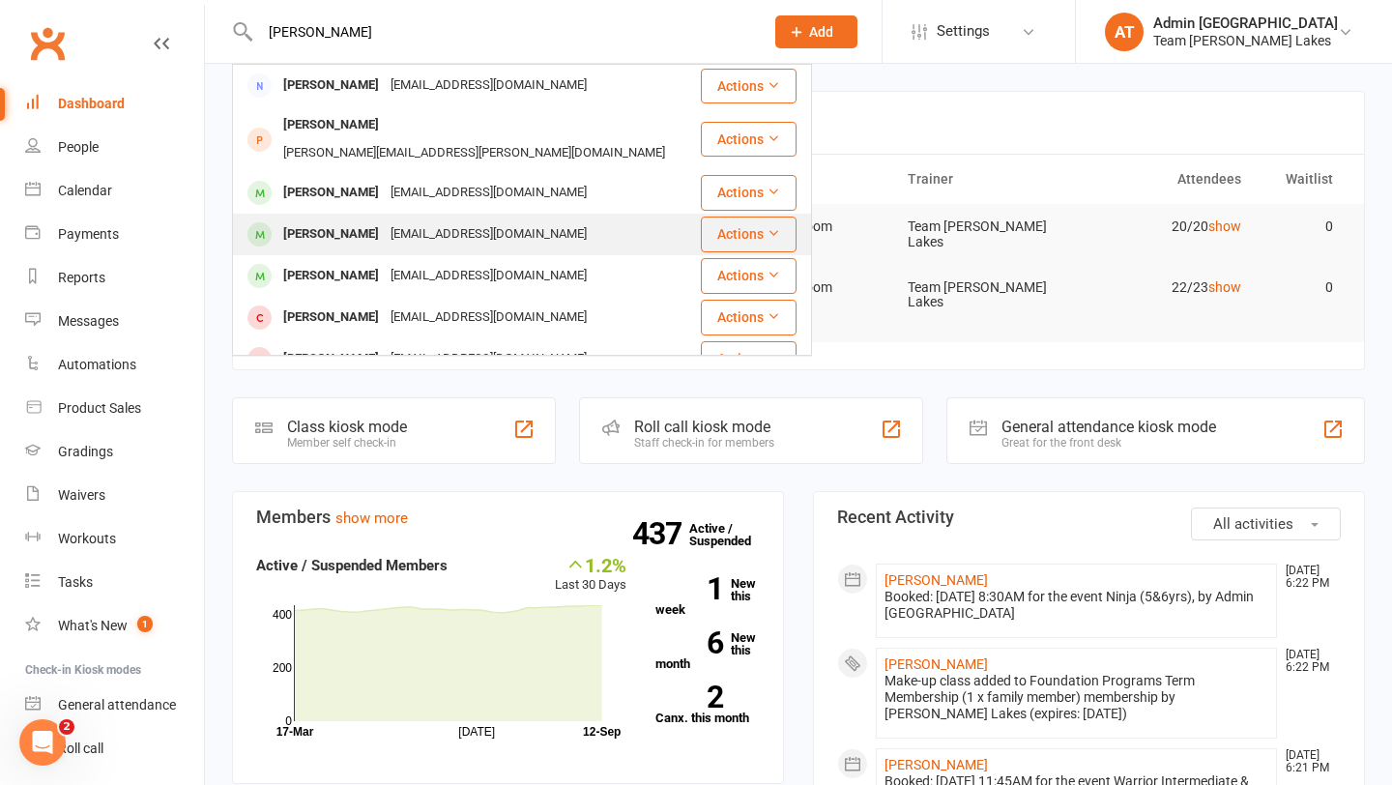
type input "hayde"
click at [318, 220] on div "[PERSON_NAME]" at bounding box center [330, 234] width 107 height 28
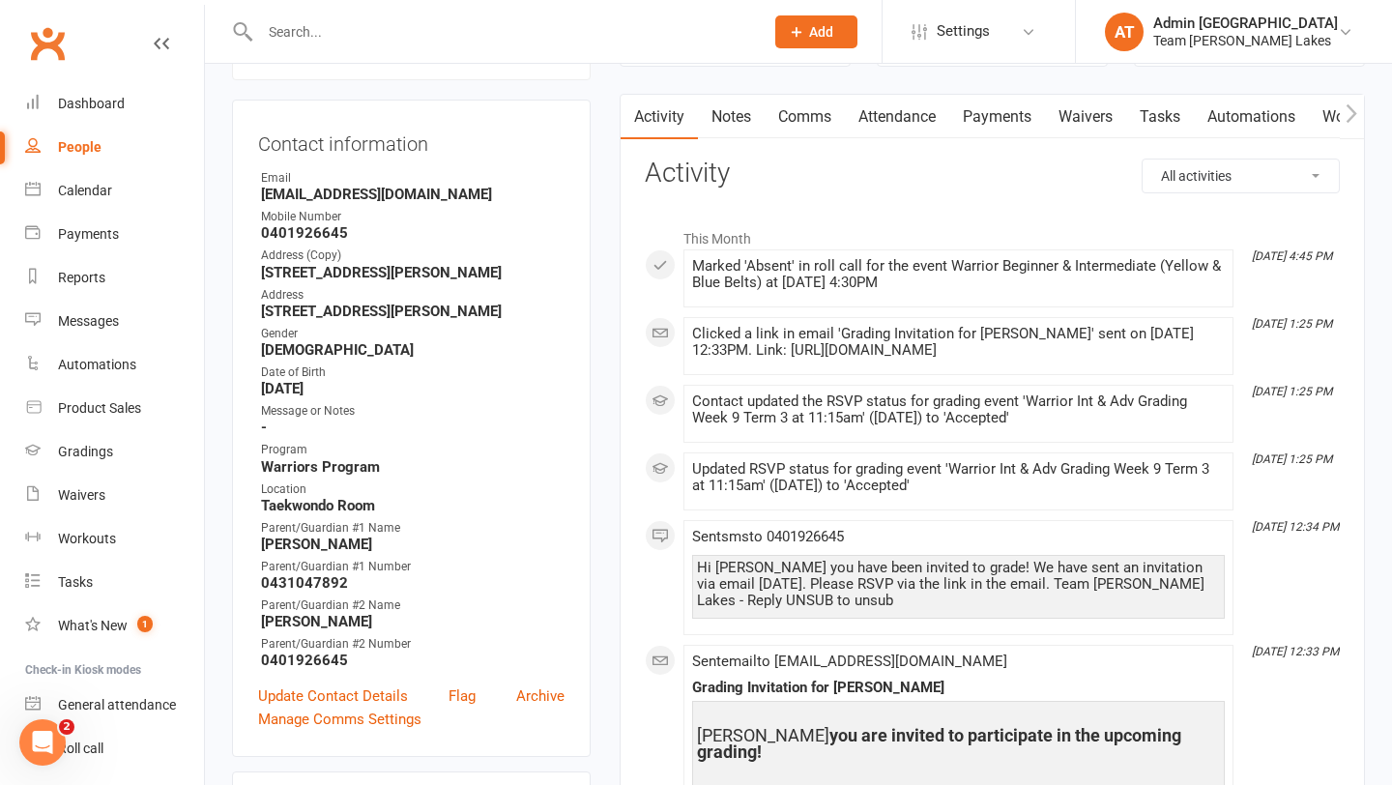
scroll to position [169, 0]
click at [73, 186] on div "Calendar" at bounding box center [85, 190] width 54 height 15
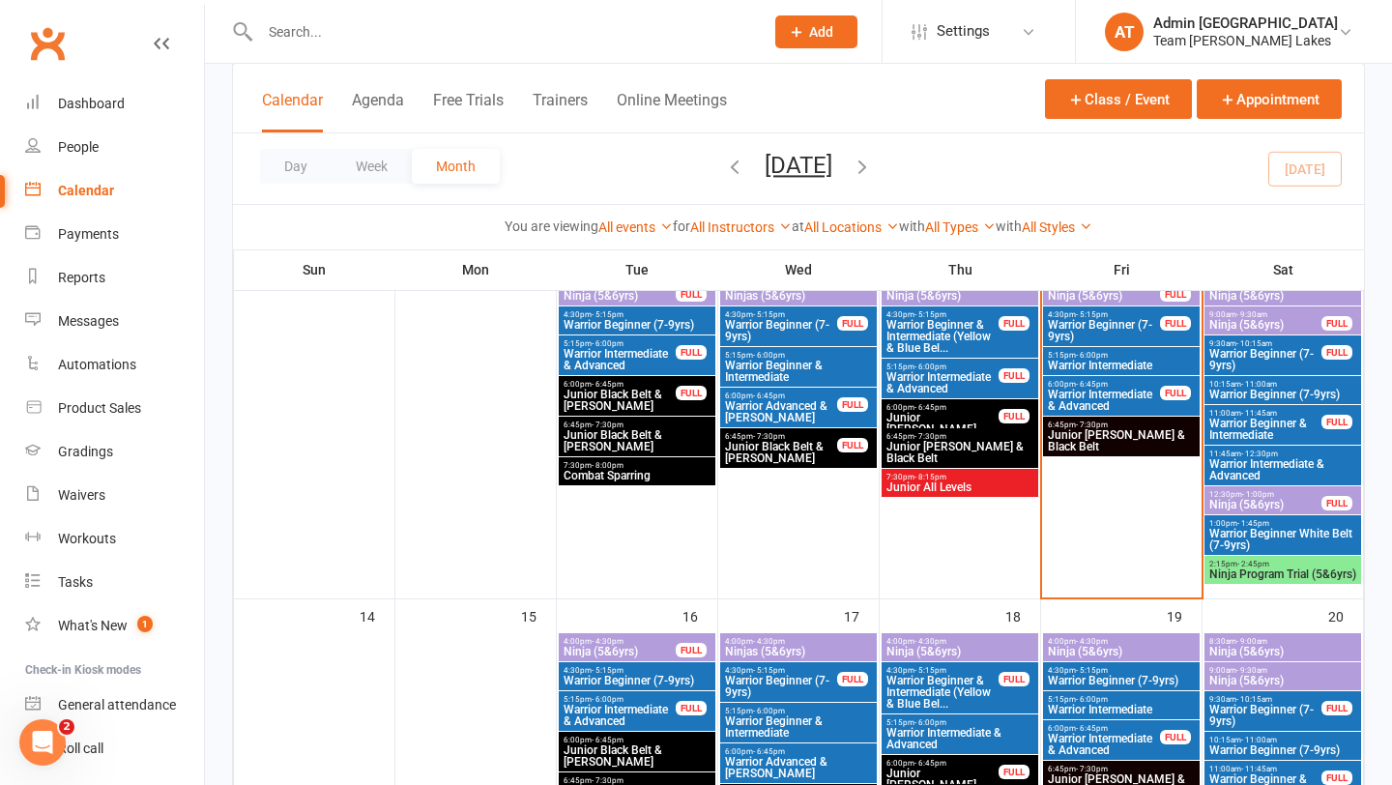
scroll to position [552, 0]
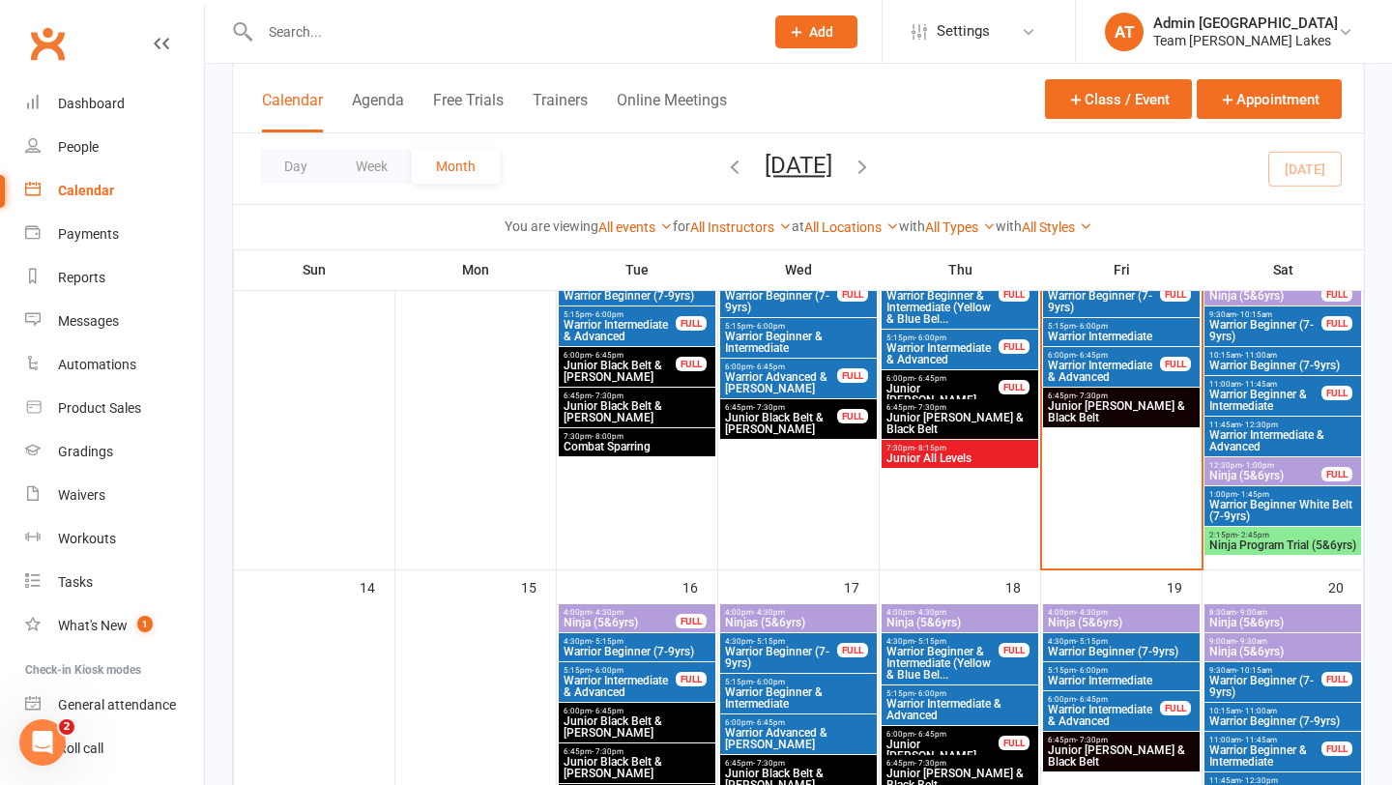
click at [1260, 429] on span "Warrior Intermediate & Advanced" at bounding box center [1282, 440] width 149 height 23
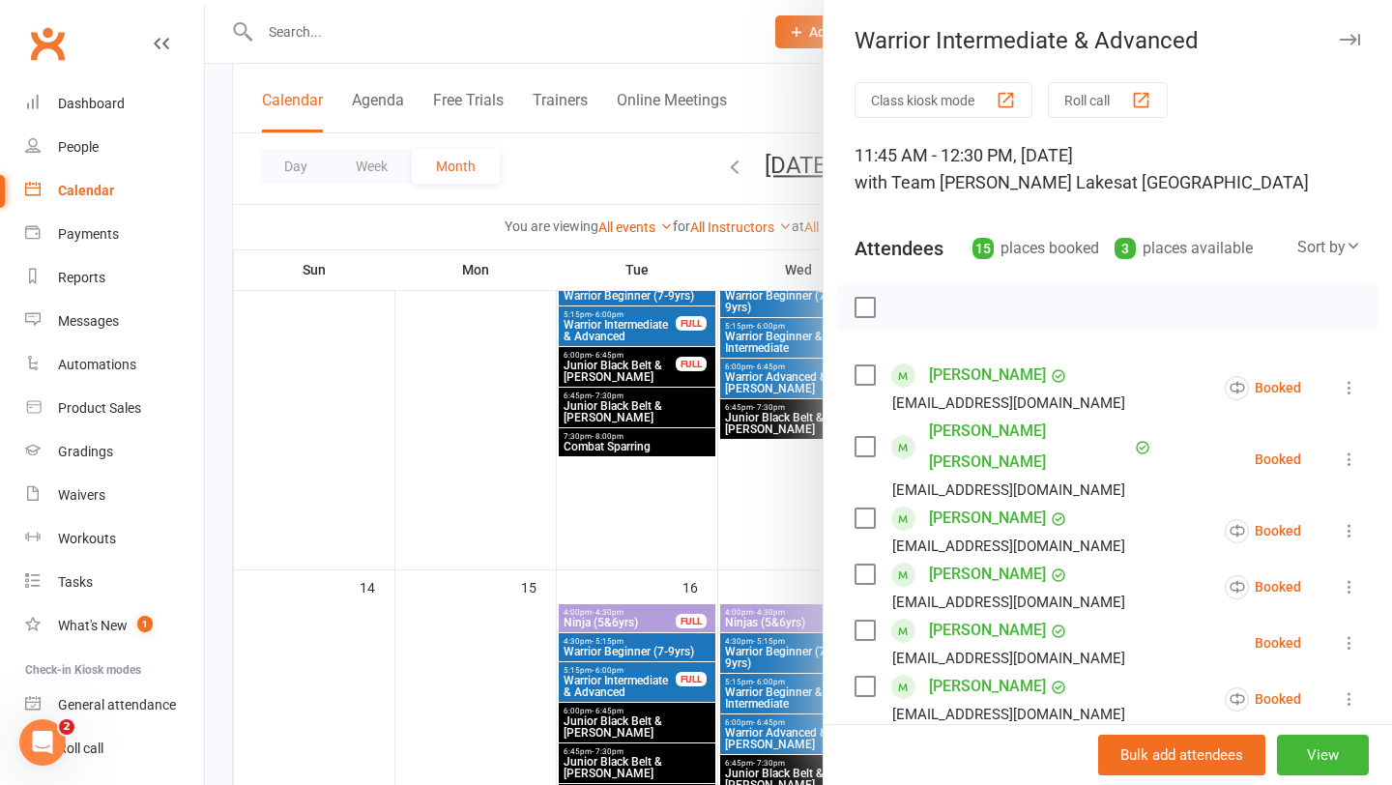
scroll to position [824, 0]
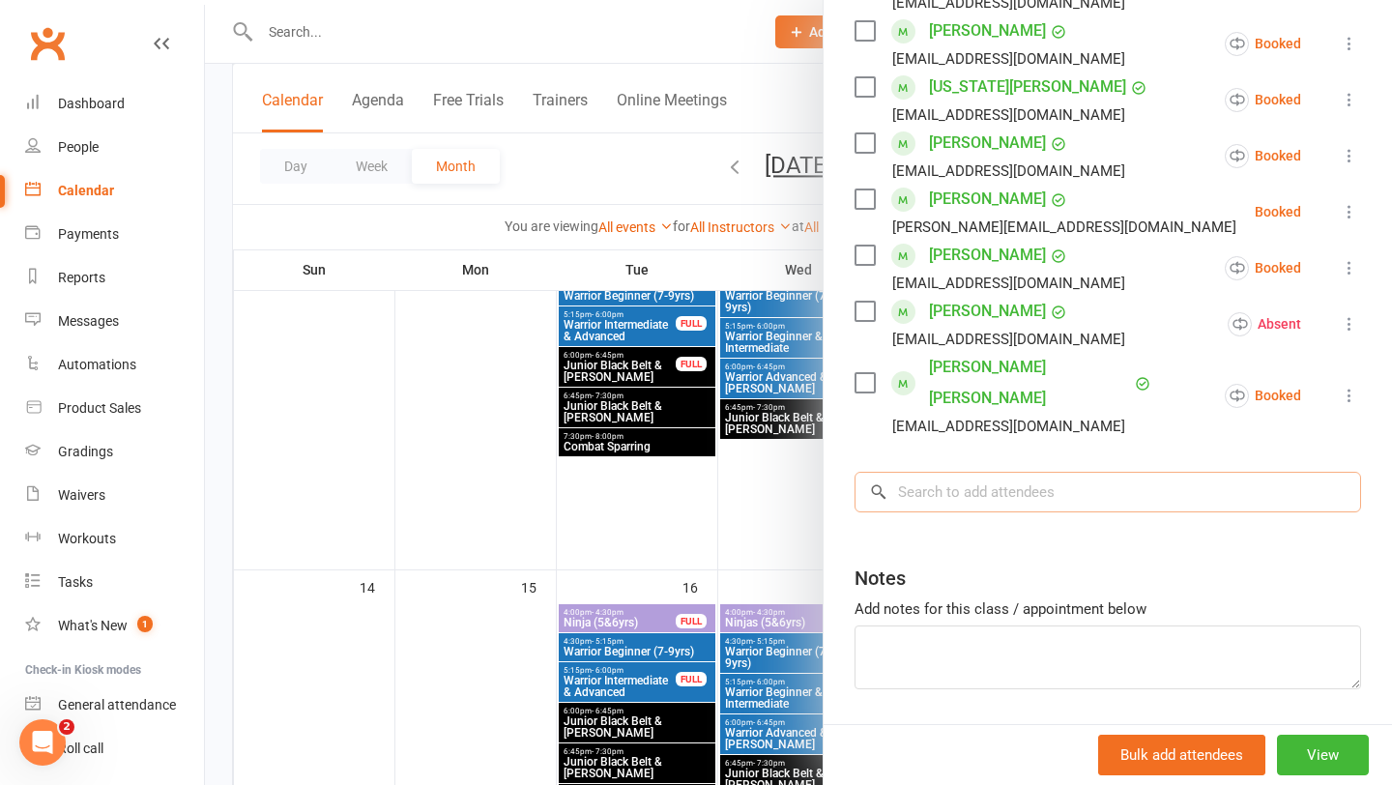
click at [962, 472] on input "search" at bounding box center [1108, 492] width 507 height 41
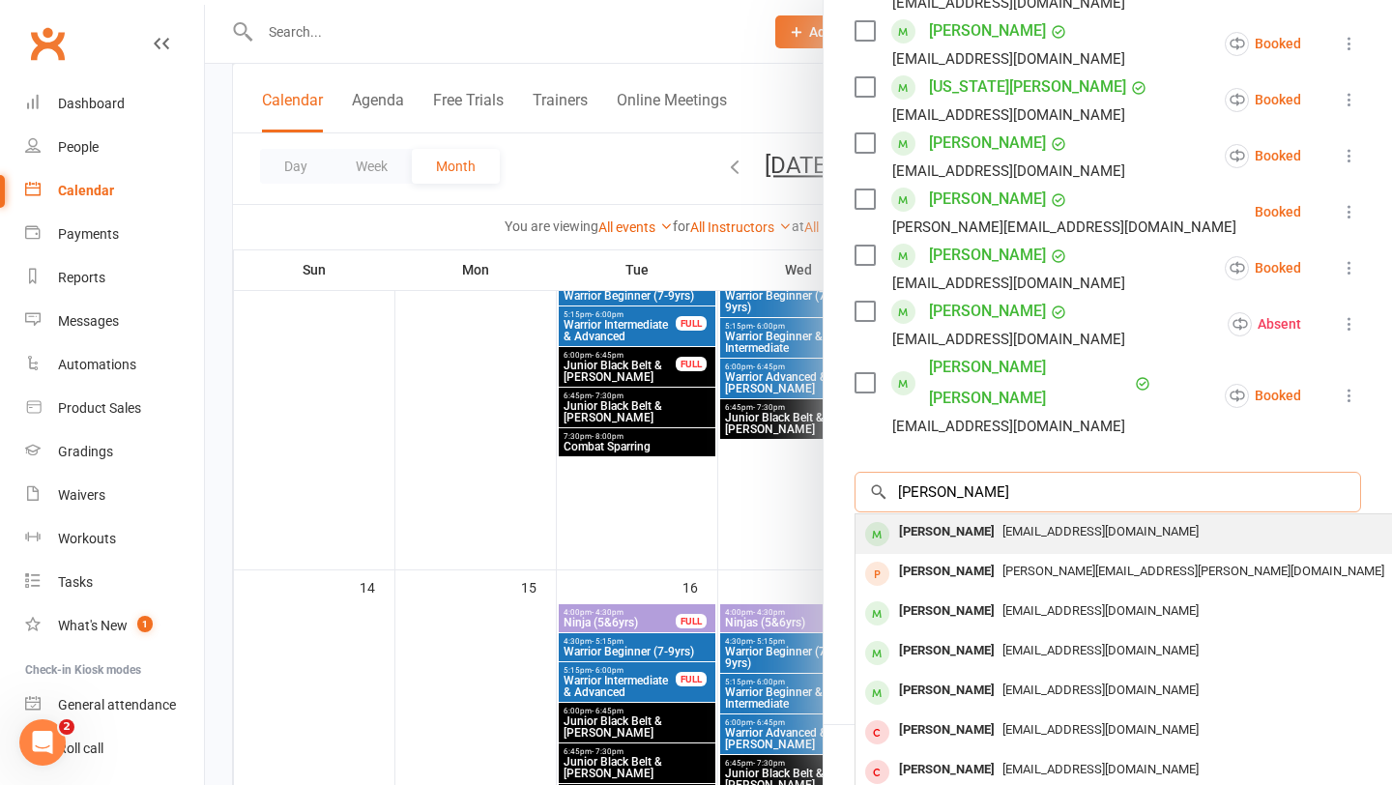
type input "hayden cl"
click at [965, 518] on div "Hayden Clark" at bounding box center [946, 532] width 111 height 28
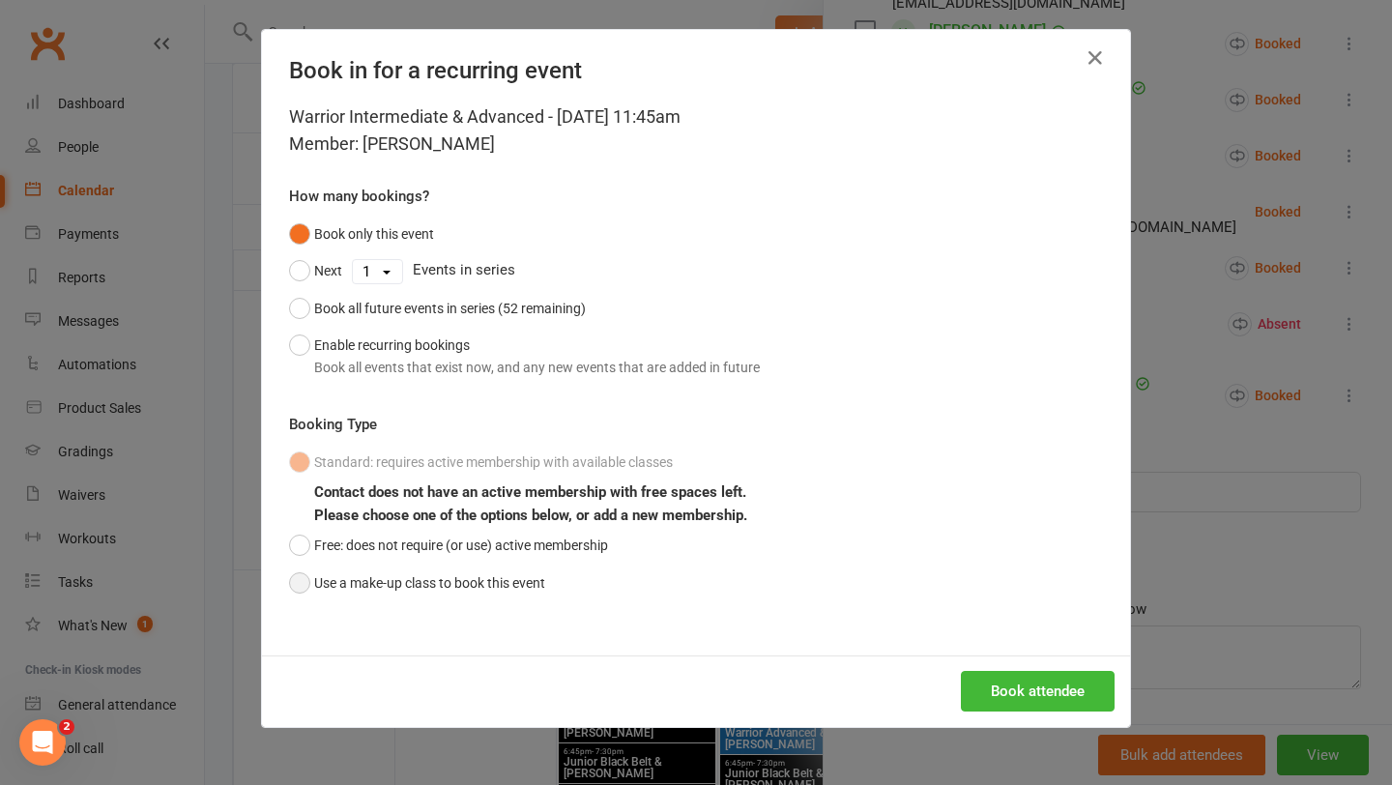
click at [445, 579] on button "Use a make-up class to book this event" at bounding box center [417, 583] width 256 height 37
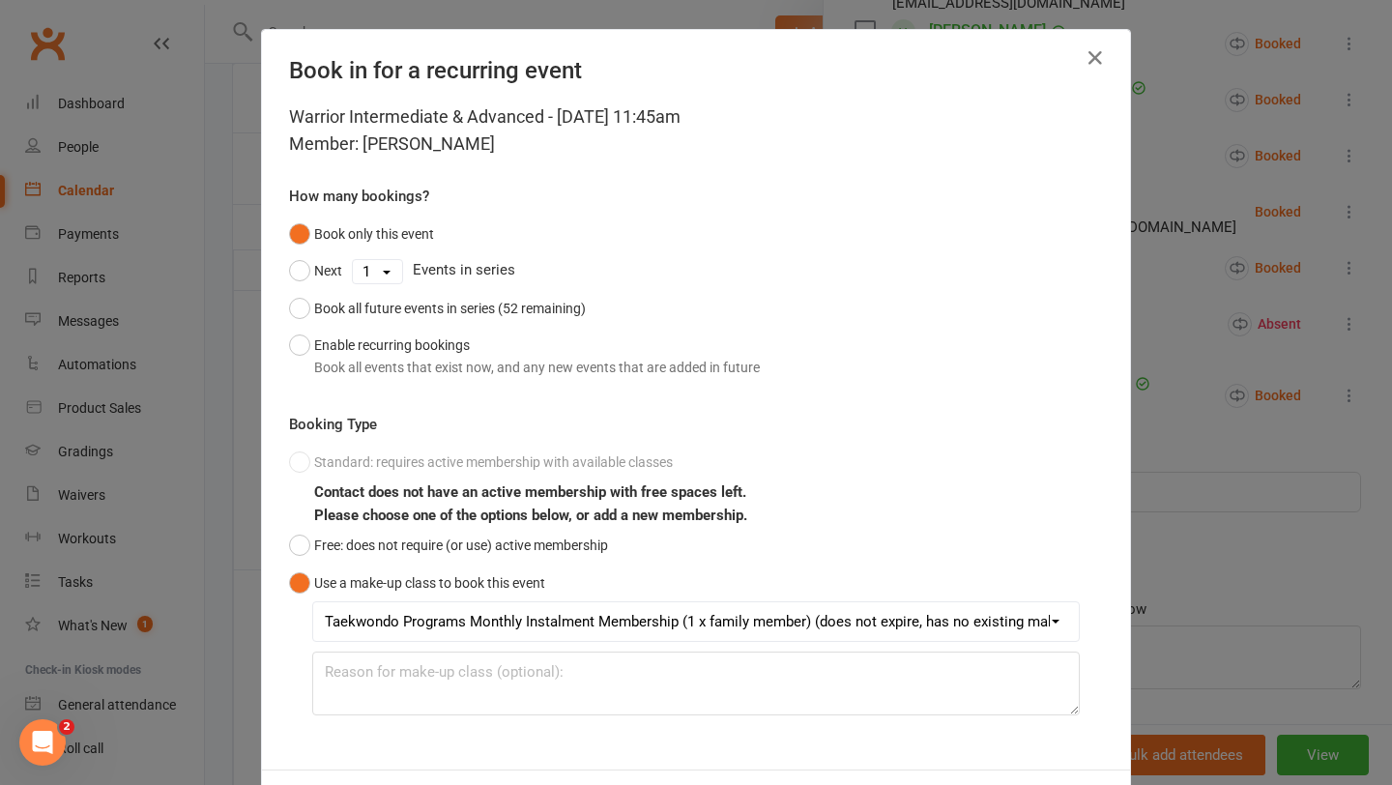
scroll to position [86, 0]
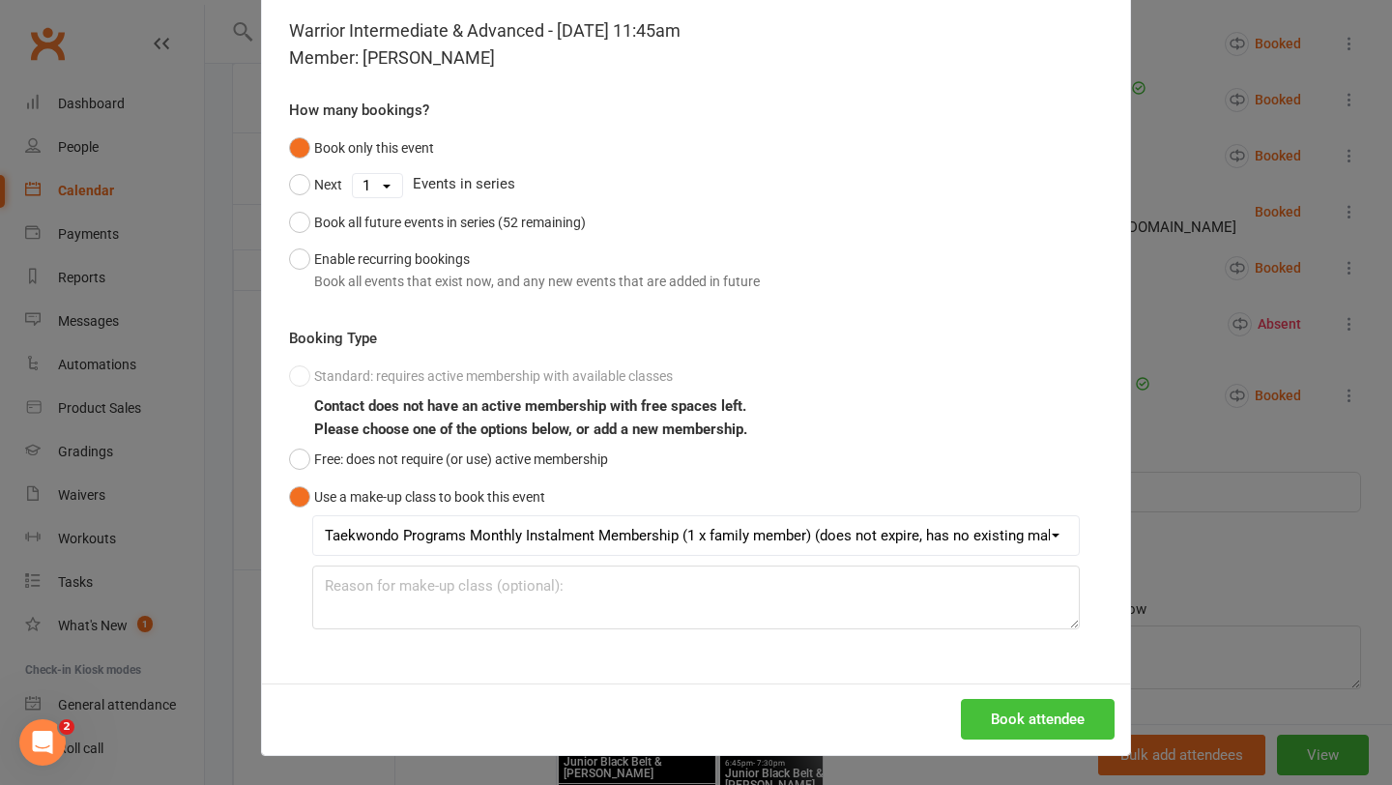
click at [1007, 700] on button "Book attendee" at bounding box center [1038, 719] width 154 height 41
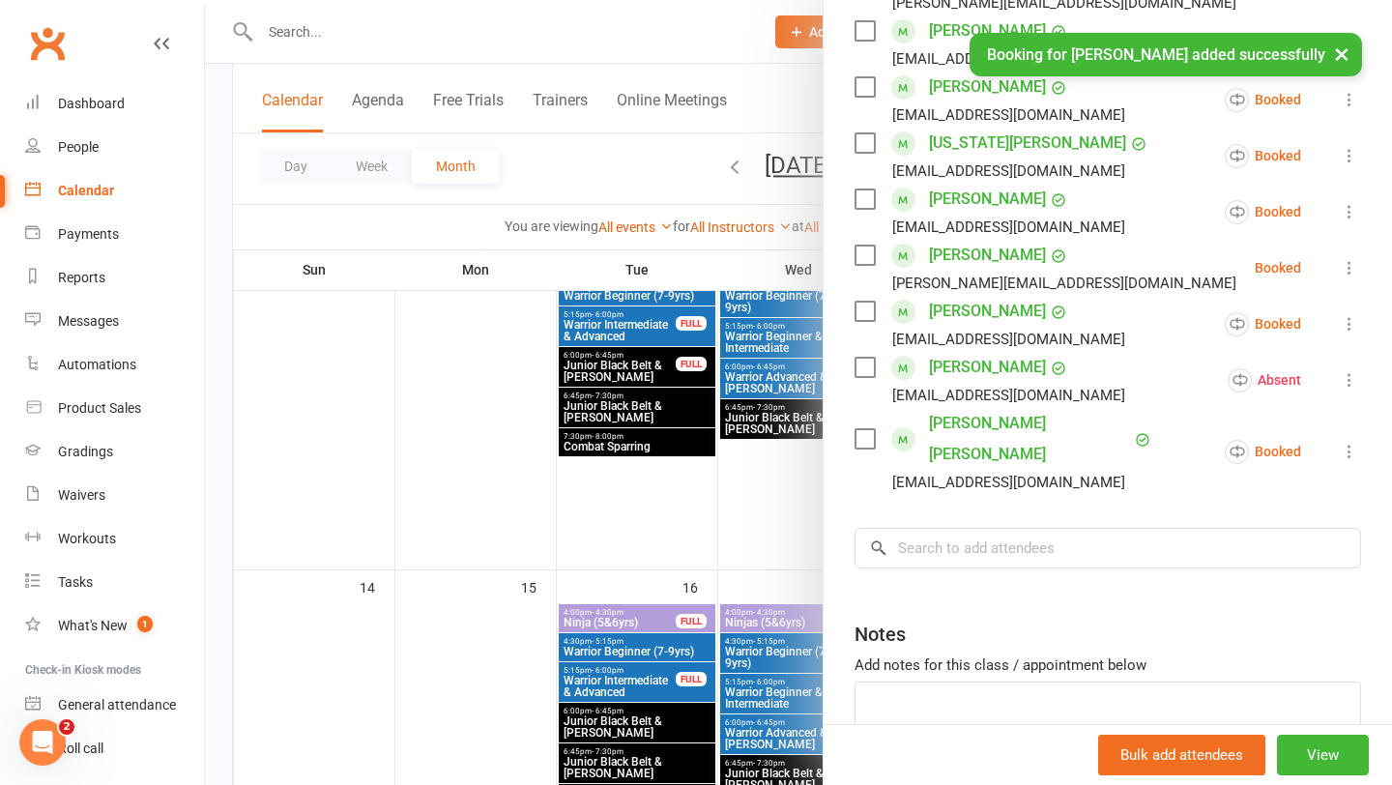
scroll to position [880, 0]
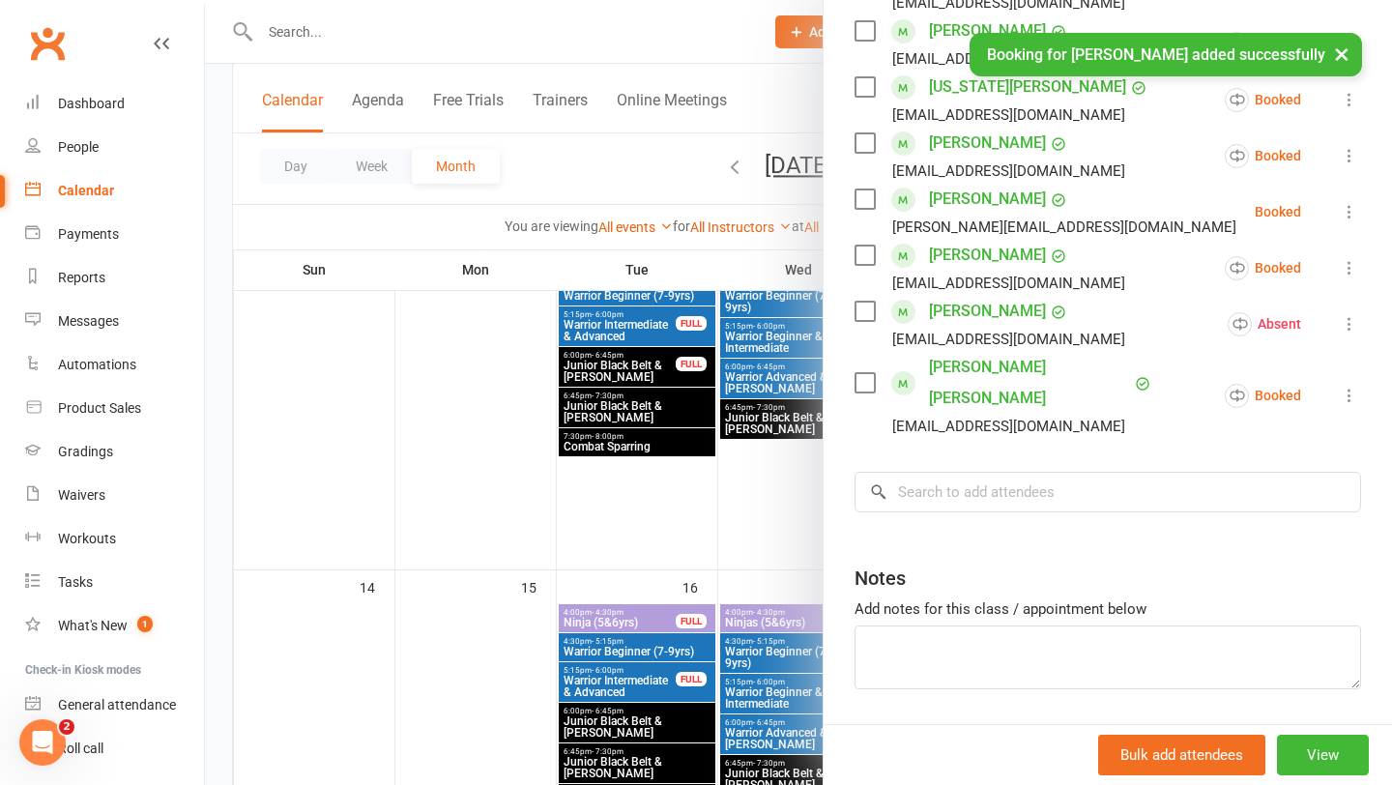
click at [549, 479] on div at bounding box center [798, 392] width 1187 height 785
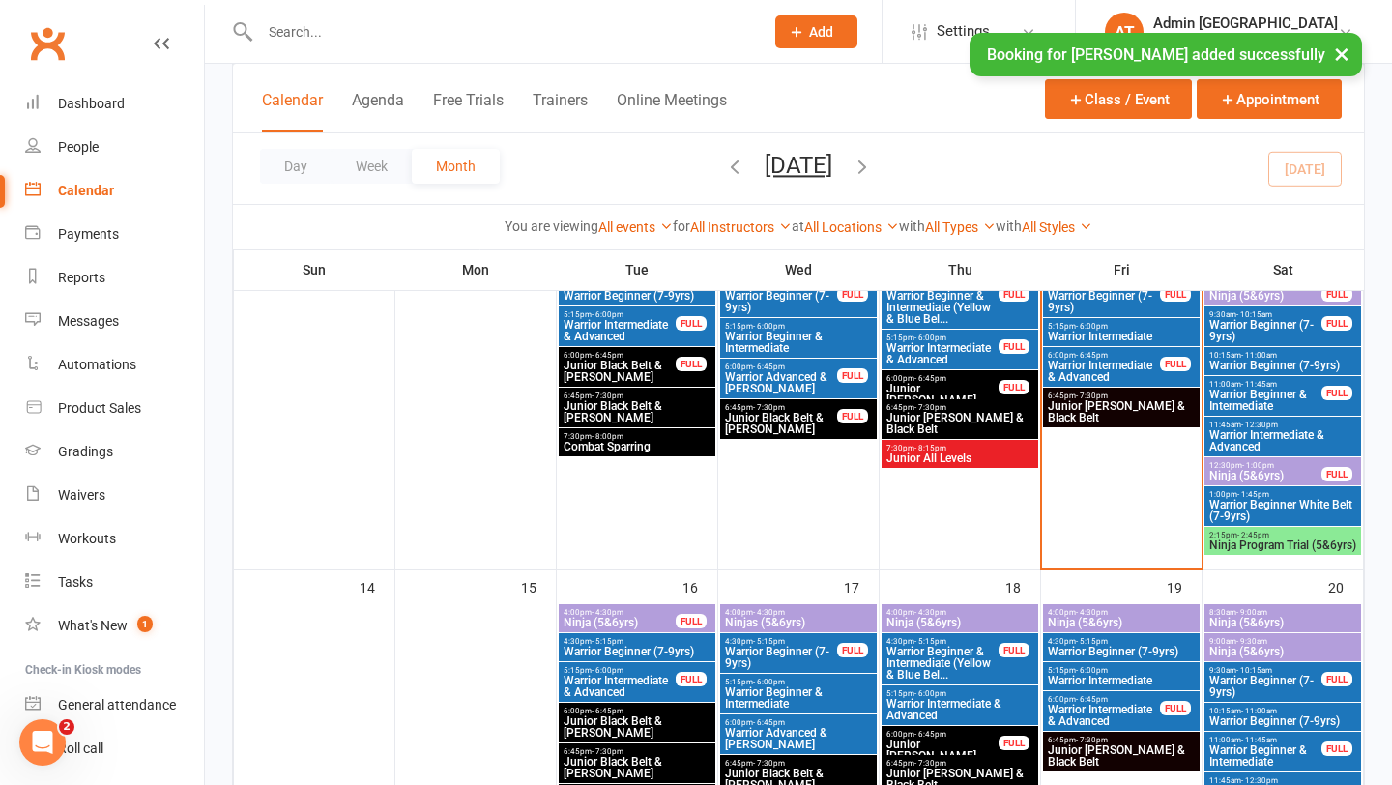
click at [1241, 438] on span "Warrior Intermediate & Advanced" at bounding box center [1282, 440] width 149 height 23
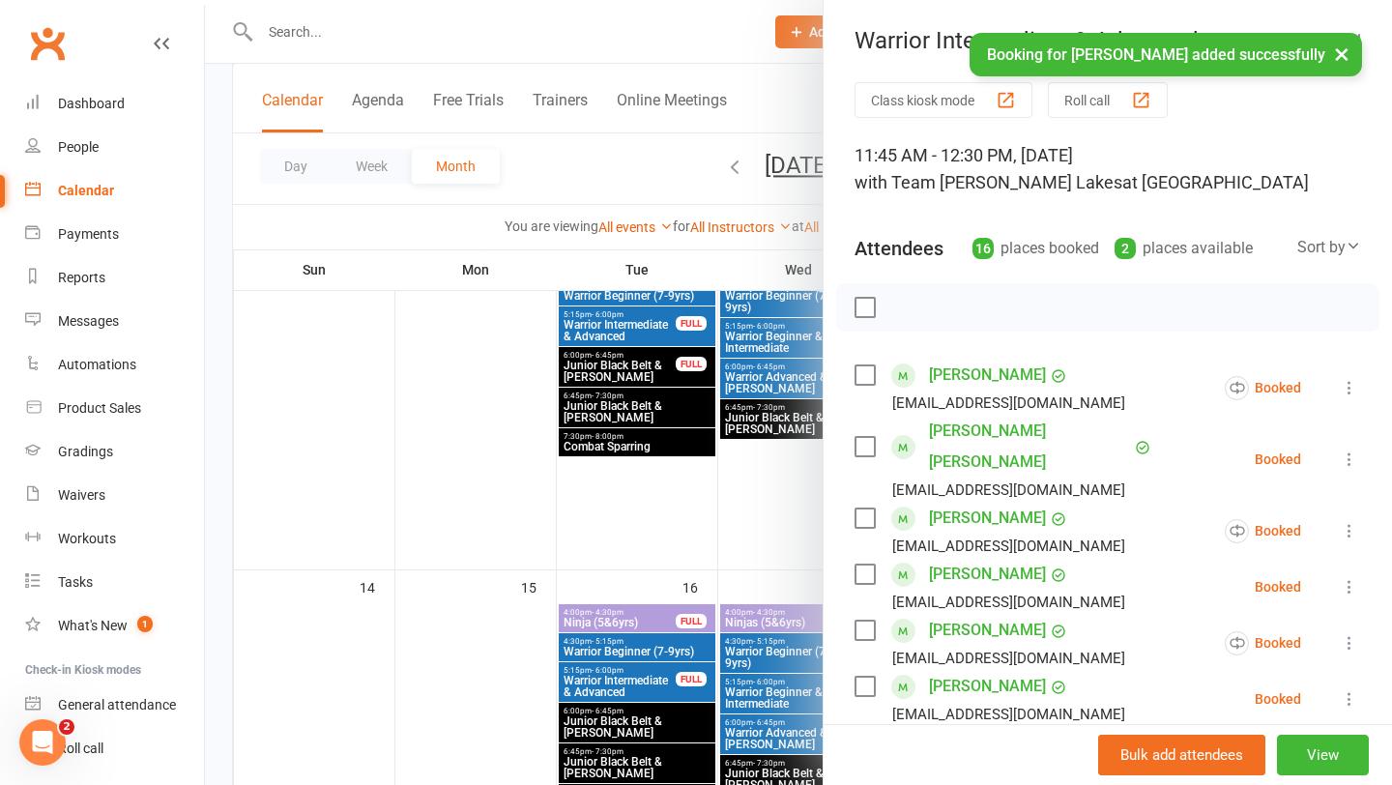
click at [770, 550] on div at bounding box center [798, 392] width 1187 height 785
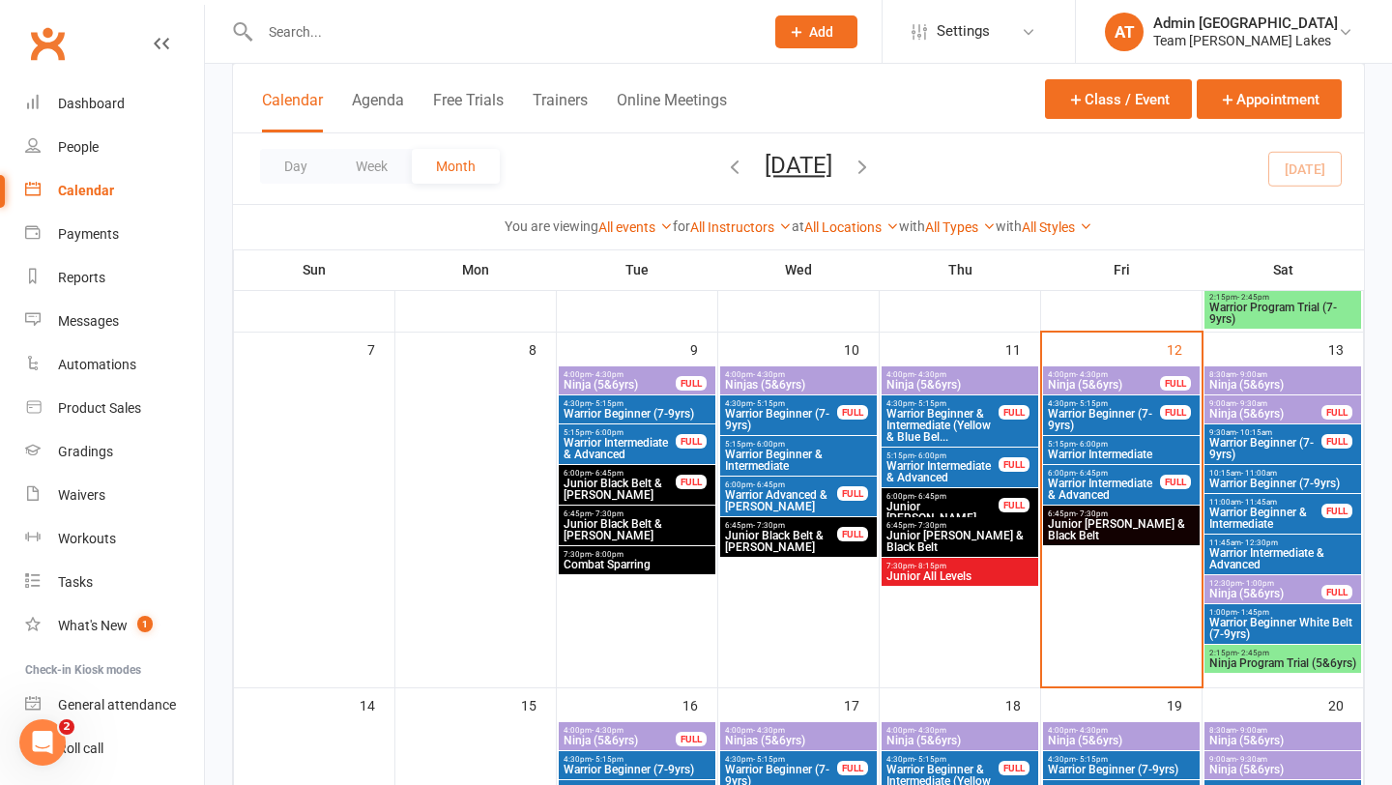
scroll to position [430, 0]
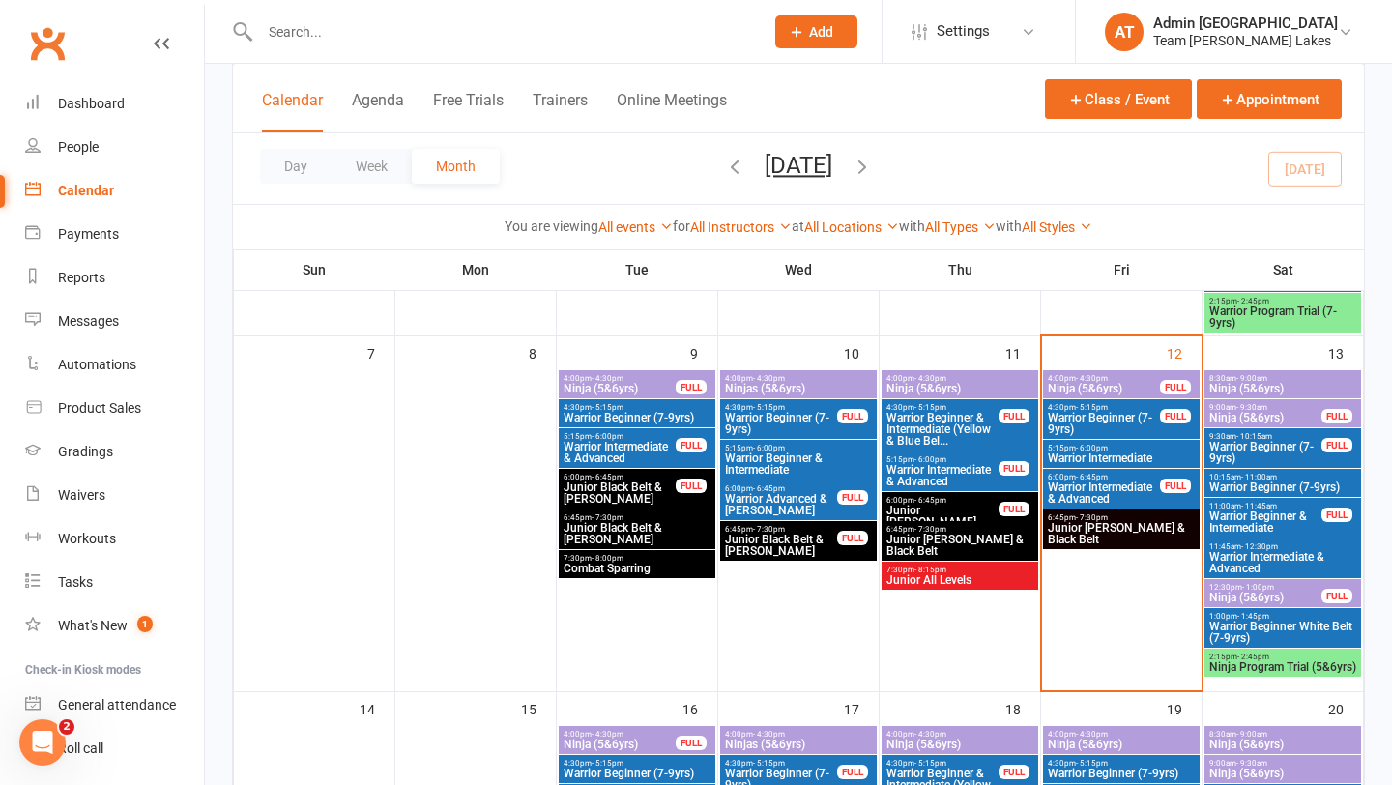
click at [1123, 485] on span "Warrior Intermediate & Advanced" at bounding box center [1104, 492] width 114 height 23
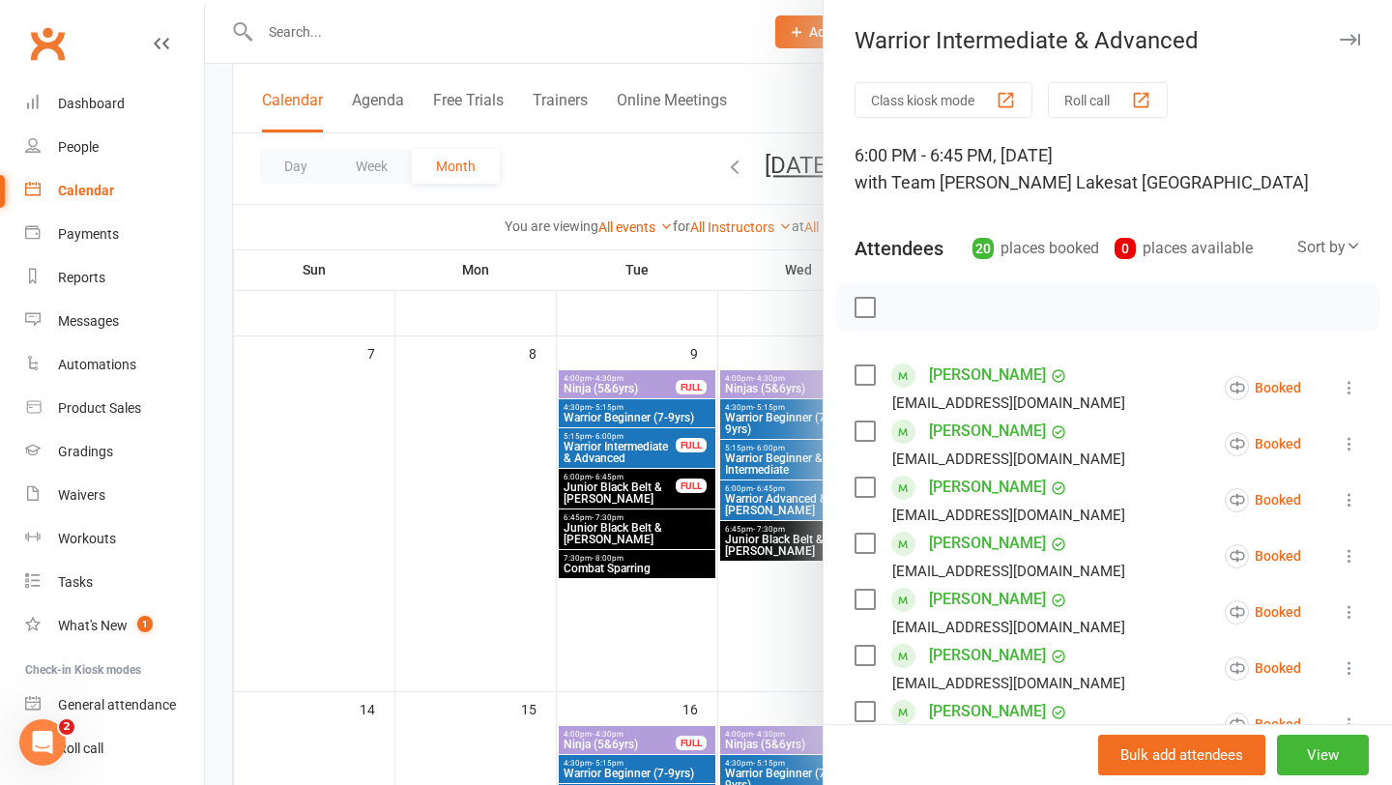
click at [1090, 109] on button "Roll call" at bounding box center [1108, 100] width 120 height 36
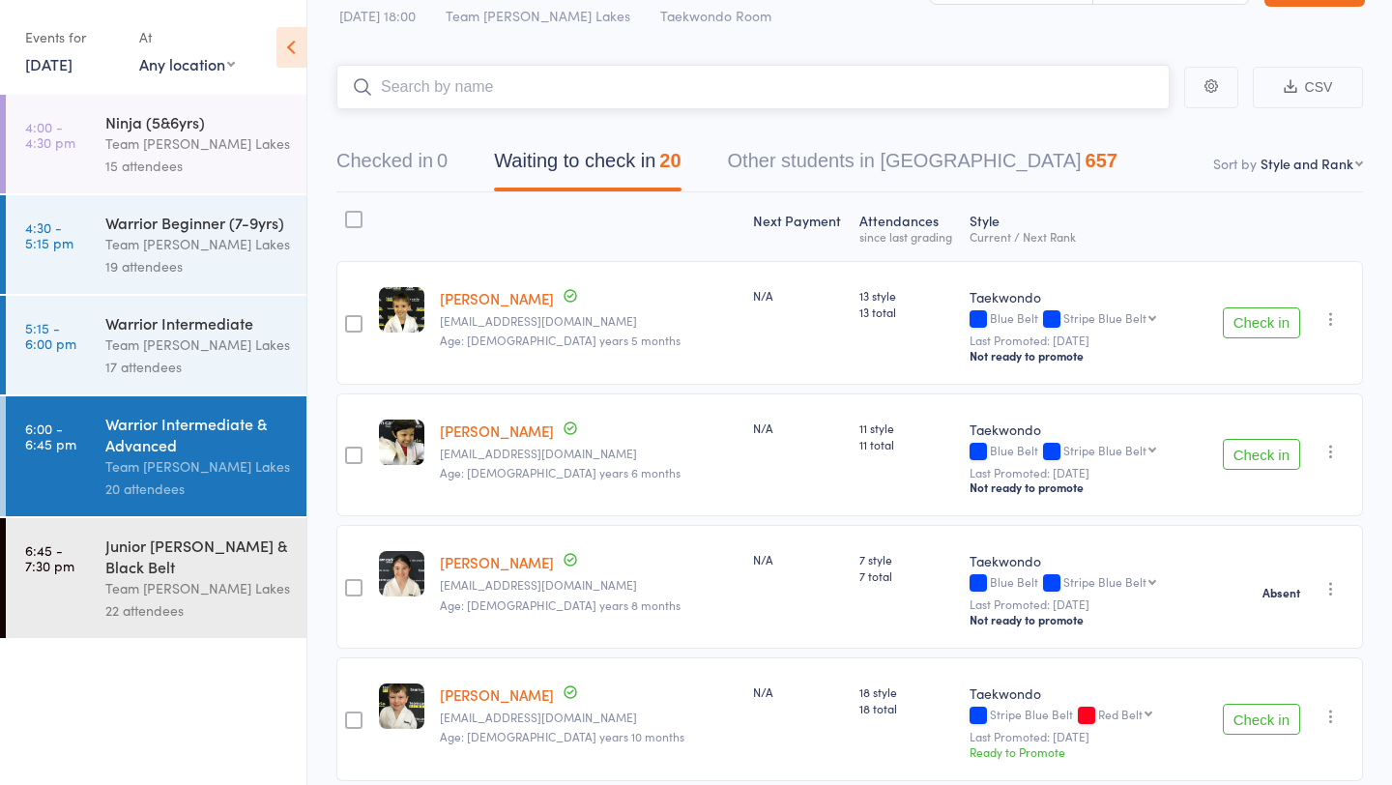
scroll to position [71, 0]
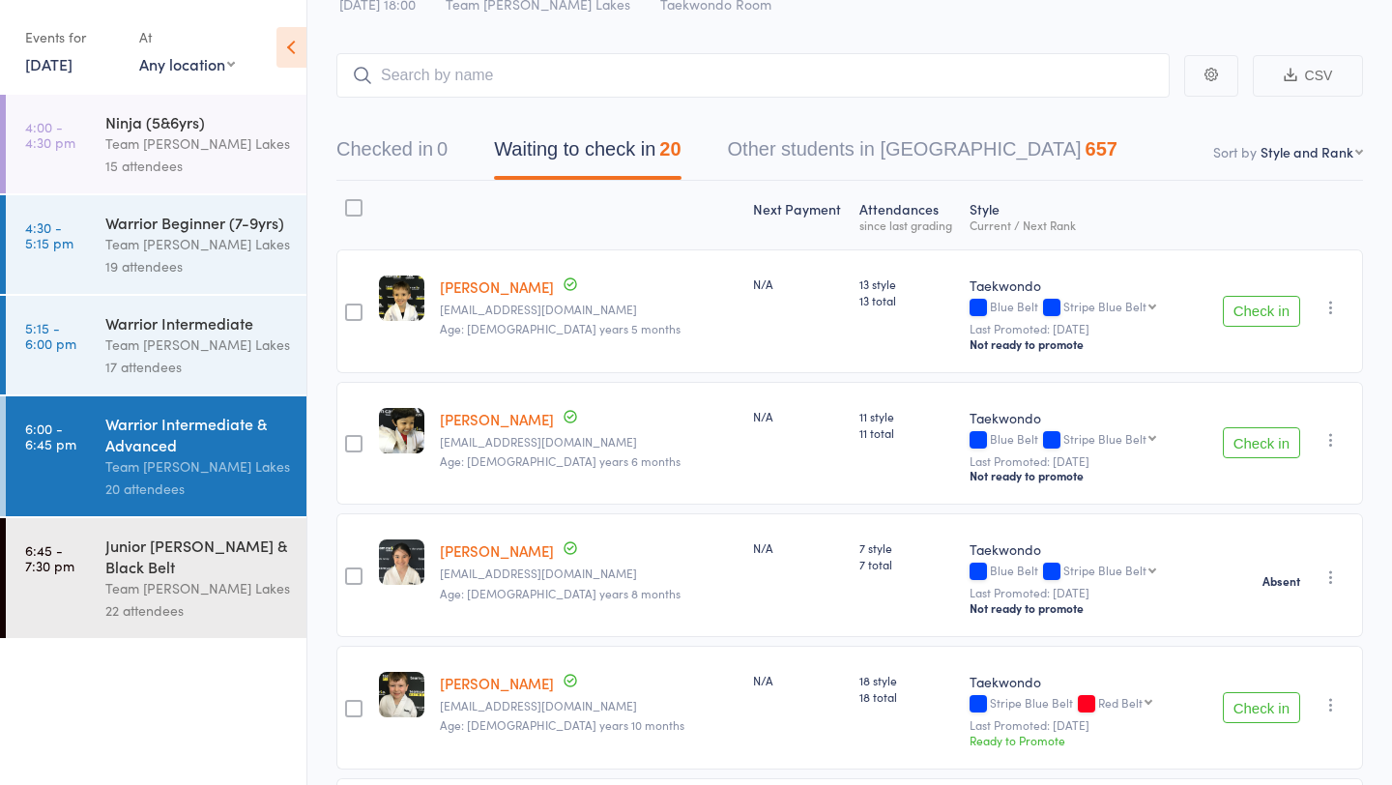
click at [1258, 311] on button "Check in" at bounding box center [1261, 311] width 77 height 31
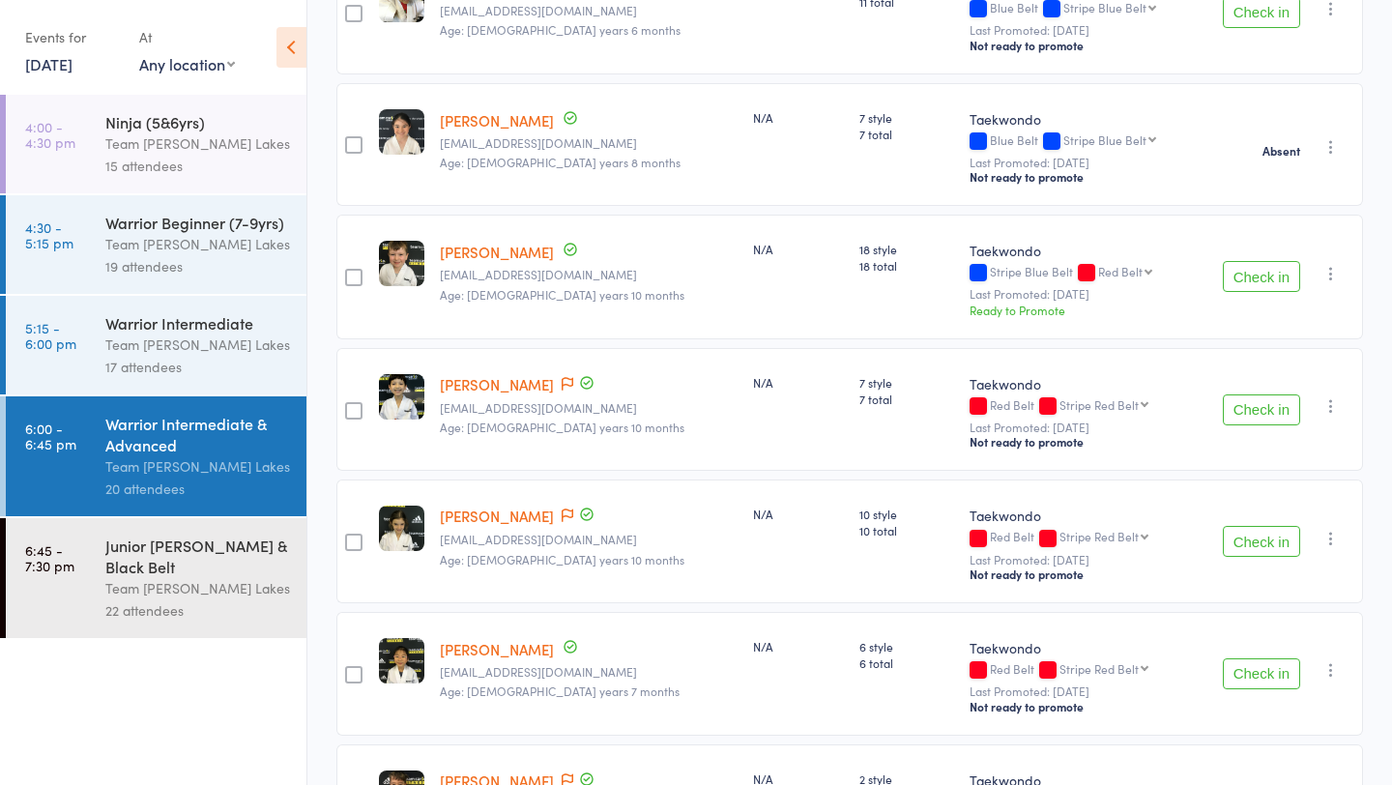
scroll to position [473, 0]
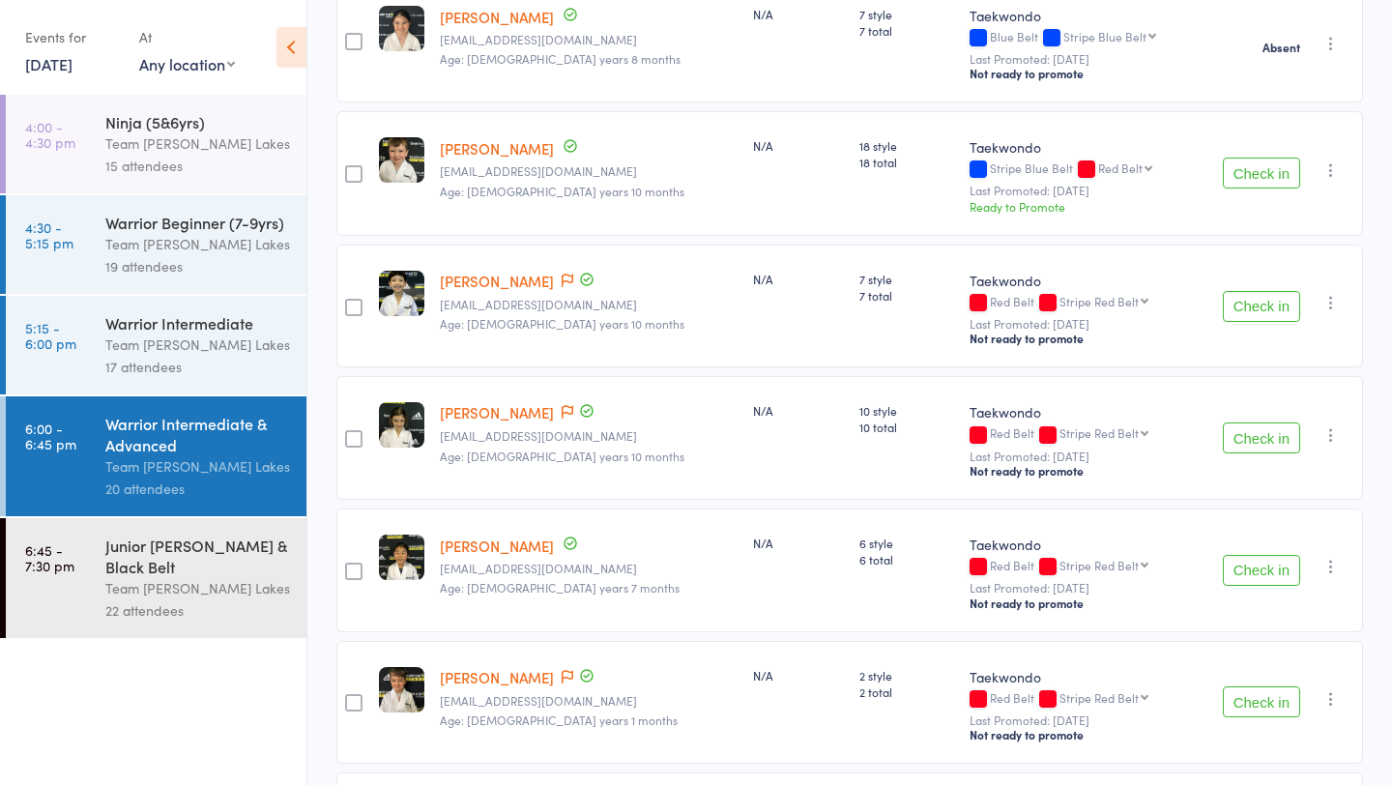
click at [1252, 304] on button "Check in" at bounding box center [1261, 306] width 77 height 31
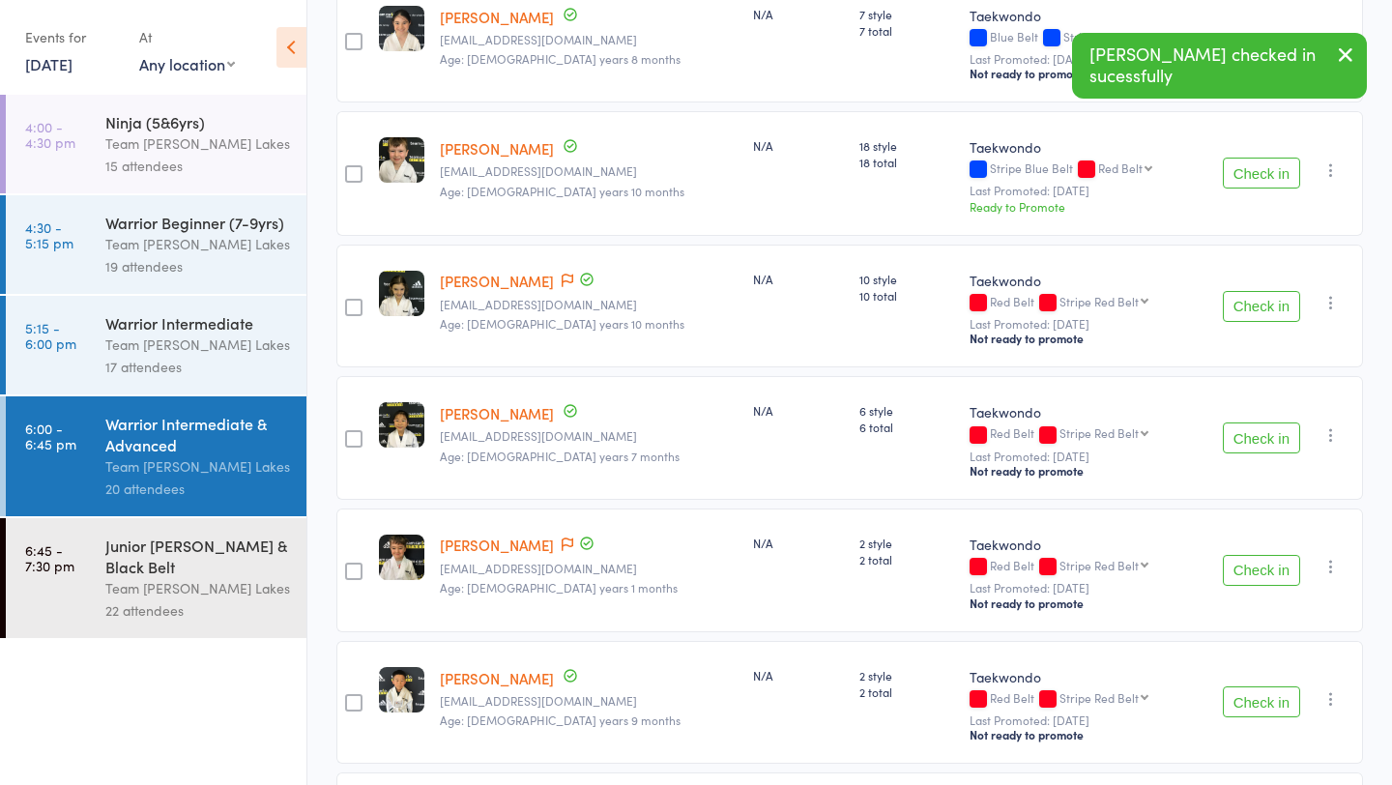
click at [1252, 304] on button "Check in" at bounding box center [1261, 306] width 77 height 31
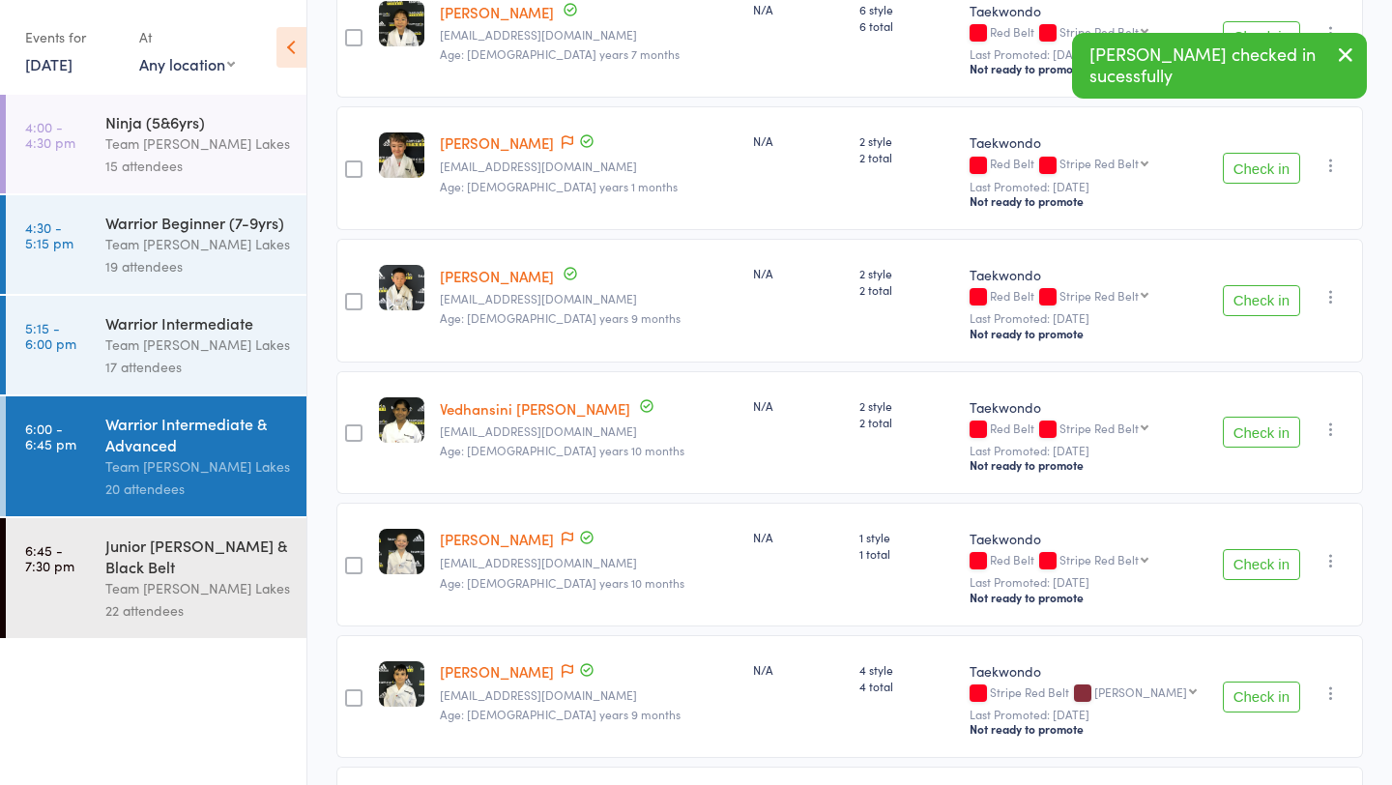
scroll to position [745, 0]
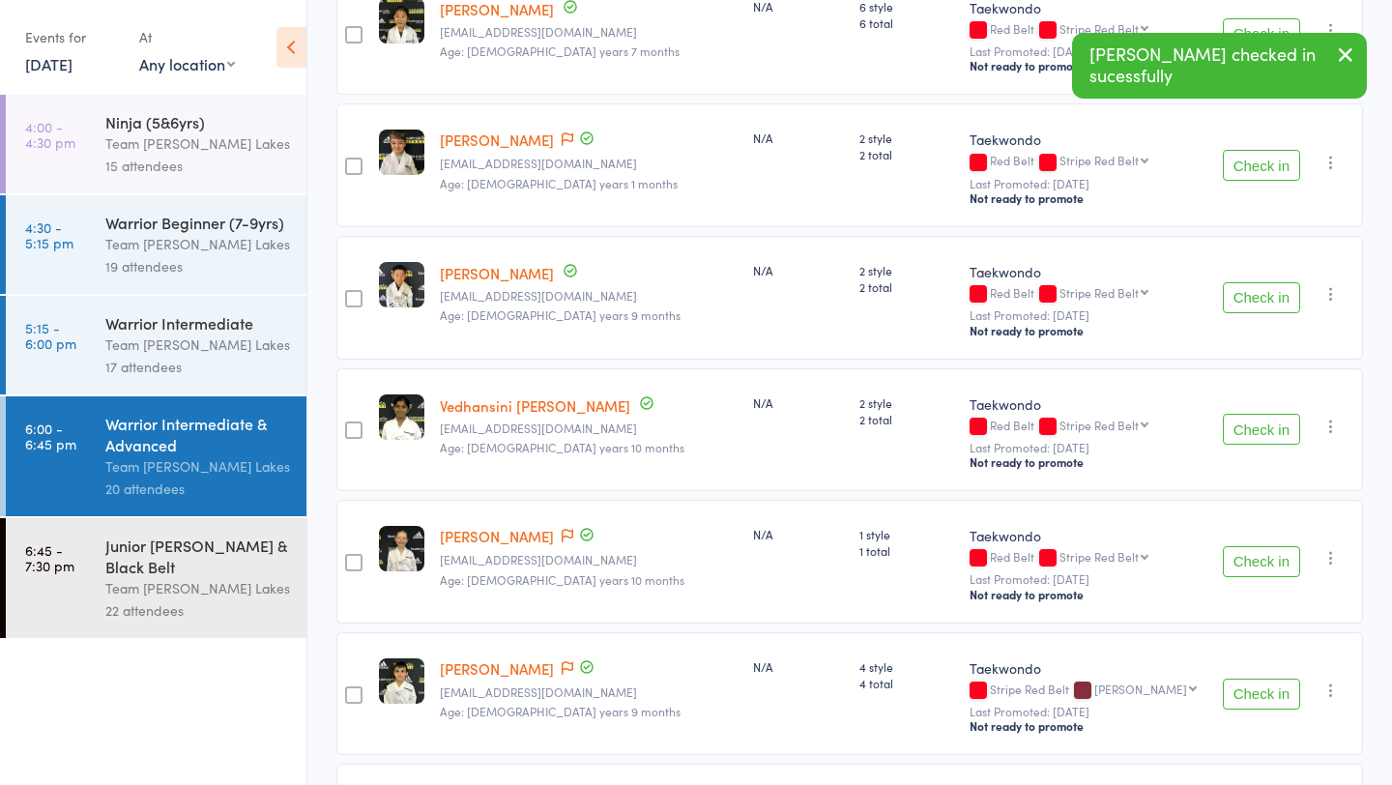
click at [1252, 297] on button "Check in" at bounding box center [1261, 297] width 77 height 31
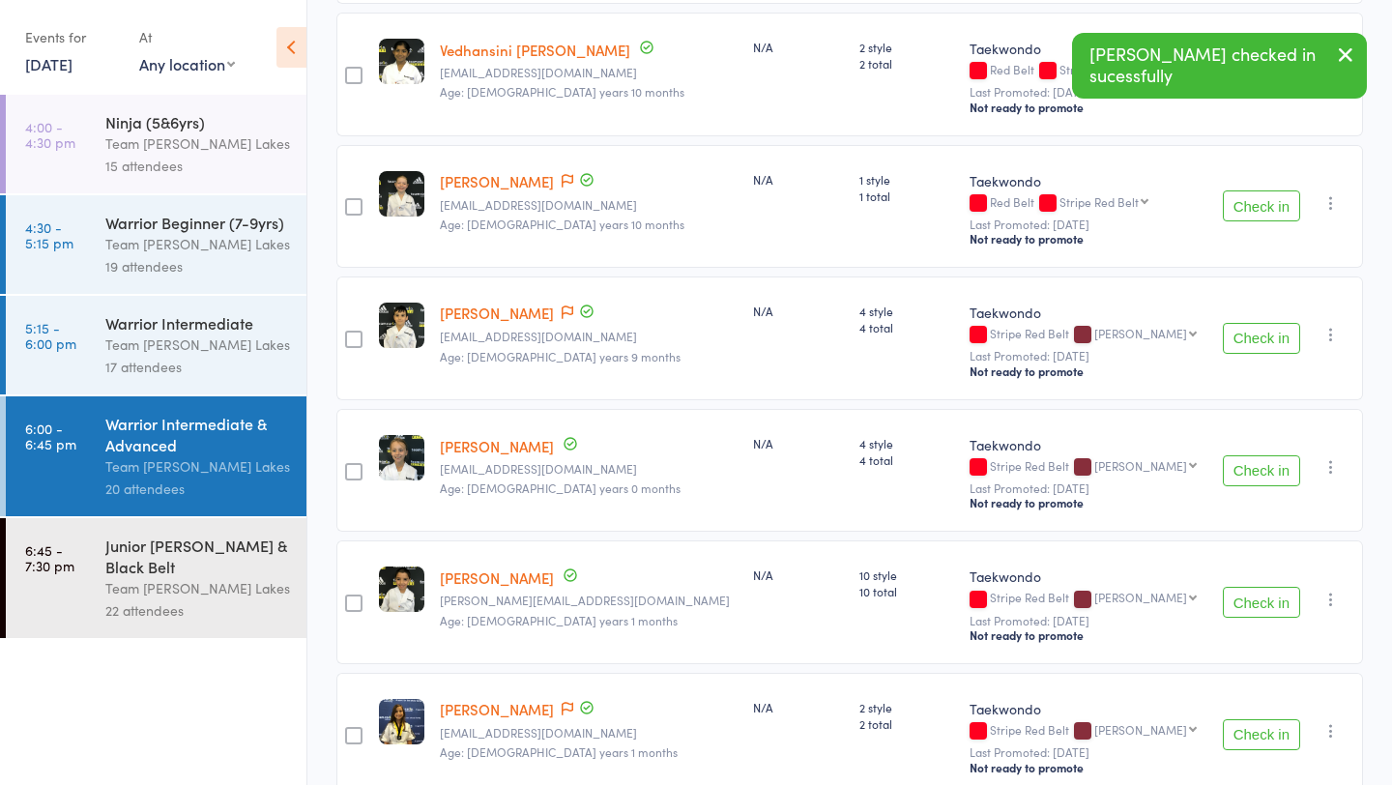
scroll to position [973, 0]
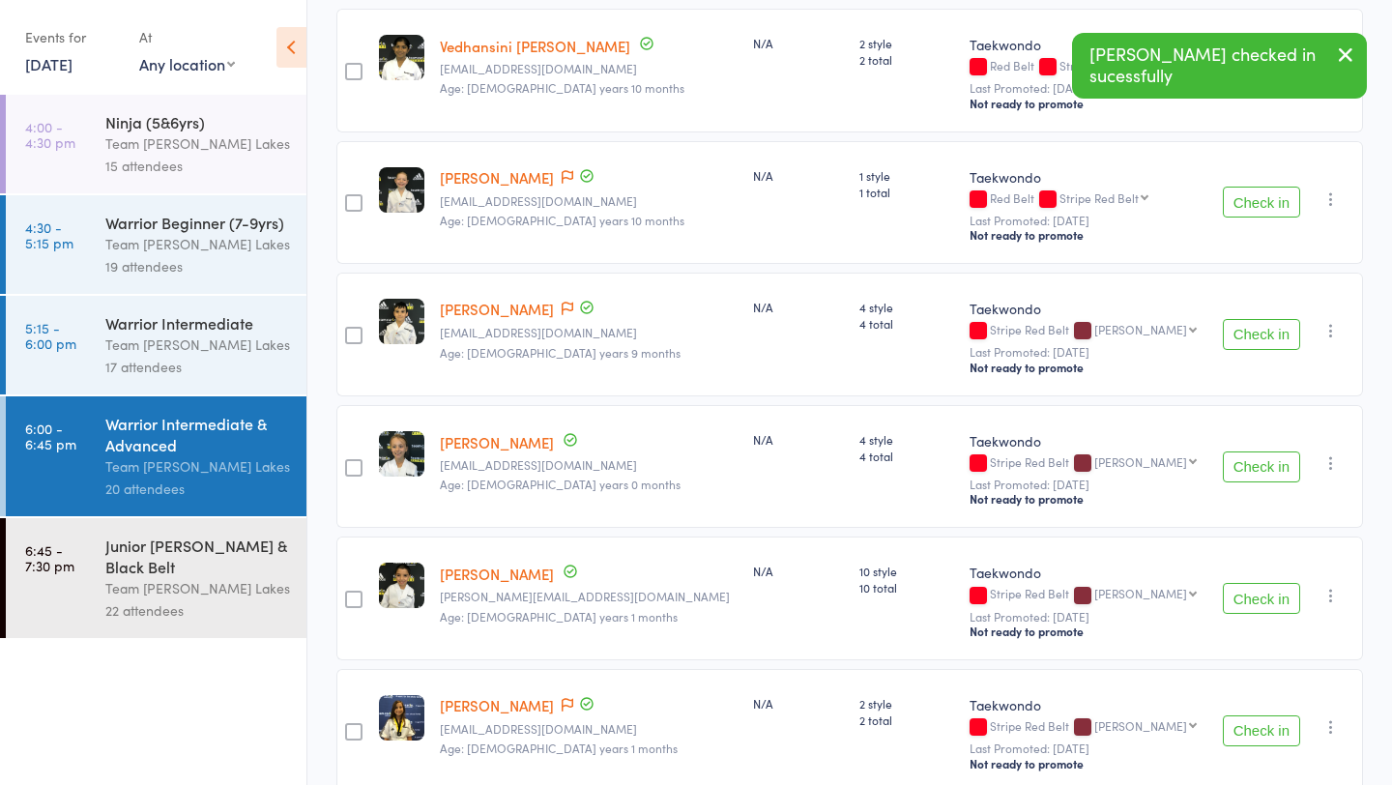
click at [1261, 333] on button "Check in" at bounding box center [1261, 334] width 77 height 31
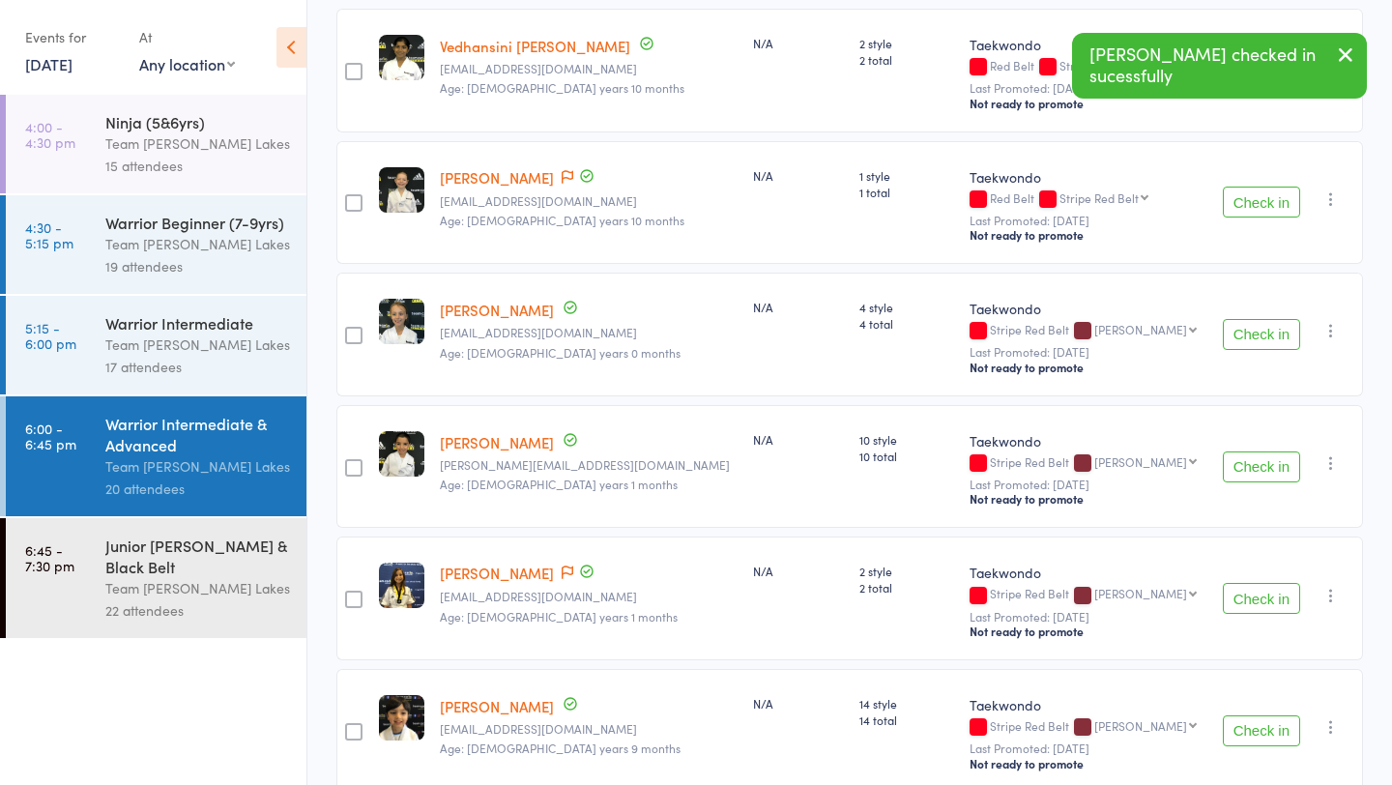
click at [1261, 333] on button "Check in" at bounding box center [1261, 334] width 77 height 31
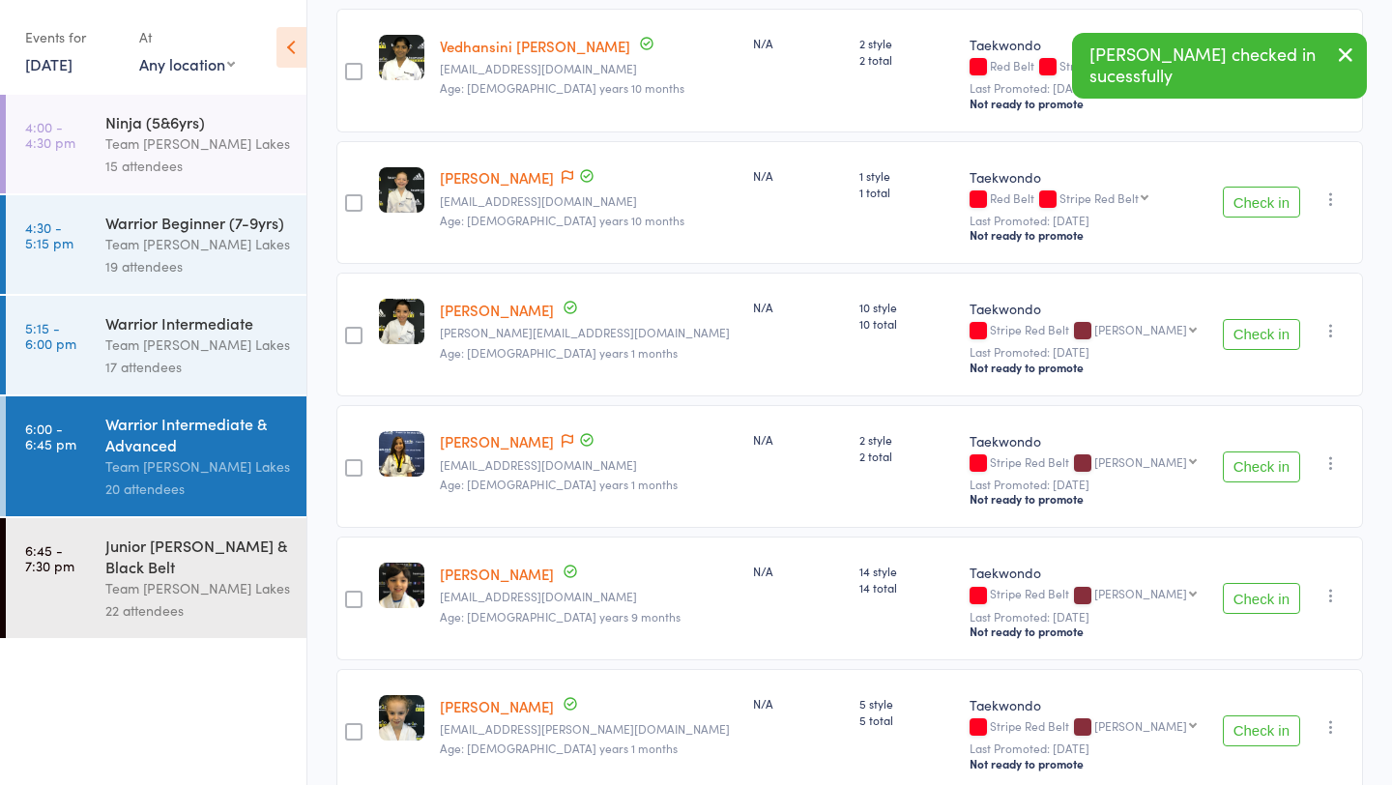
click at [1261, 333] on button "Check in" at bounding box center [1261, 334] width 77 height 31
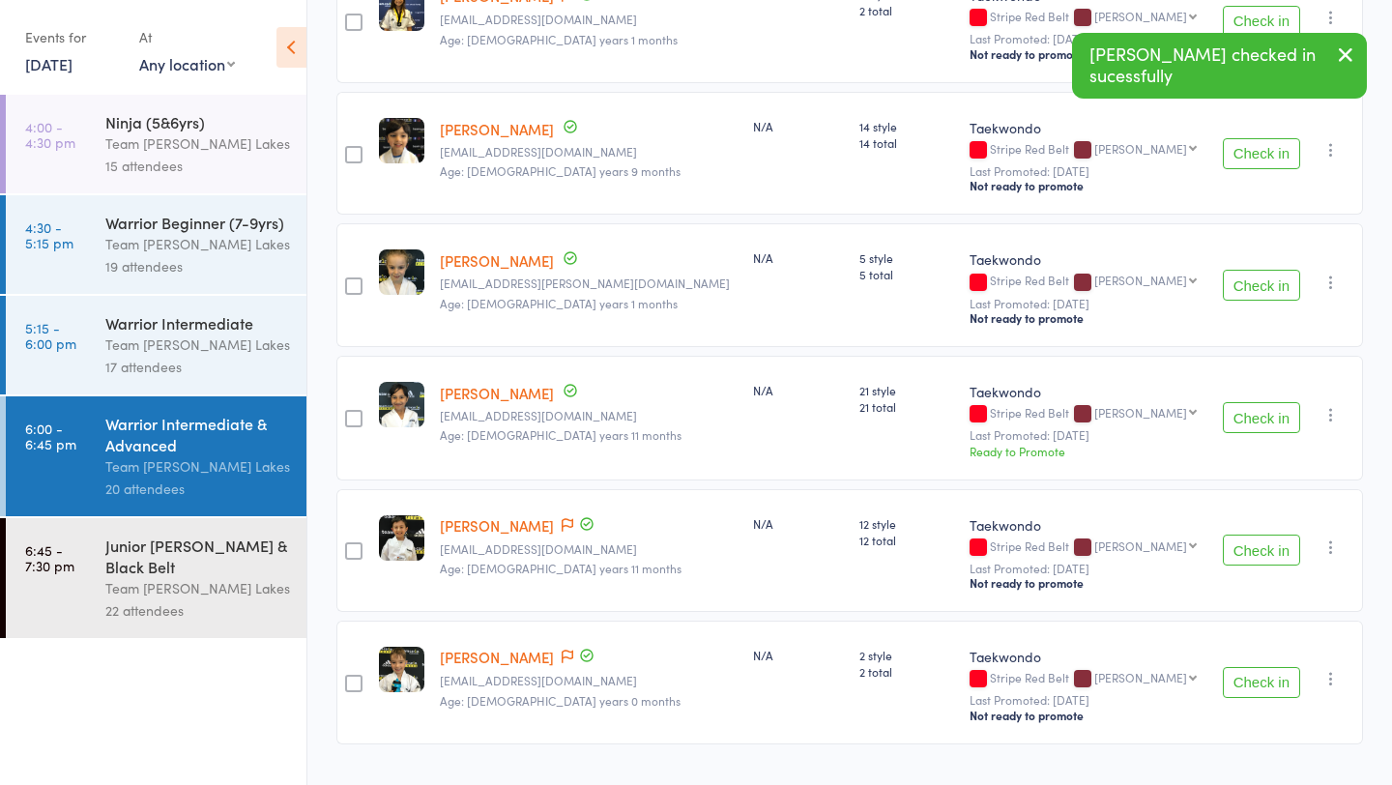
scroll to position [1296, 0]
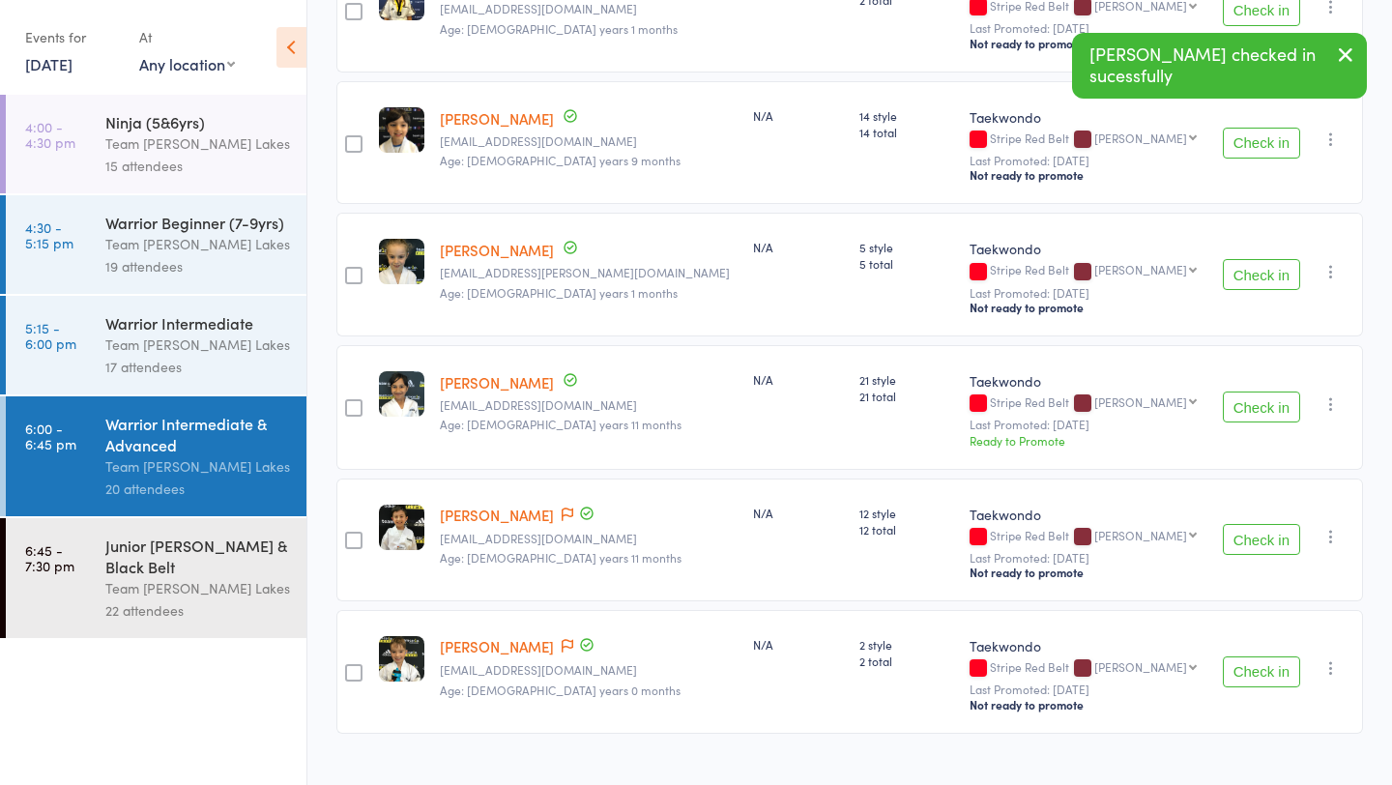
click at [1261, 278] on button "Check in" at bounding box center [1261, 274] width 77 height 31
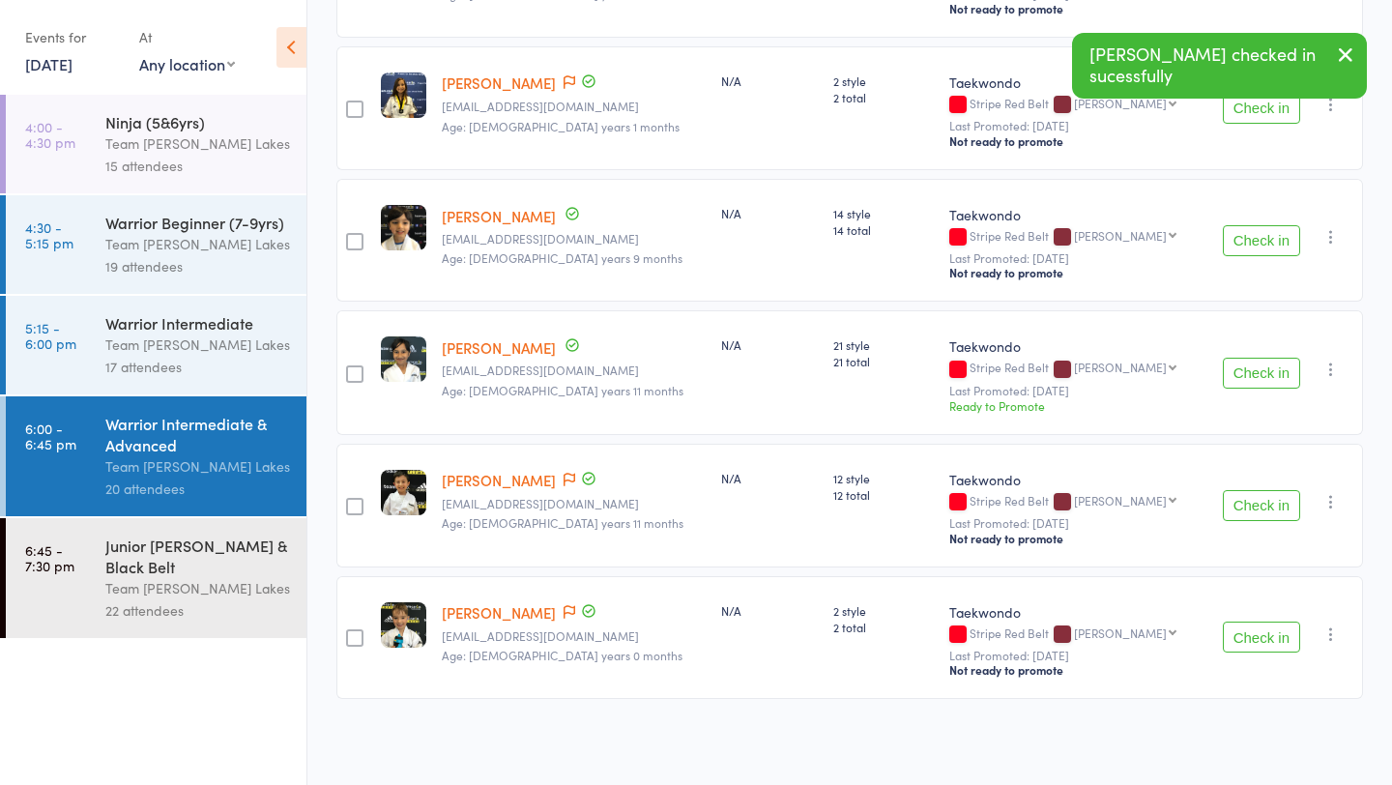
scroll to position [1197, 0]
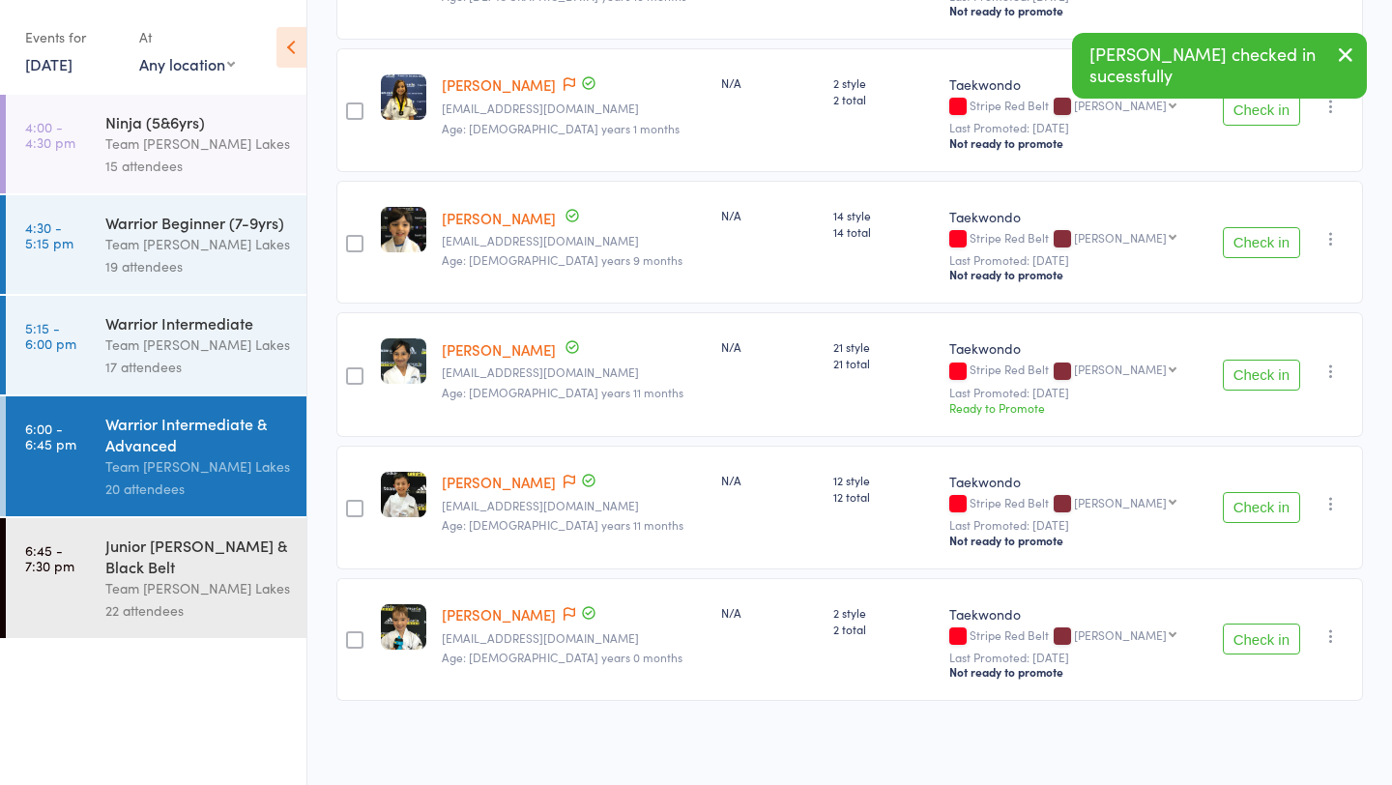
click at [1255, 371] on button "Check in" at bounding box center [1261, 375] width 77 height 31
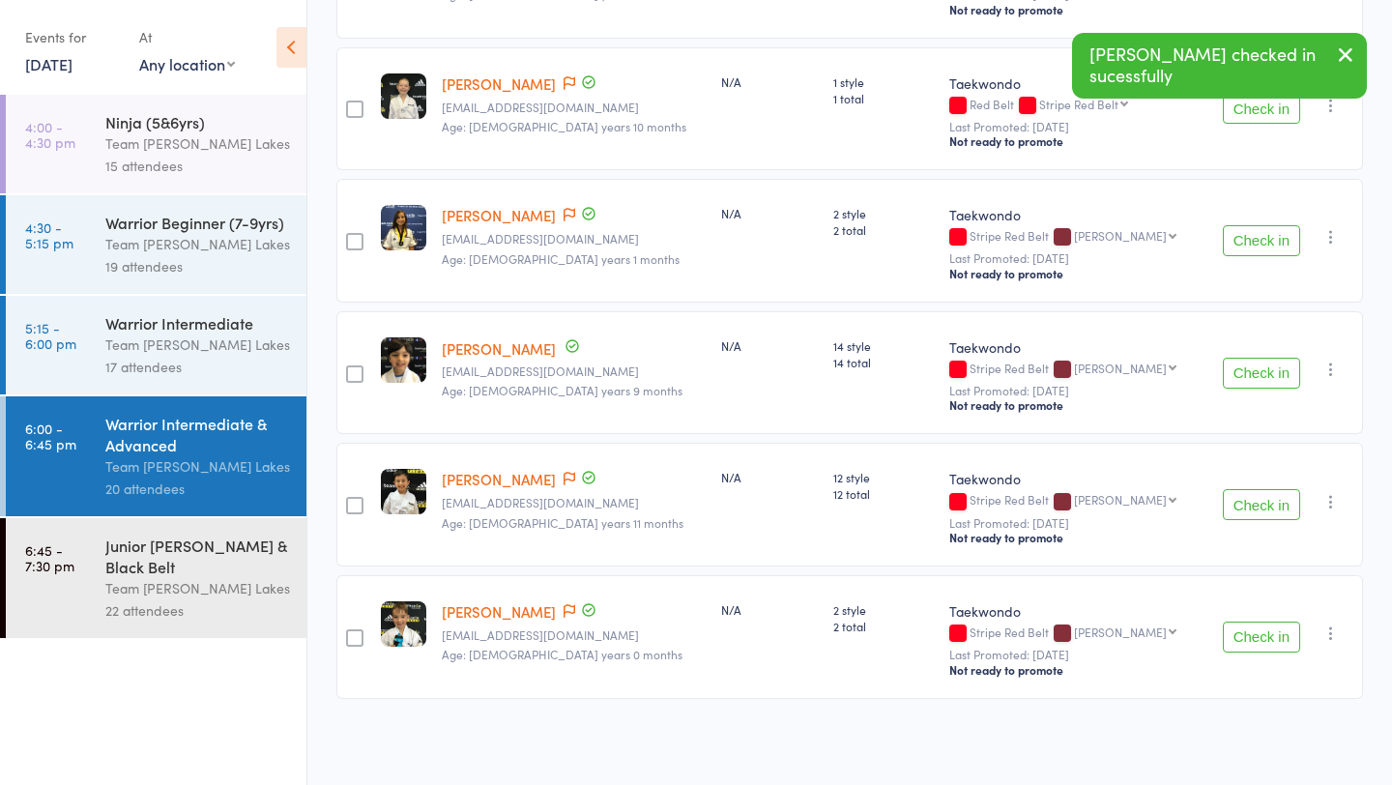
scroll to position [1064, 0]
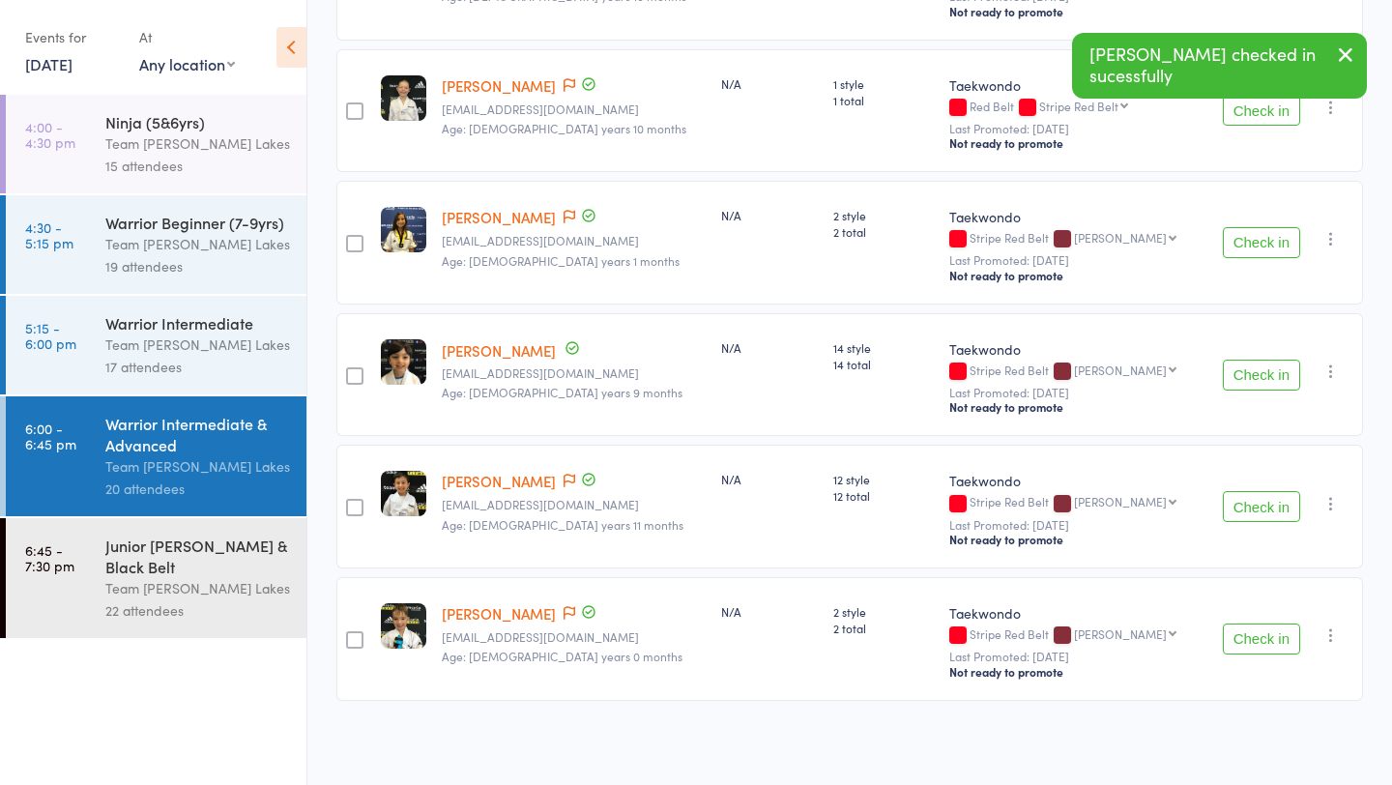
click at [1261, 501] on button "Check in" at bounding box center [1261, 506] width 77 height 31
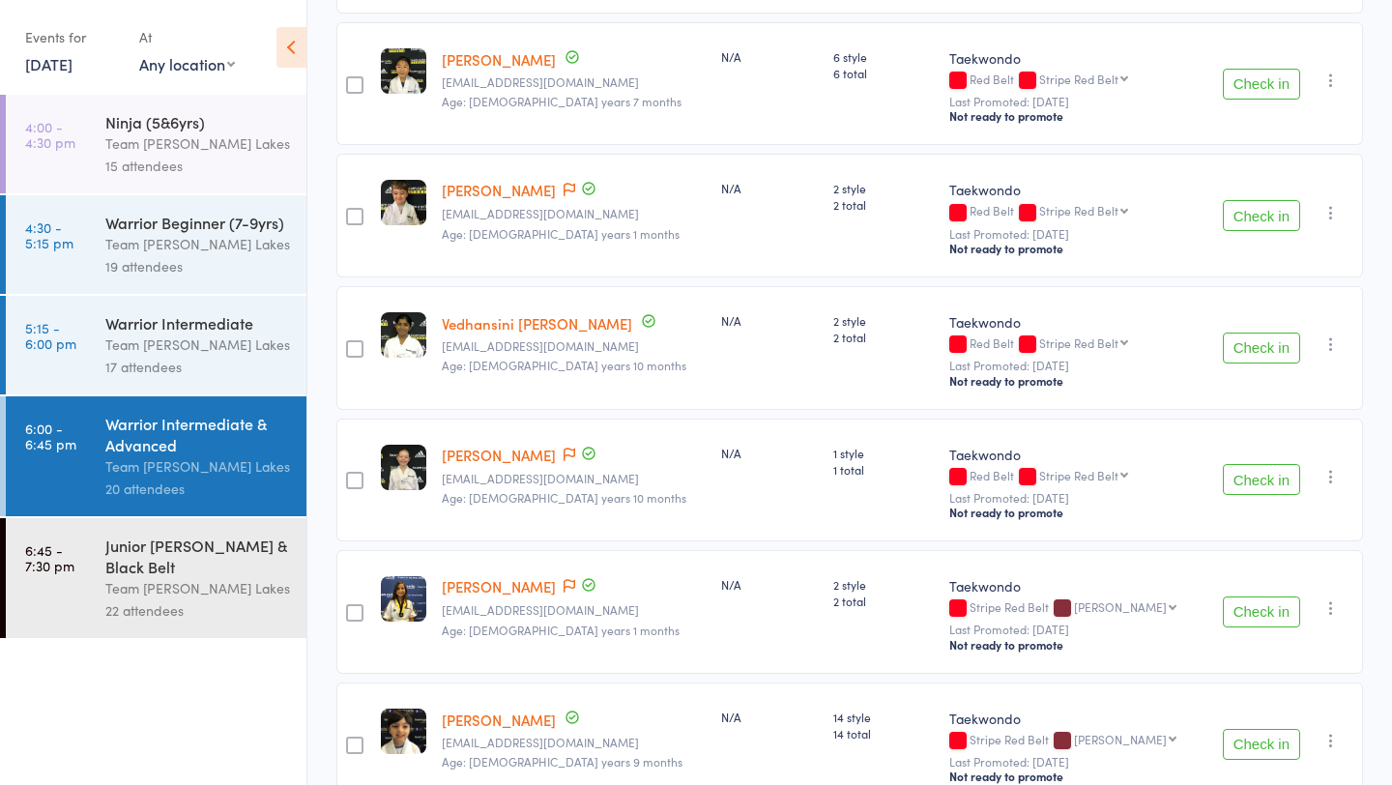
scroll to position [683, 0]
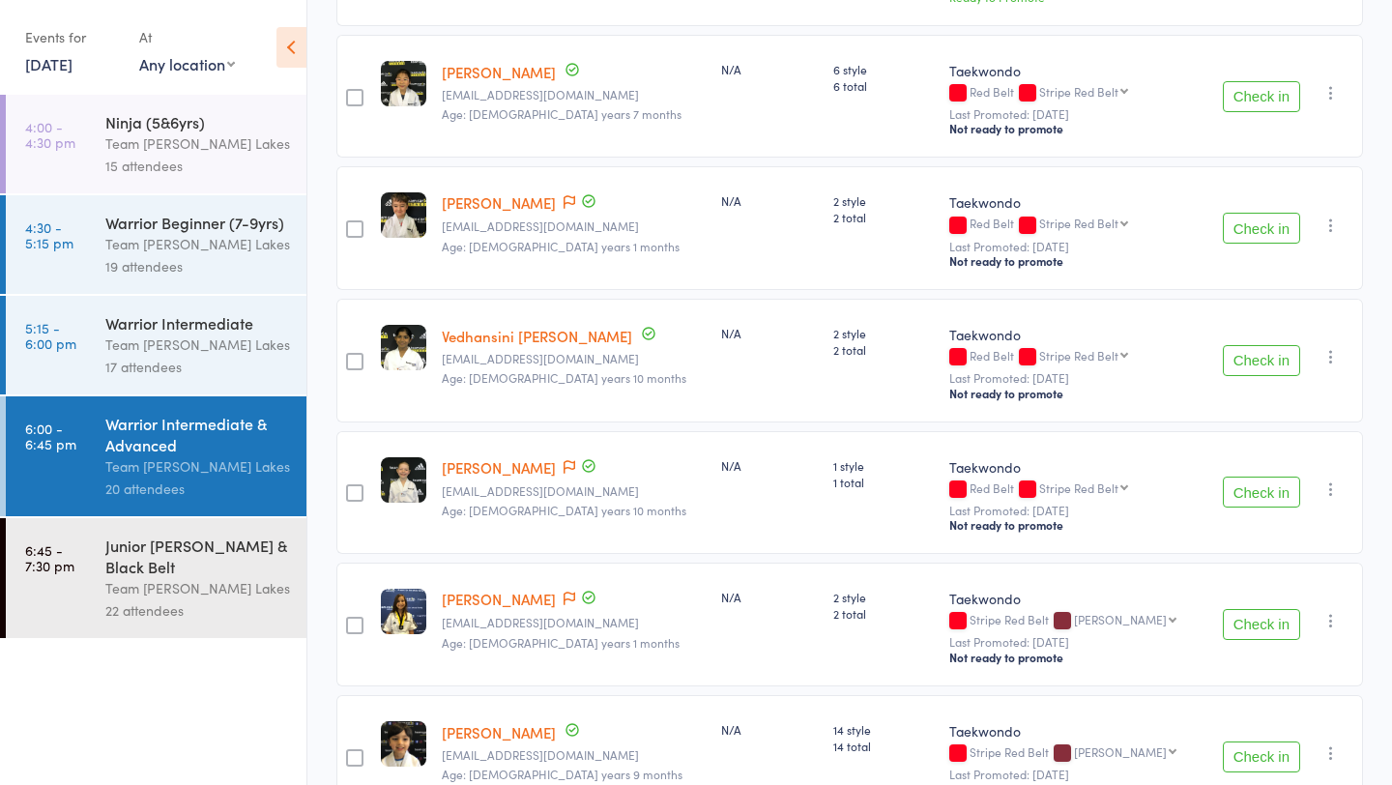
click at [1254, 92] on button "Check in" at bounding box center [1261, 96] width 77 height 31
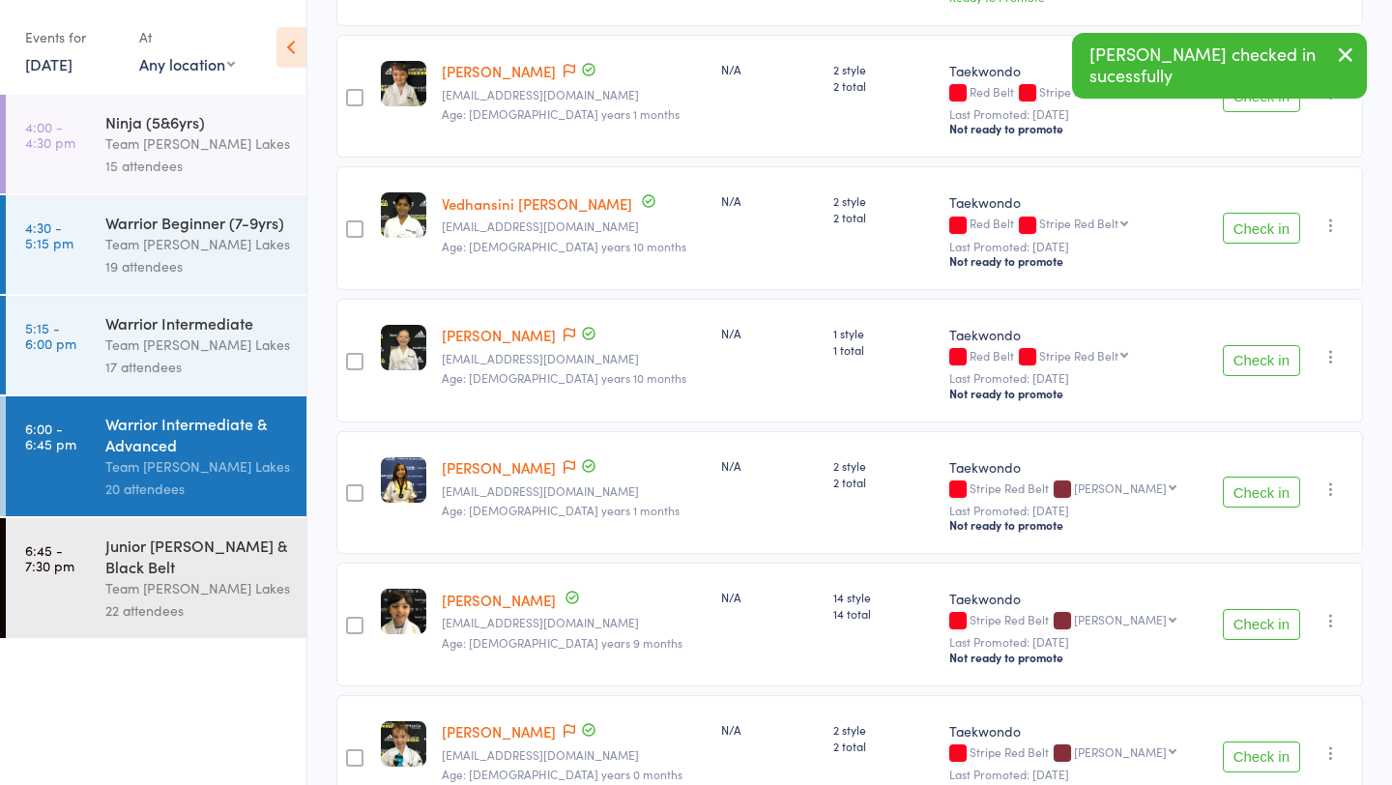
scroll to position [0, 0]
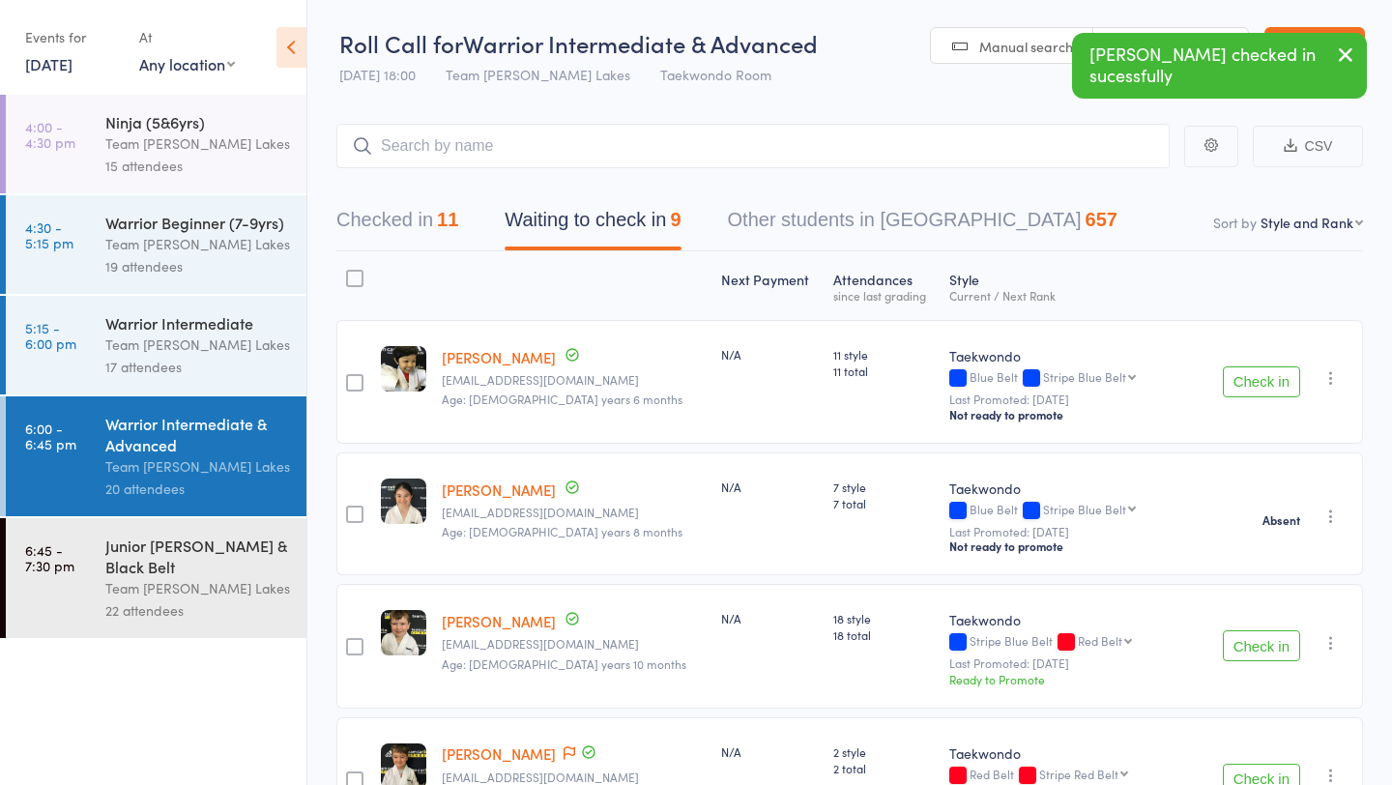
click at [362, 273] on div at bounding box center [354, 278] width 17 height 17
click at [350, 273] on input "checkbox" at bounding box center [350, 273] width 0 height 0
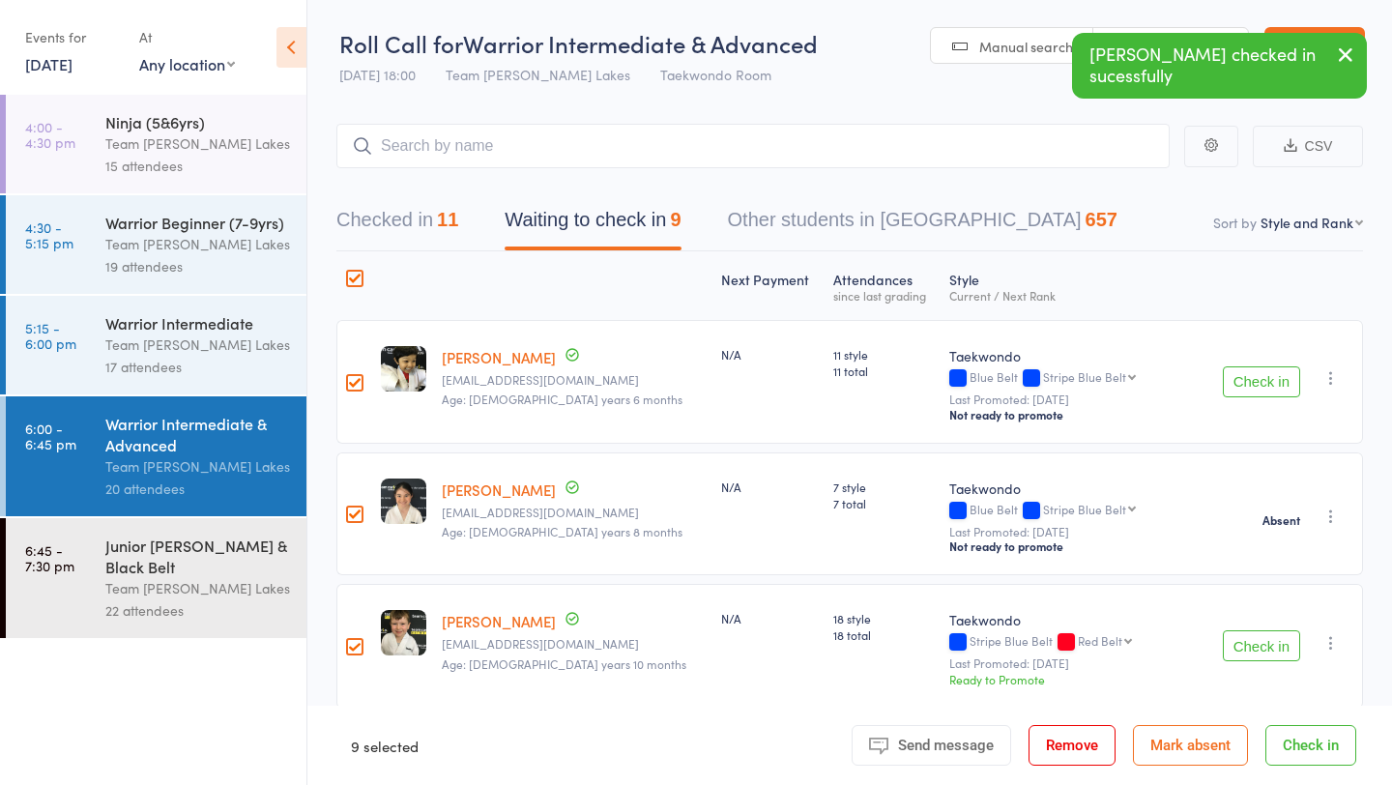
click at [1184, 746] on button "Mark absent" at bounding box center [1190, 745] width 115 height 41
